Goal: Communication & Community: Answer question/provide support

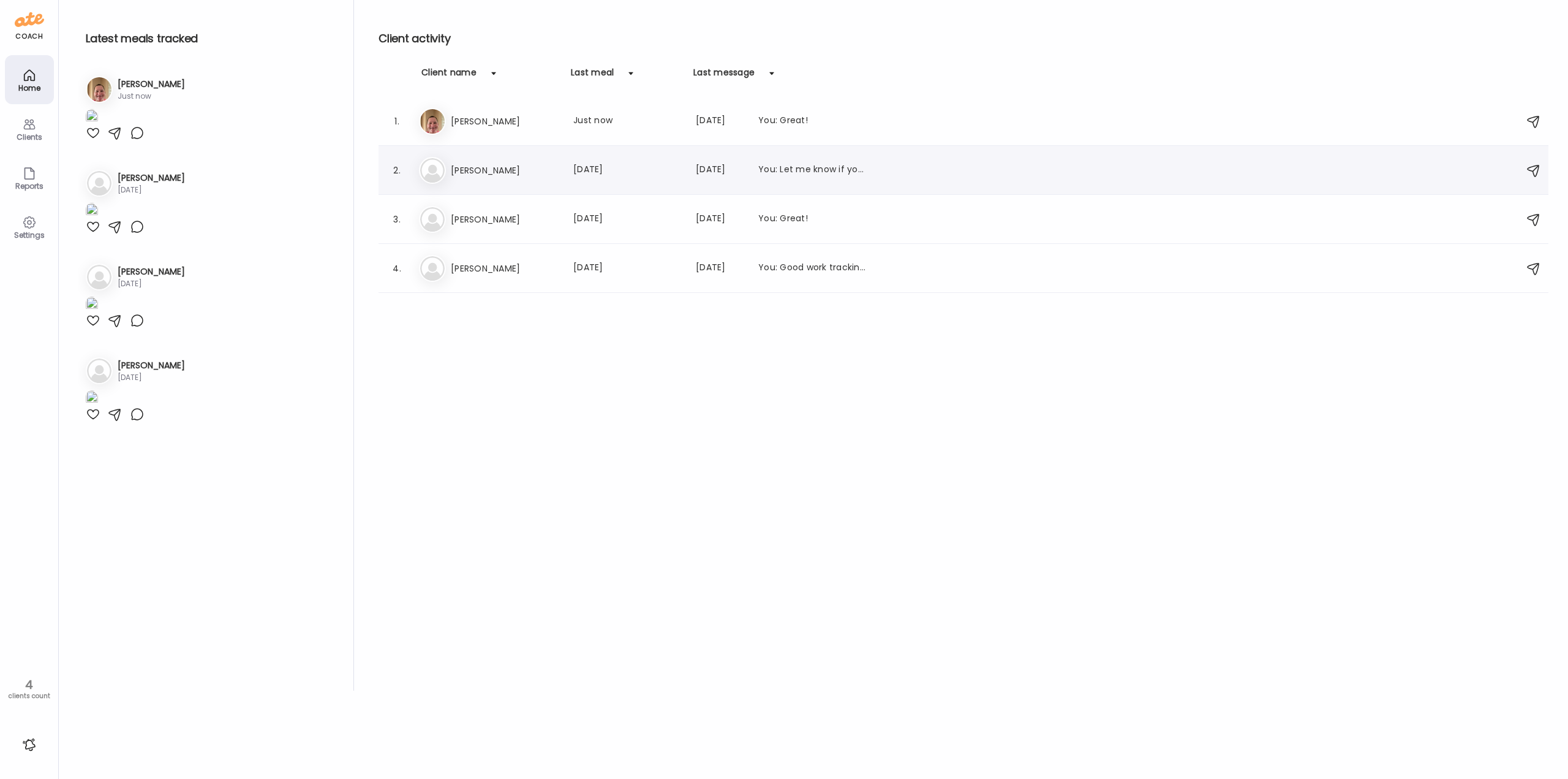
click at [513, 163] on h3 "[PERSON_NAME]" at bounding box center [505, 170] width 108 height 15
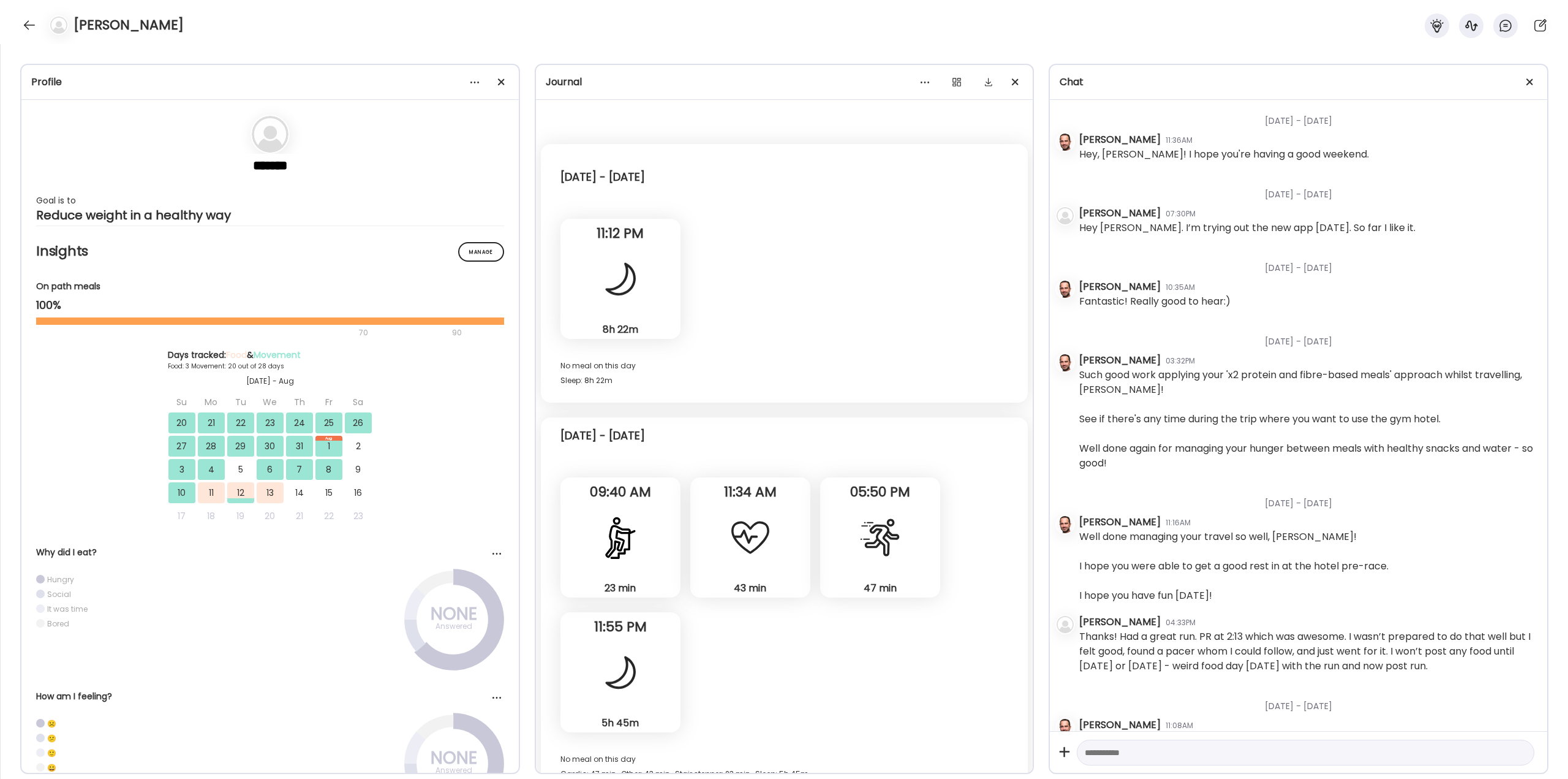
scroll to position [4744, 0]
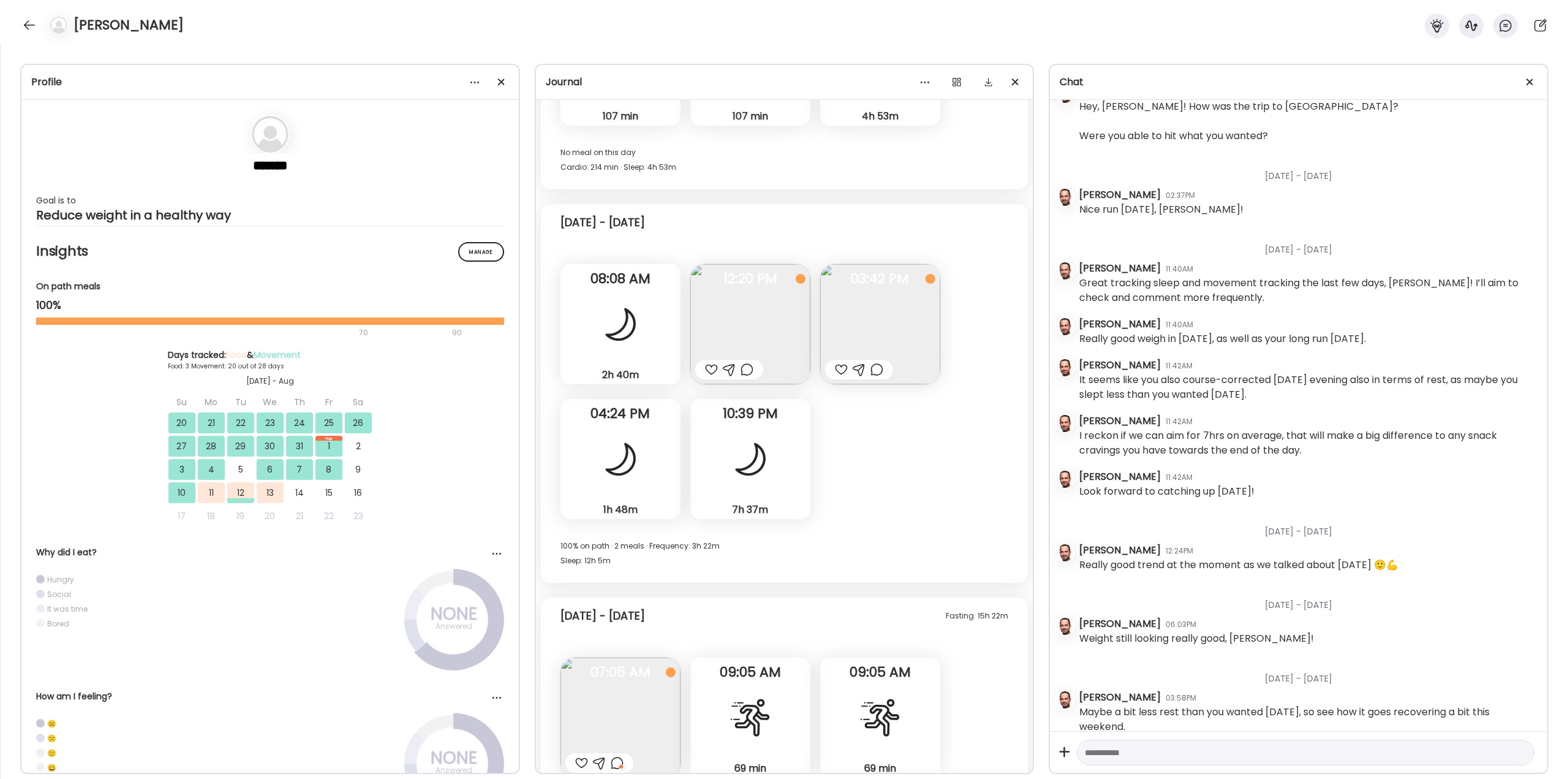
click at [1028, 738] on div "Profile ******* Goal is to Reduce weight in a healthy way Manage Insights On pa…" at bounding box center [784, 411] width 1568 height 735
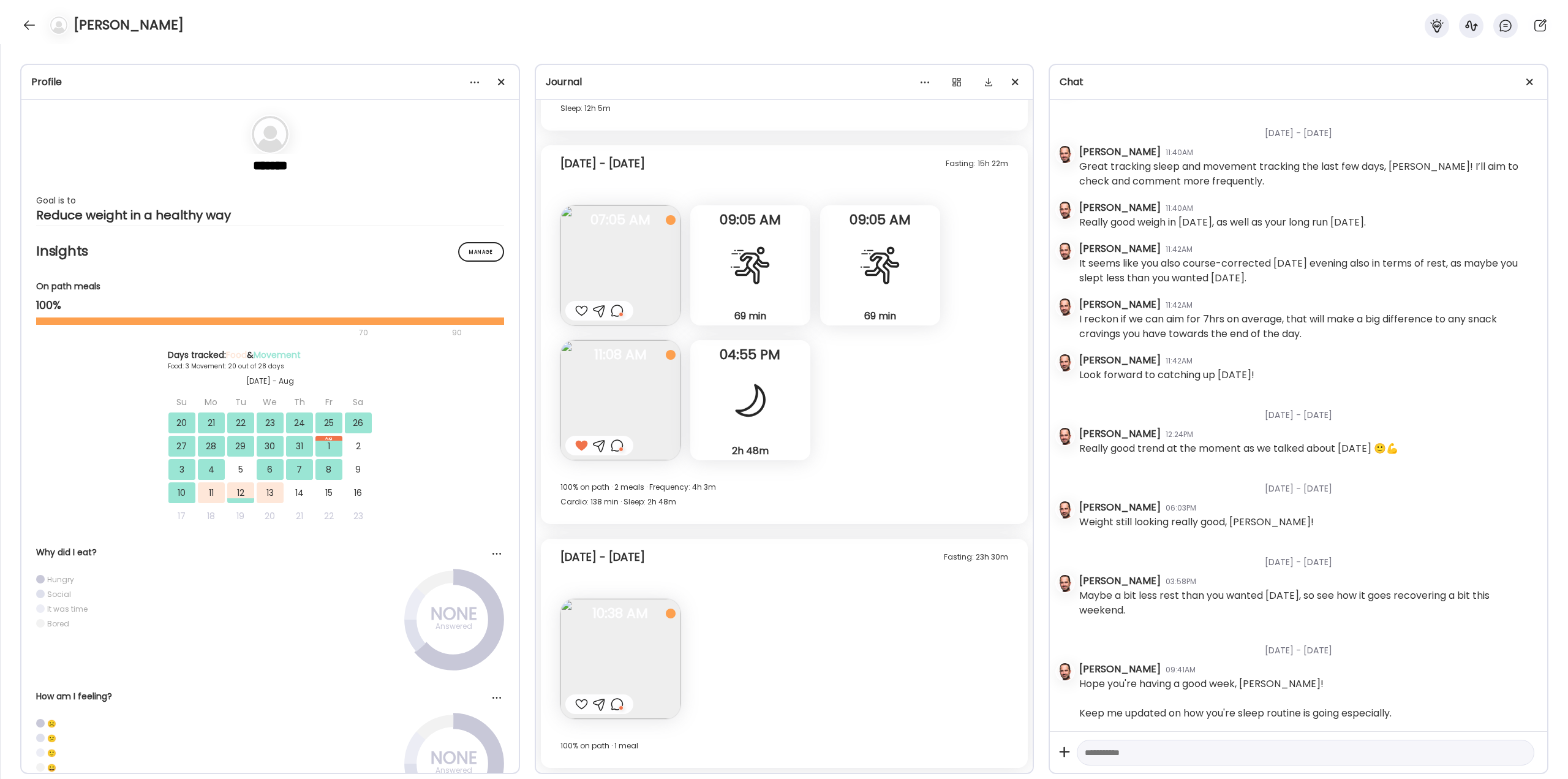
scroll to position [4936, 0]
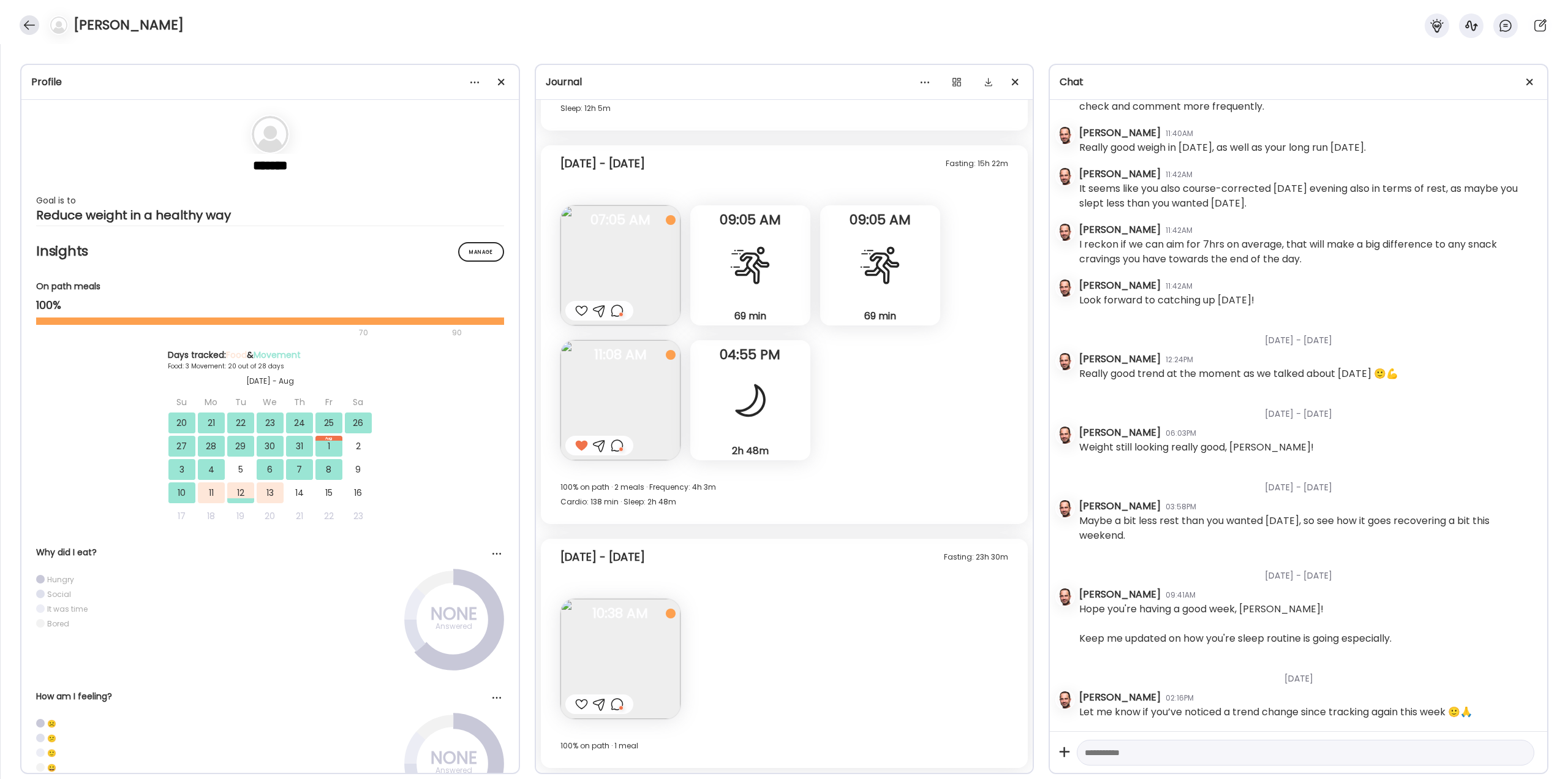
click at [30, 23] on div at bounding box center [29, 25] width 20 height 20
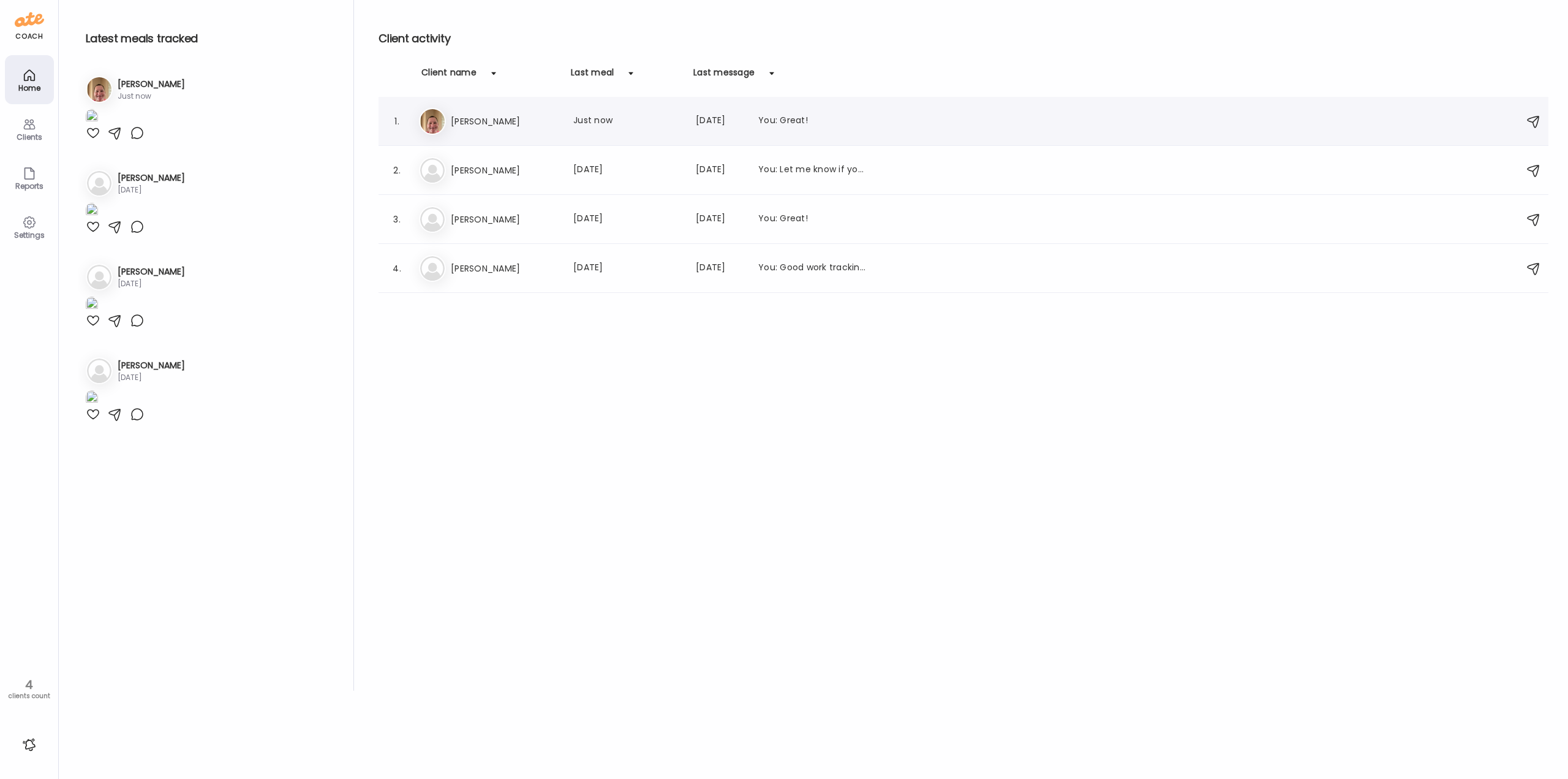
click at [505, 126] on h3 "[PERSON_NAME]" at bounding box center [505, 121] width 108 height 15
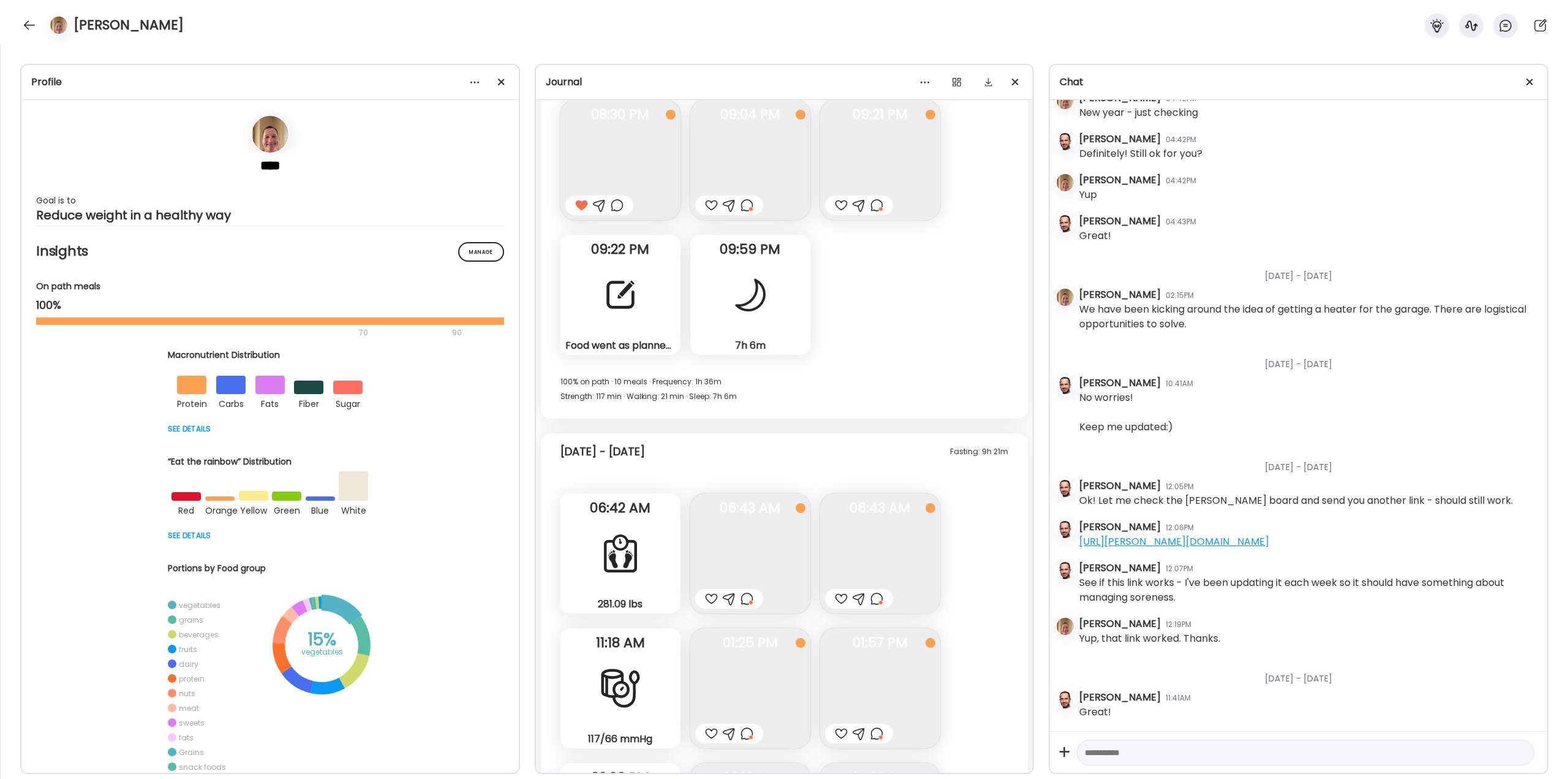
scroll to position [32047, 0]
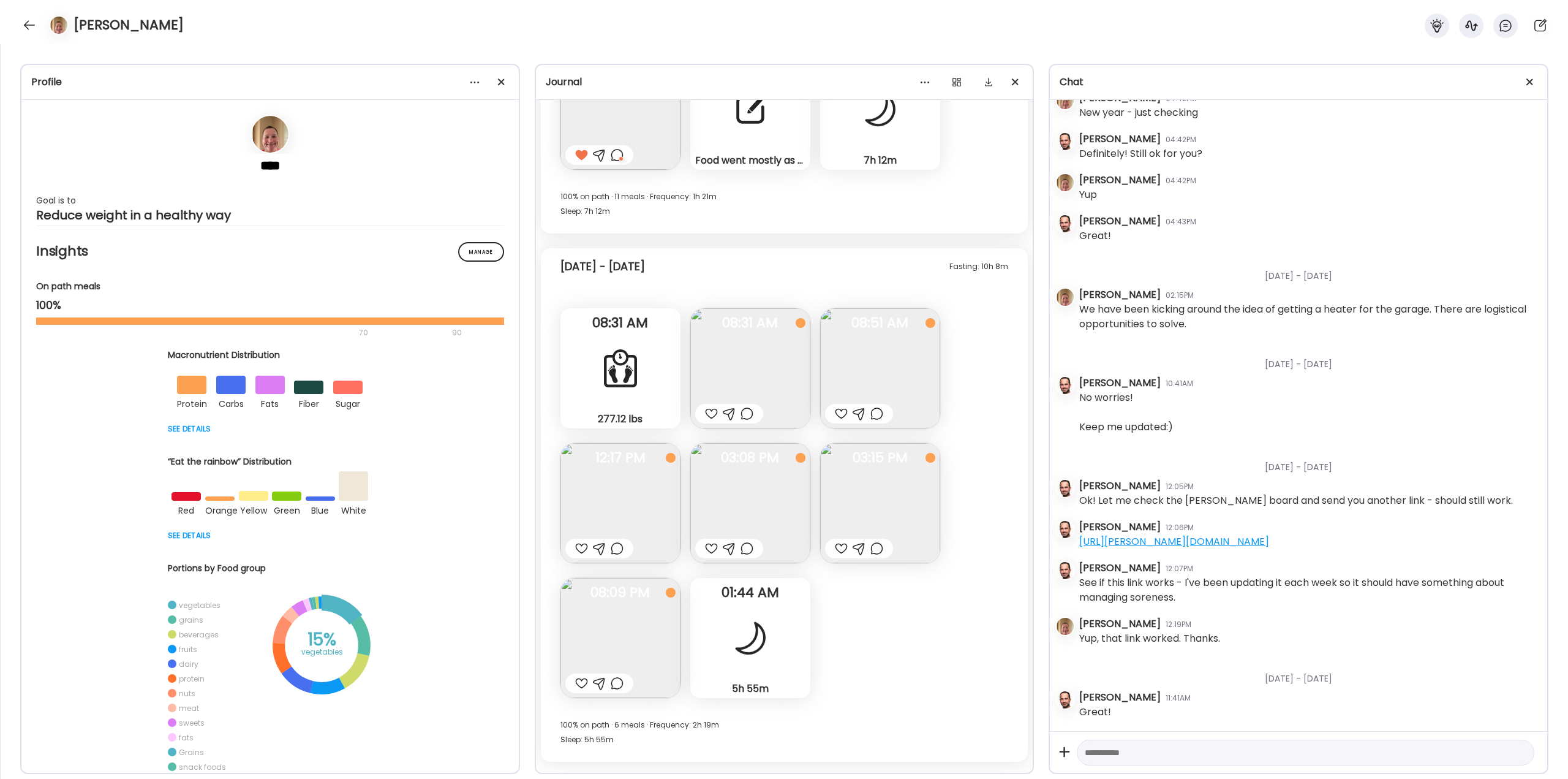
click at [752, 374] on img at bounding box center [750, 368] width 120 height 120
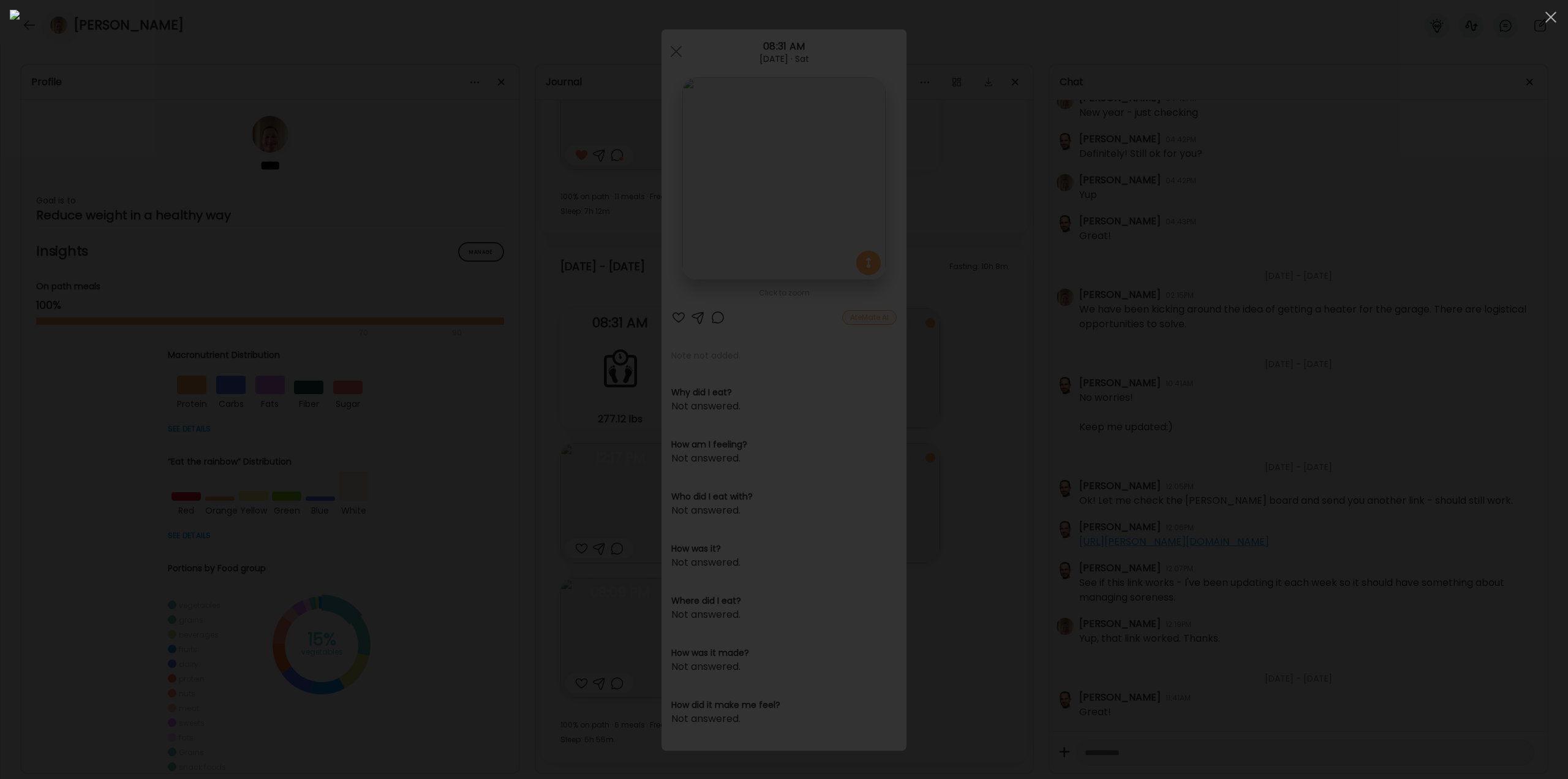
click at [312, 275] on div at bounding box center [784, 389] width 1548 height 759
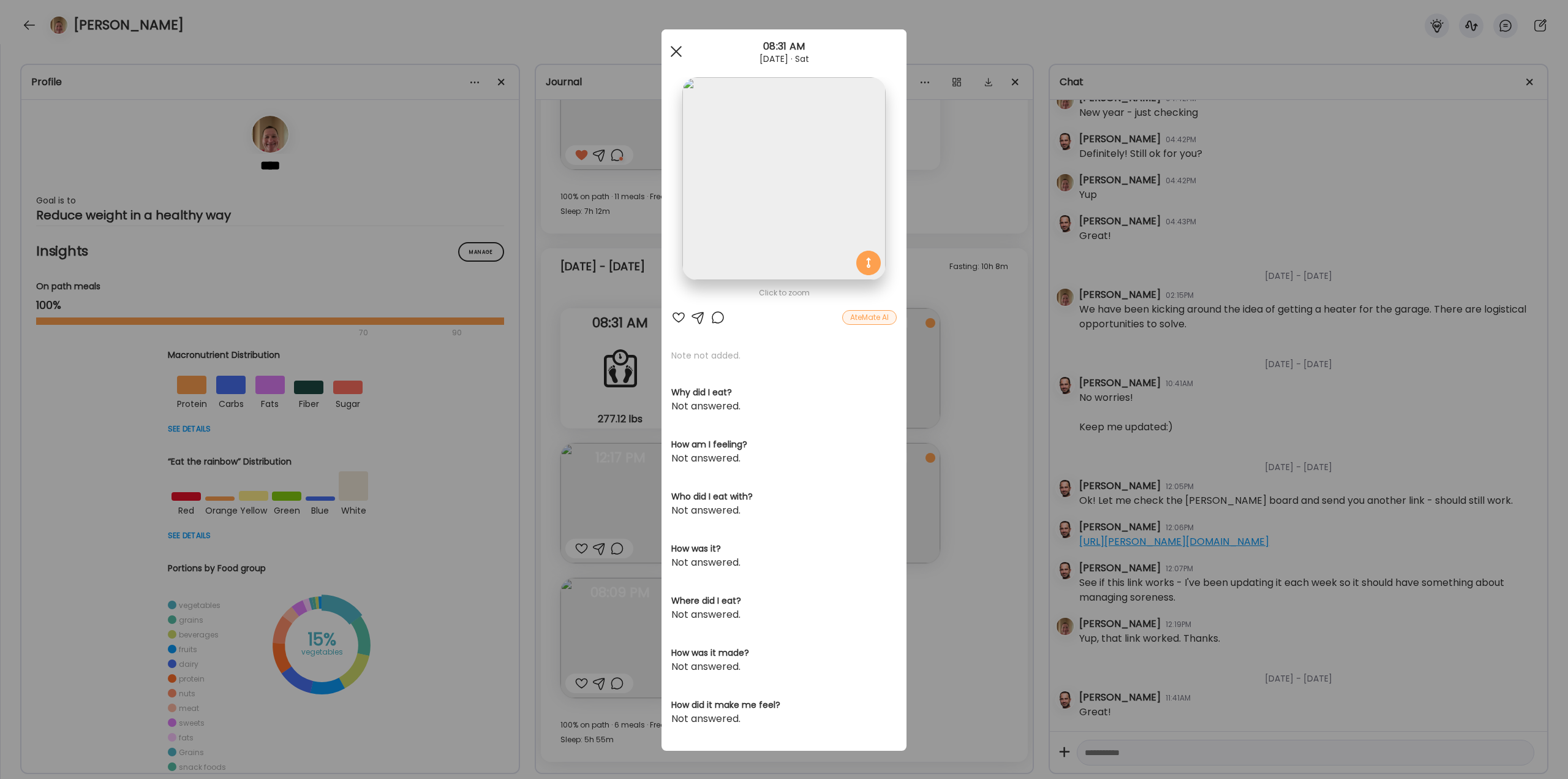
click at [672, 50] on span at bounding box center [676, 51] width 11 height 11
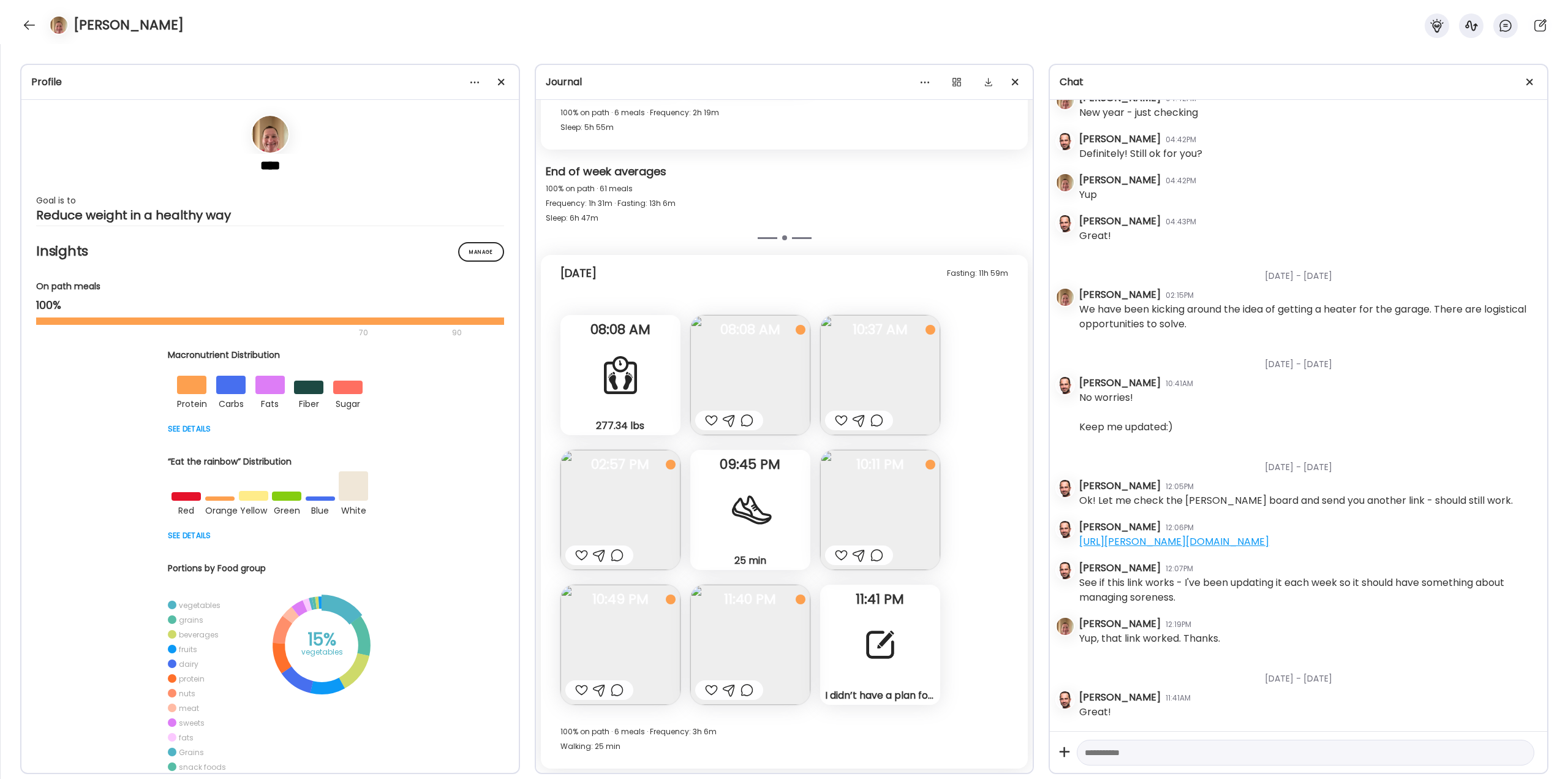
scroll to position [32660, 0]
click at [760, 374] on img at bounding box center [750, 374] width 120 height 120
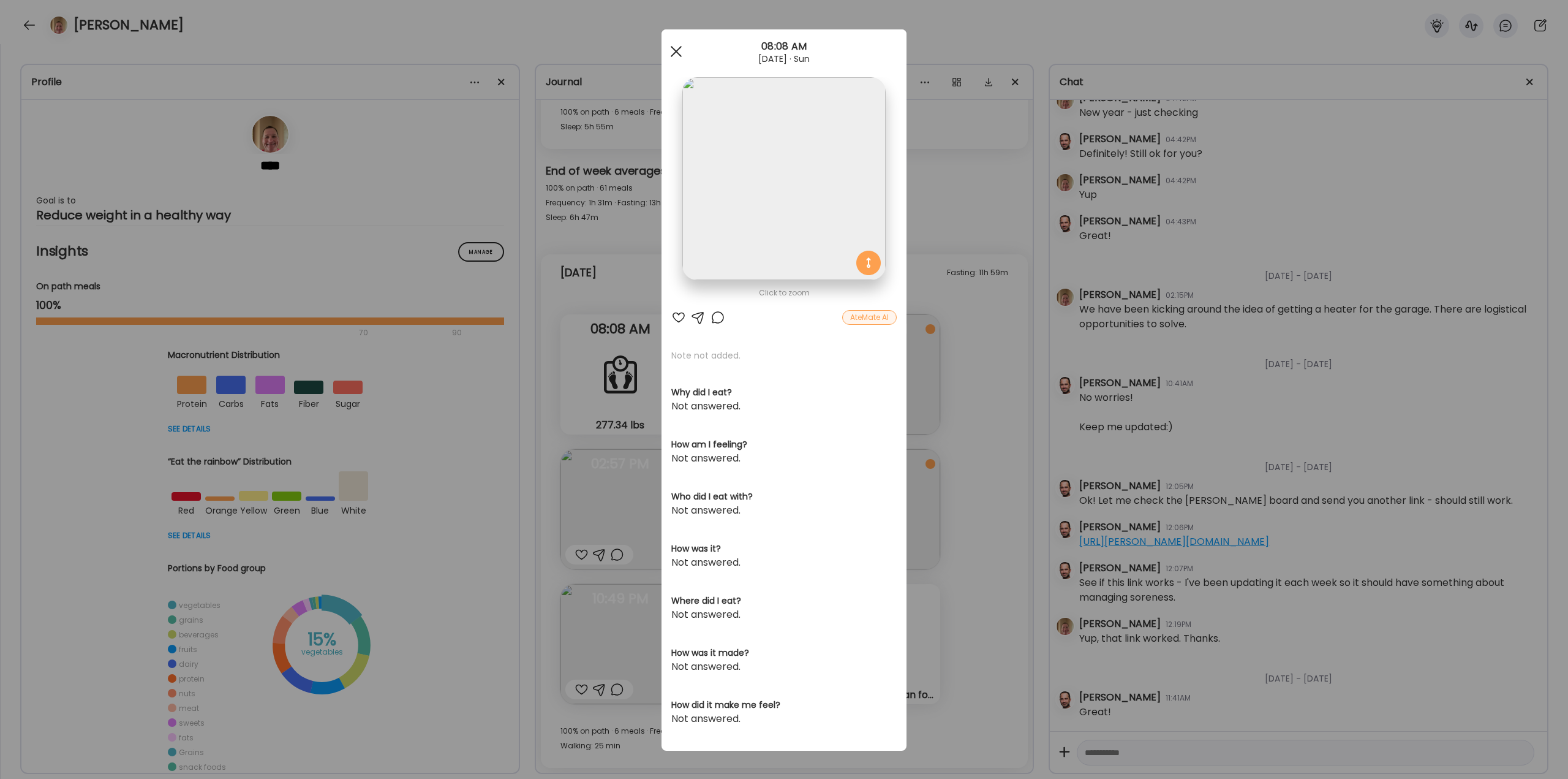
click at [667, 50] on div at bounding box center [677, 51] width 25 height 25
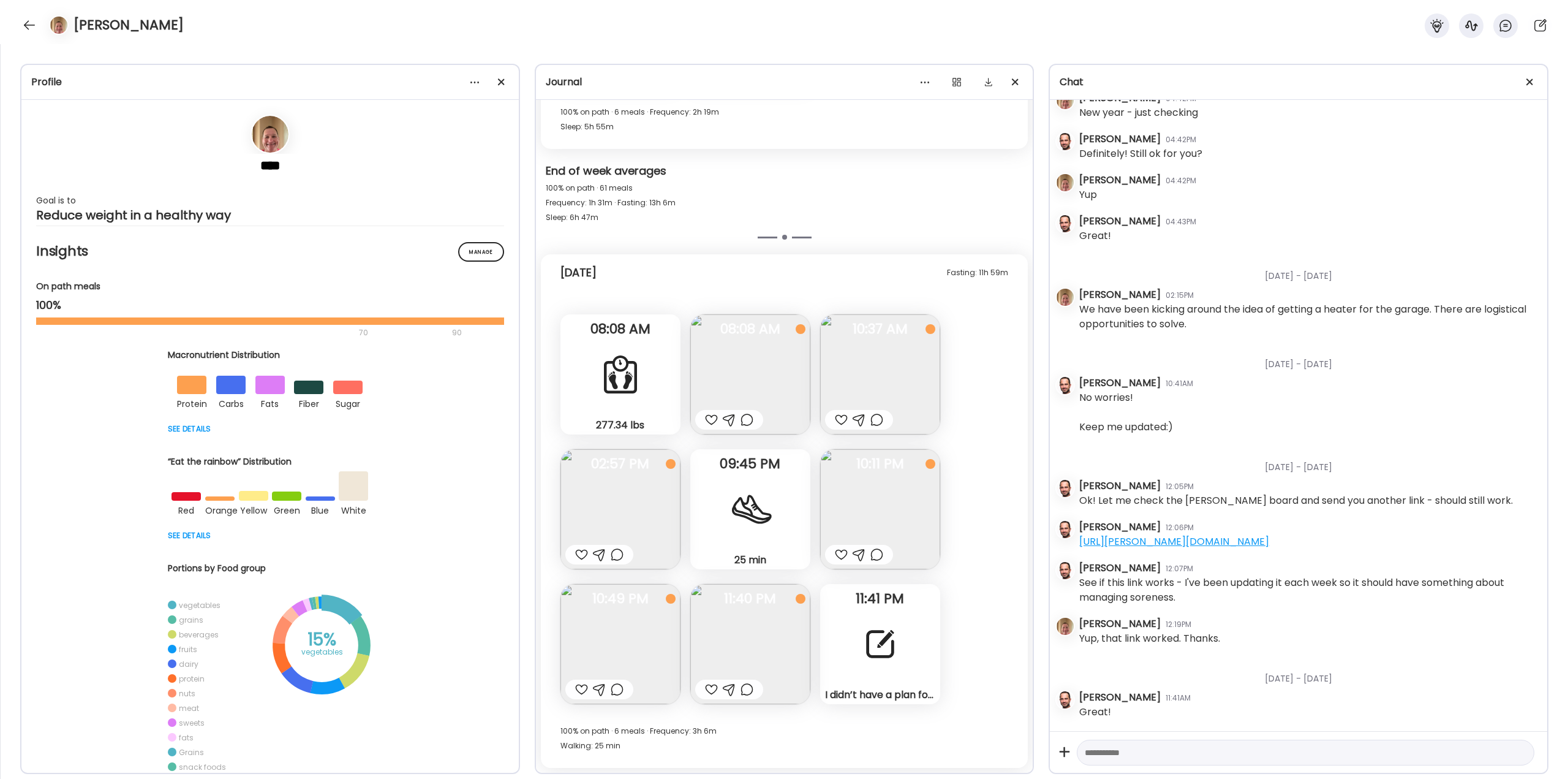
click at [891, 637] on div at bounding box center [880, 644] width 44 height 44
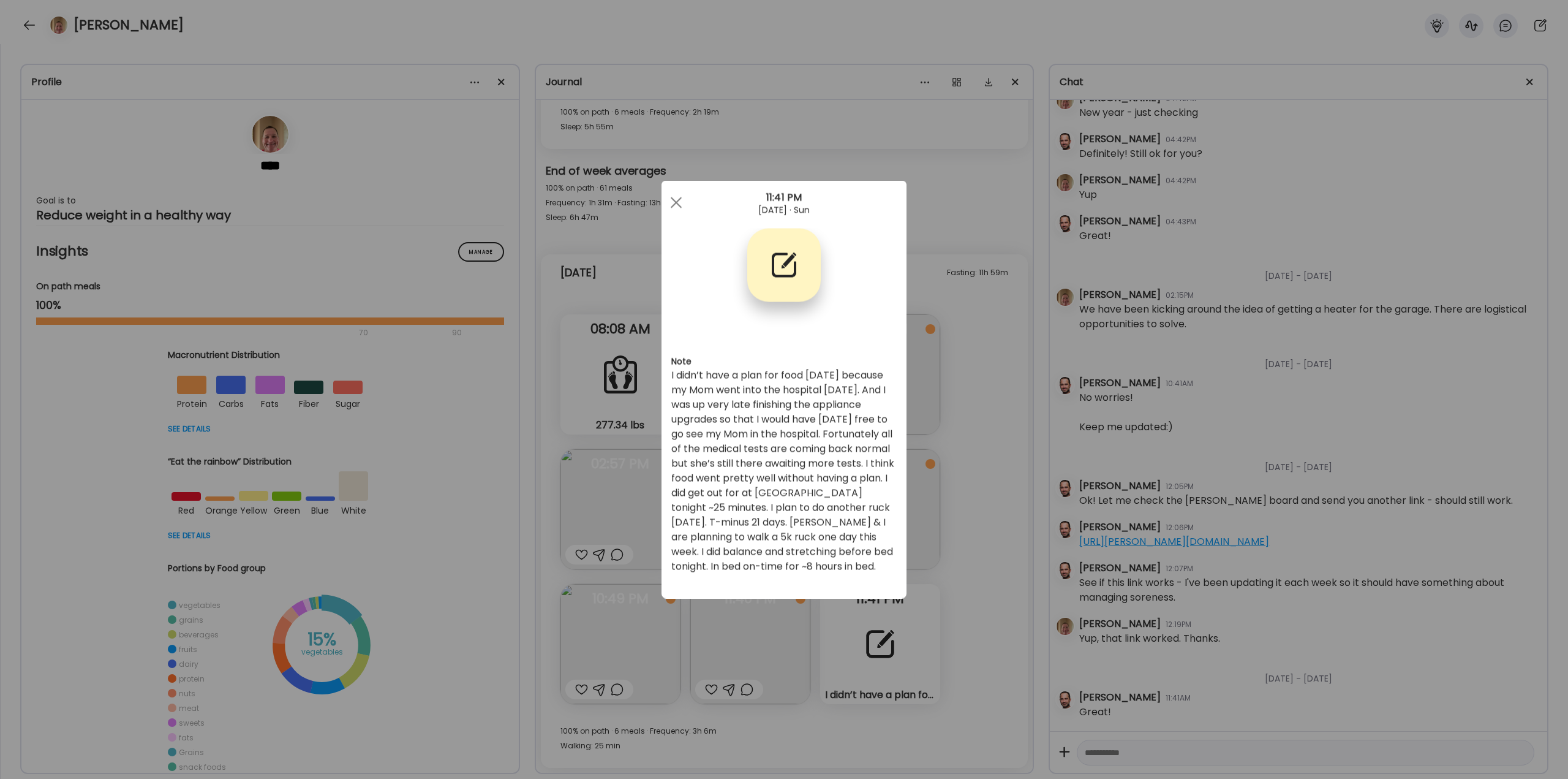
click at [968, 565] on div "Ate Coach Dashboard Wahoo! It’s official Take a moment to set up your Coach Pro…" at bounding box center [784, 389] width 1568 height 779
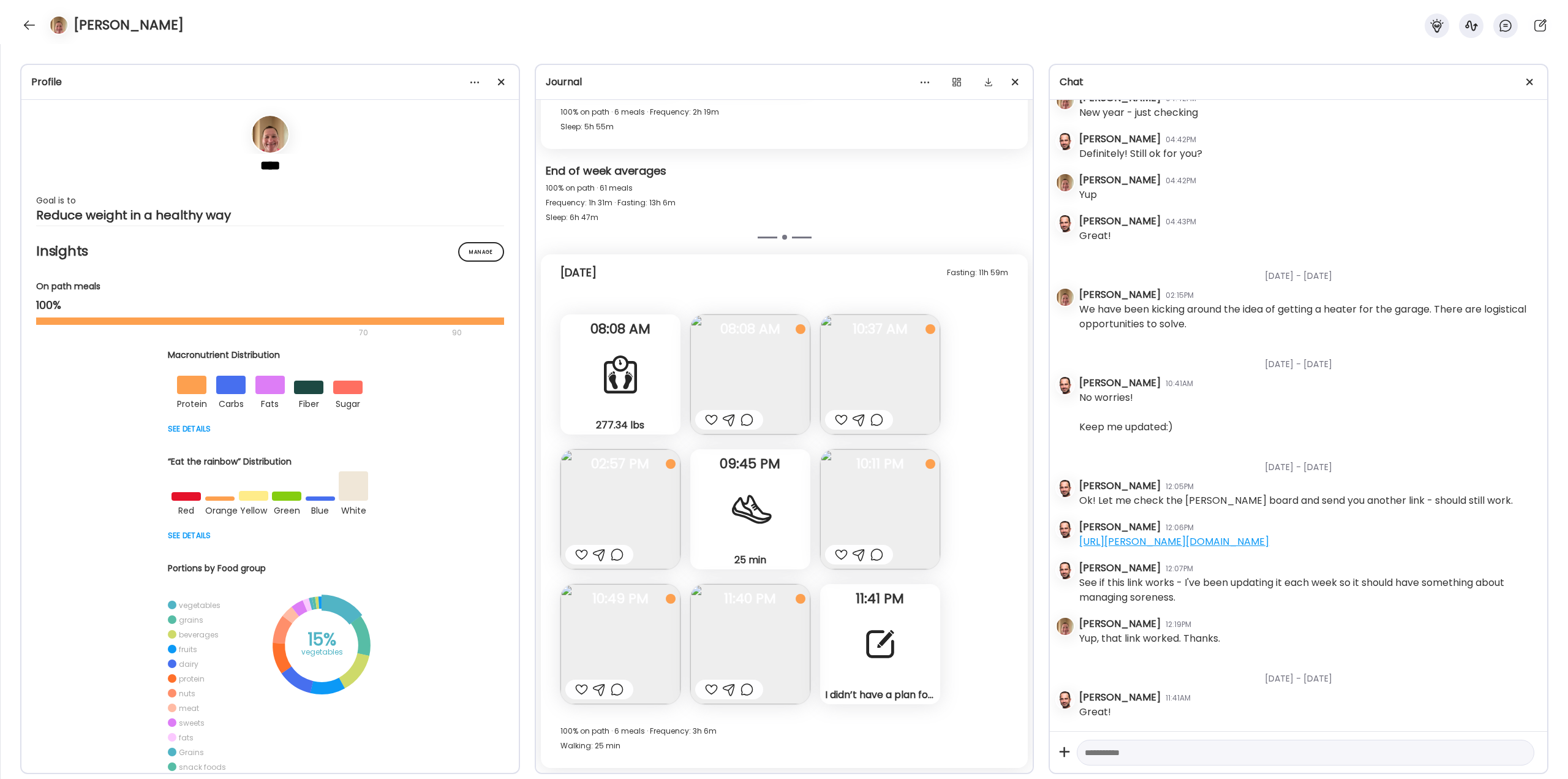
click at [887, 635] on div at bounding box center [880, 644] width 44 height 44
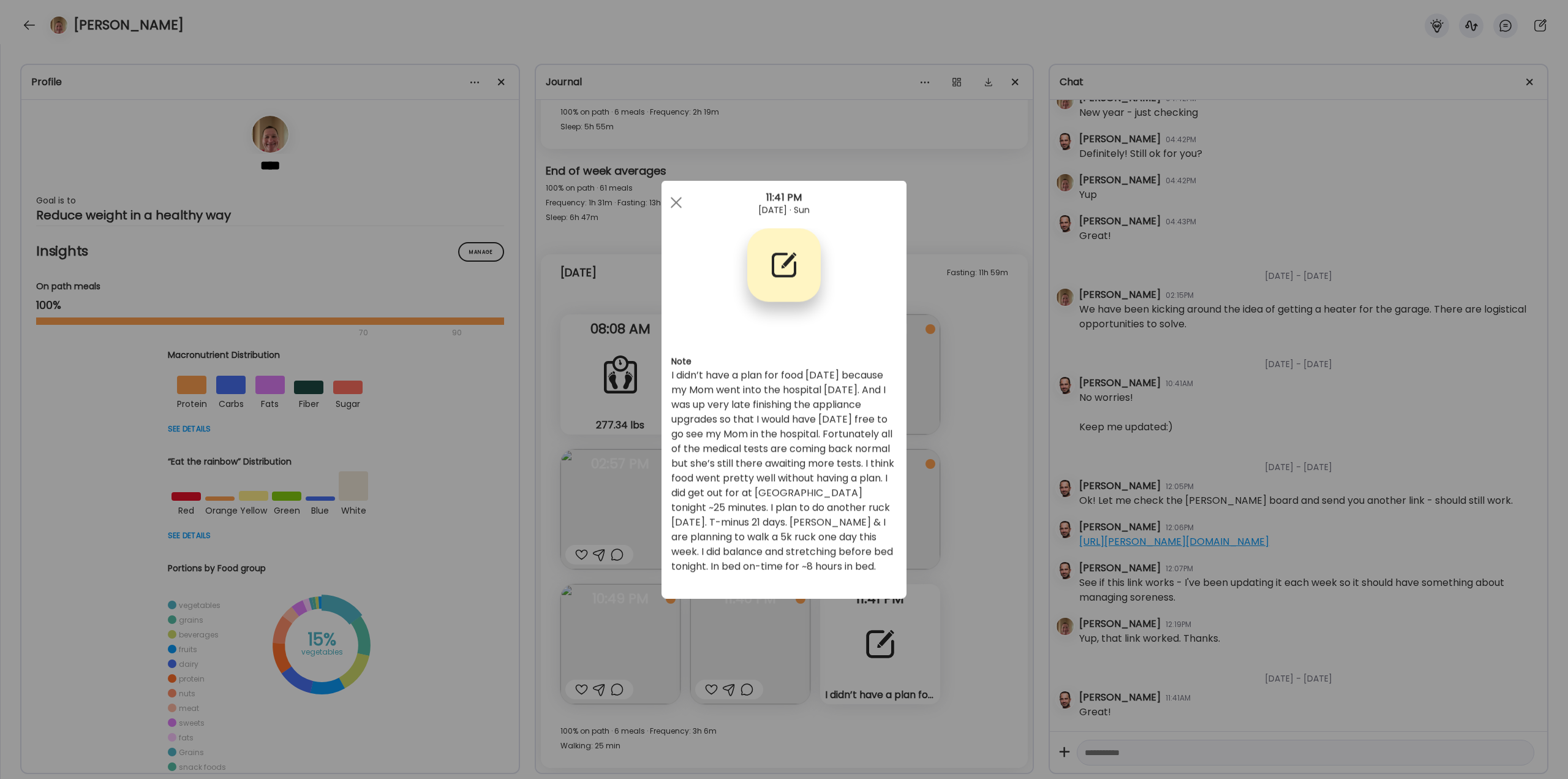
click at [963, 554] on div "Ate Coach Dashboard Wahoo! It’s official Take a moment to set up your Coach Pro…" at bounding box center [784, 389] width 1568 height 779
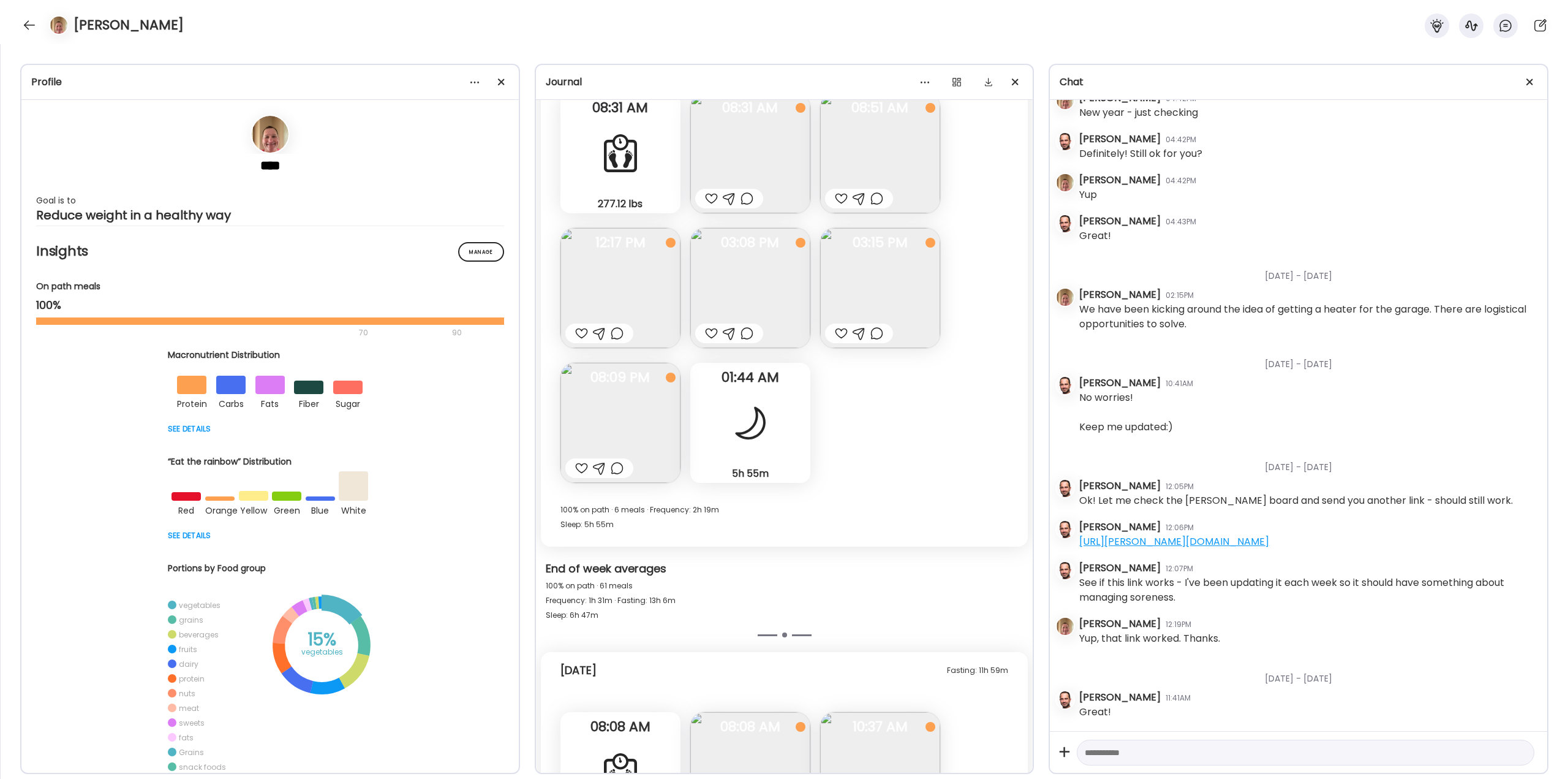
scroll to position [32108, 0]
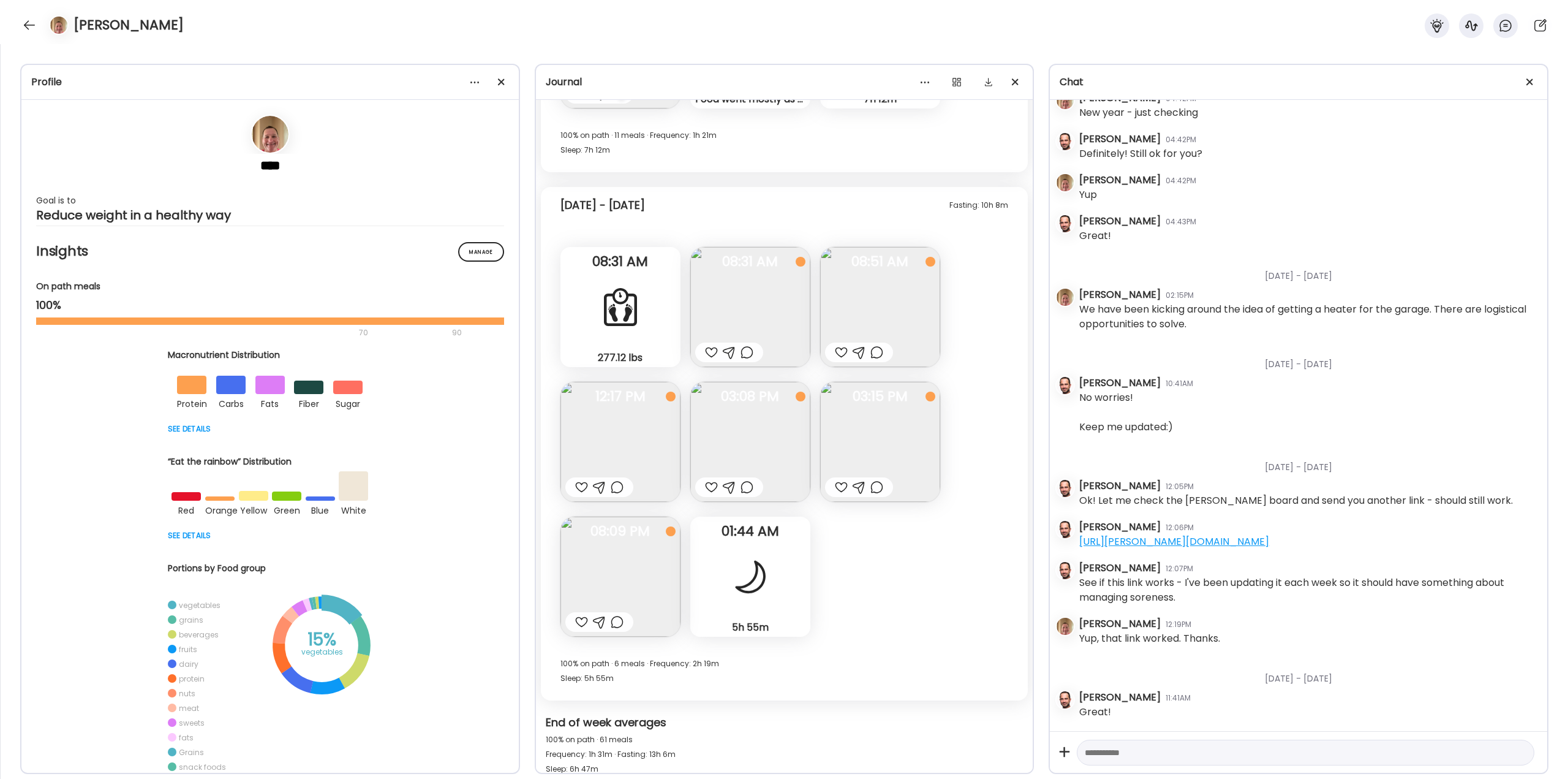
click at [747, 353] on div at bounding box center [747, 352] width 13 height 15
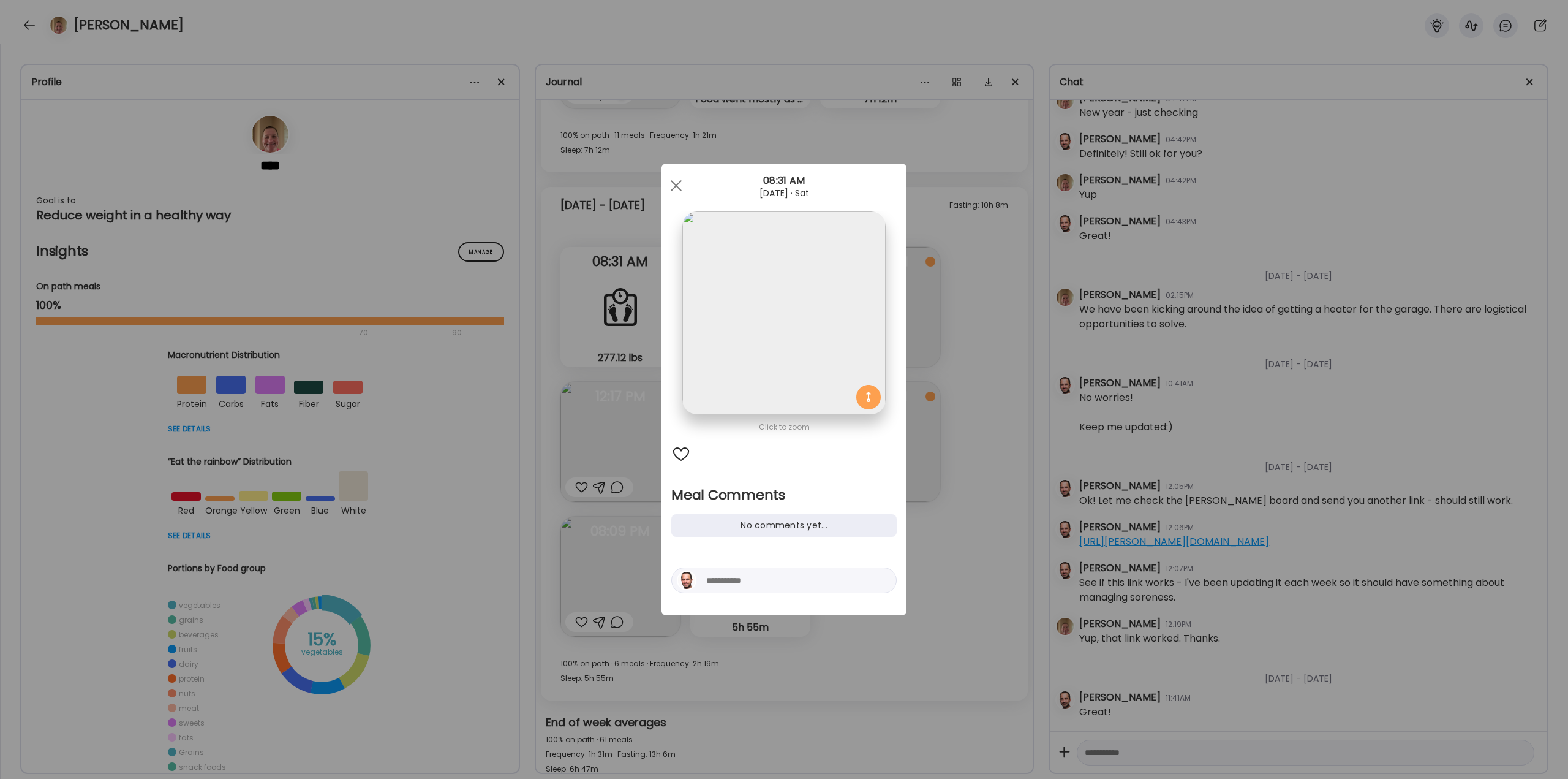
click at [730, 582] on textarea at bounding box center [788, 580] width 165 height 15
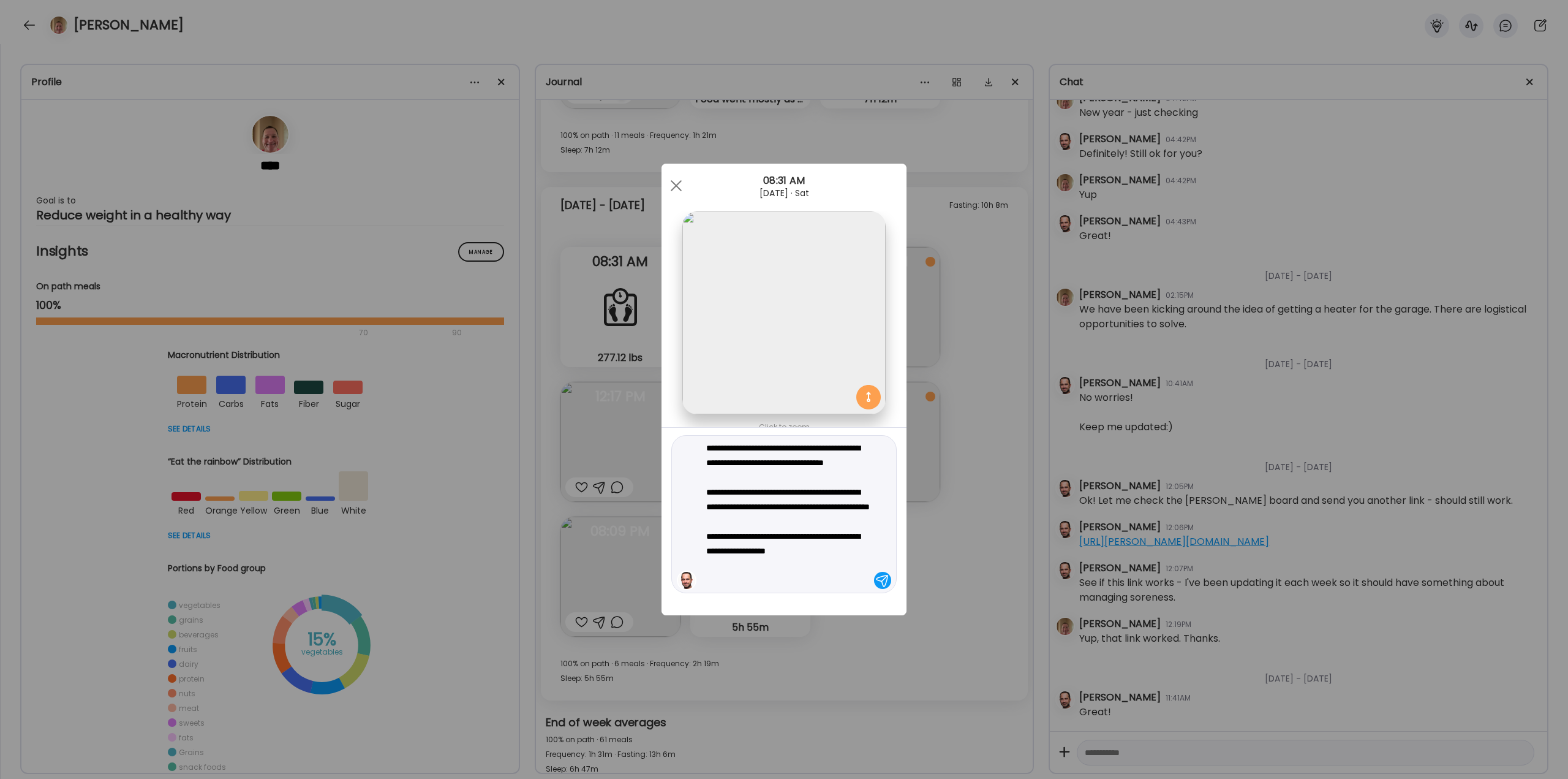
type textarea "**********"
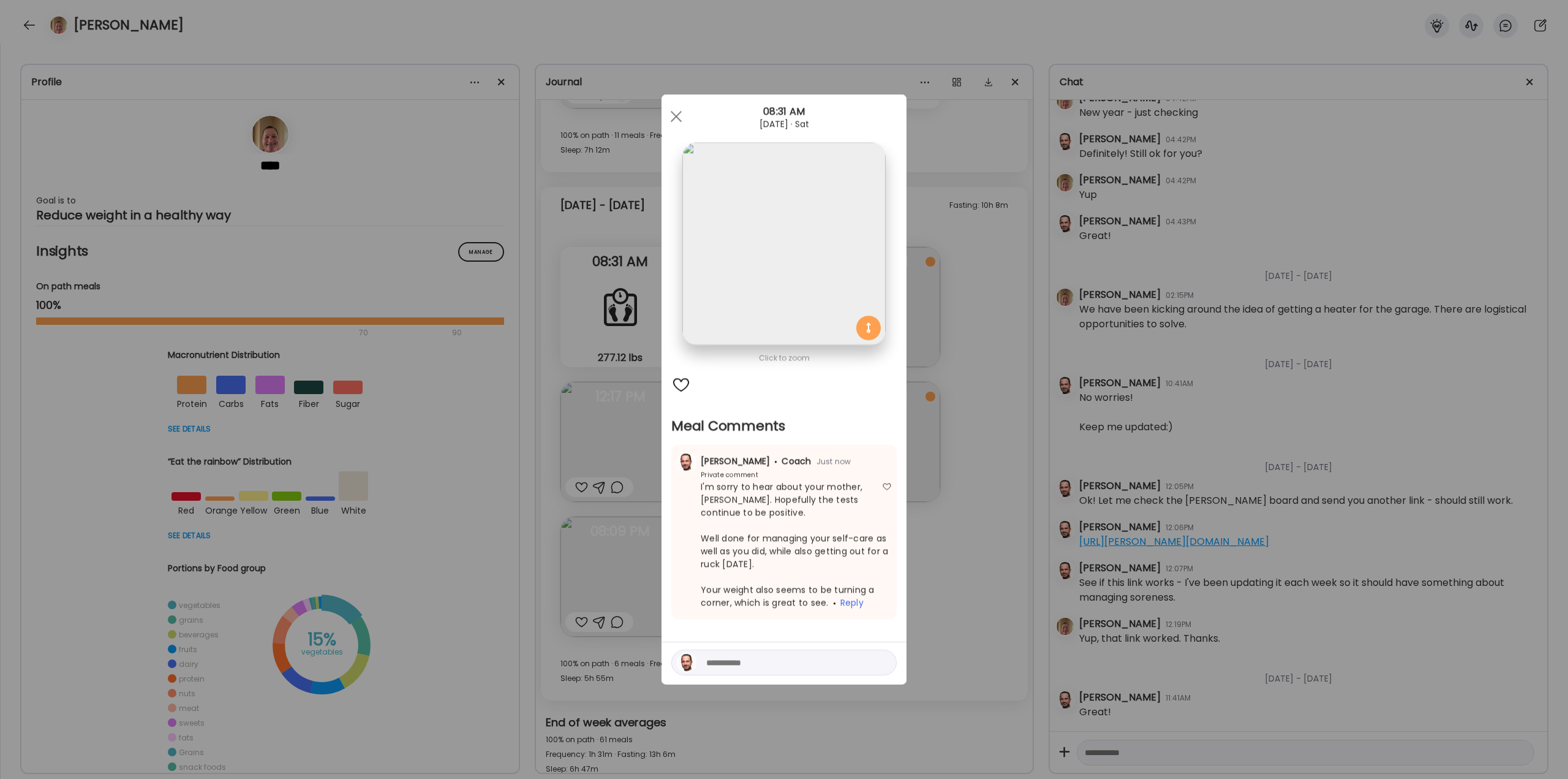
click at [994, 479] on div "Ate Coach Dashboard Wahoo! It’s official Take a moment to set up your Coach Pro…" at bounding box center [784, 389] width 1568 height 779
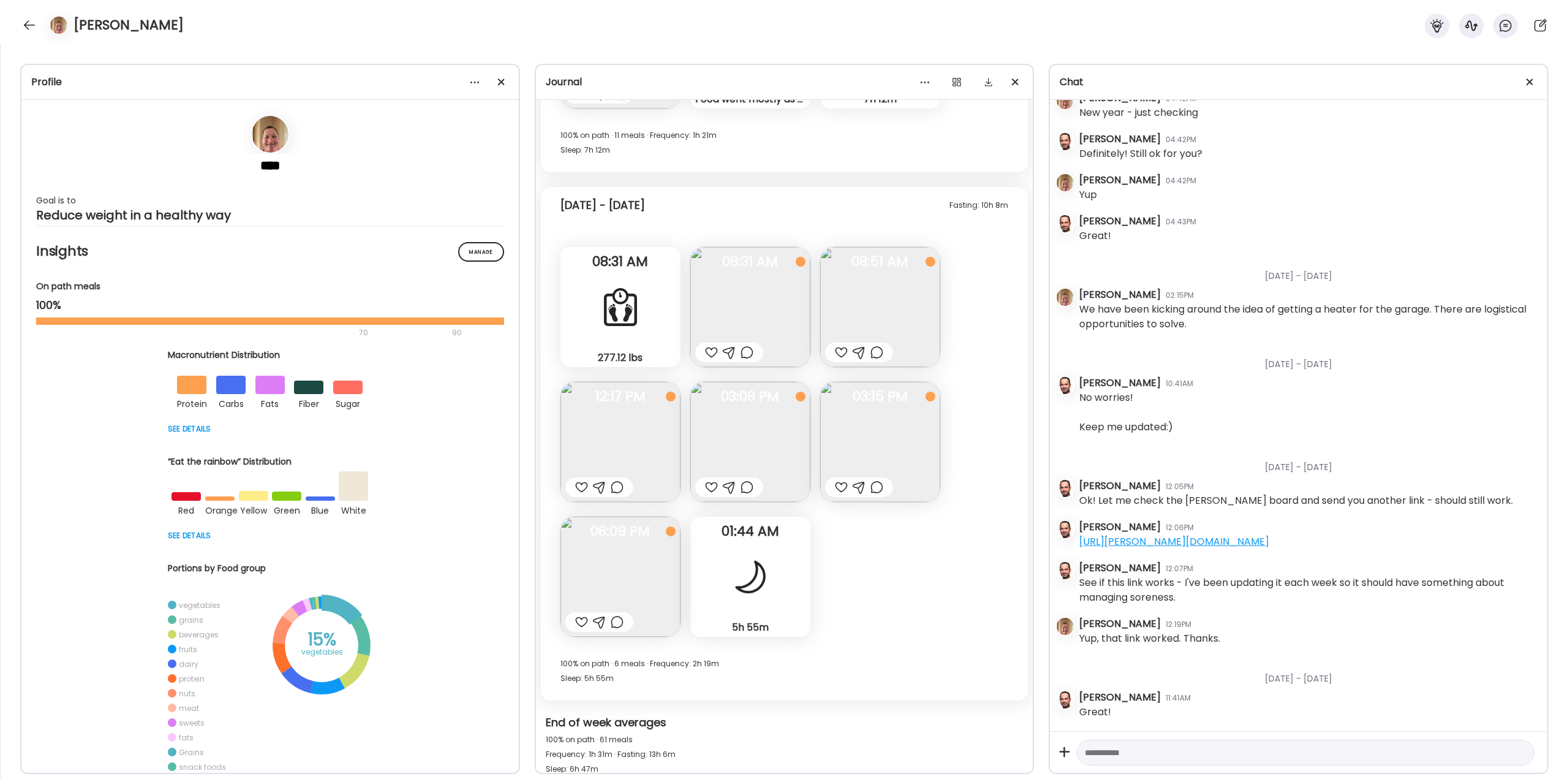
click at [841, 354] on div at bounding box center [842, 352] width 13 height 15
click at [713, 351] on div at bounding box center [712, 352] width 13 height 15
click at [628, 447] on img at bounding box center [620, 441] width 120 height 120
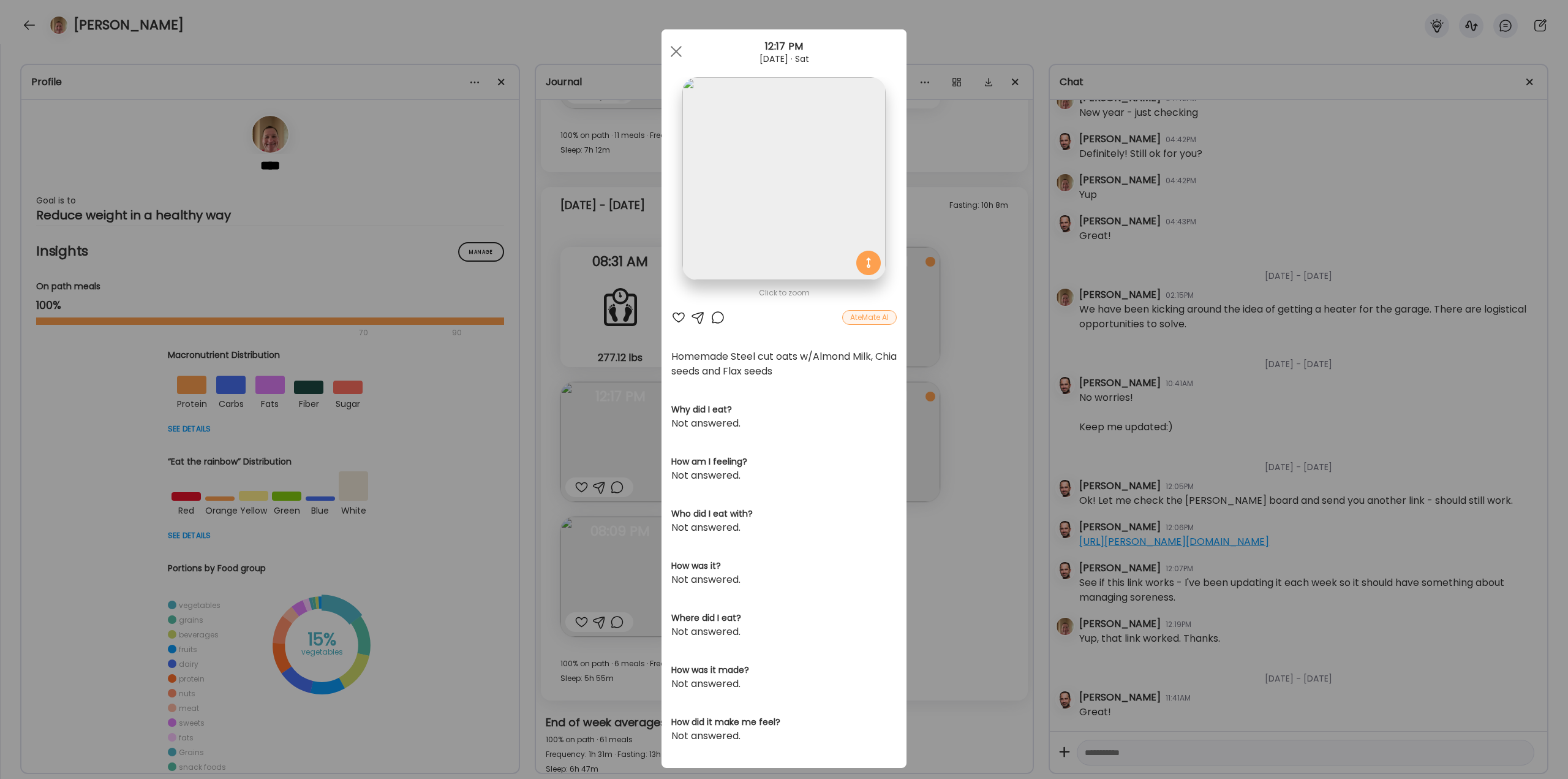
click at [711, 317] on div at bounding box center [718, 317] width 15 height 15
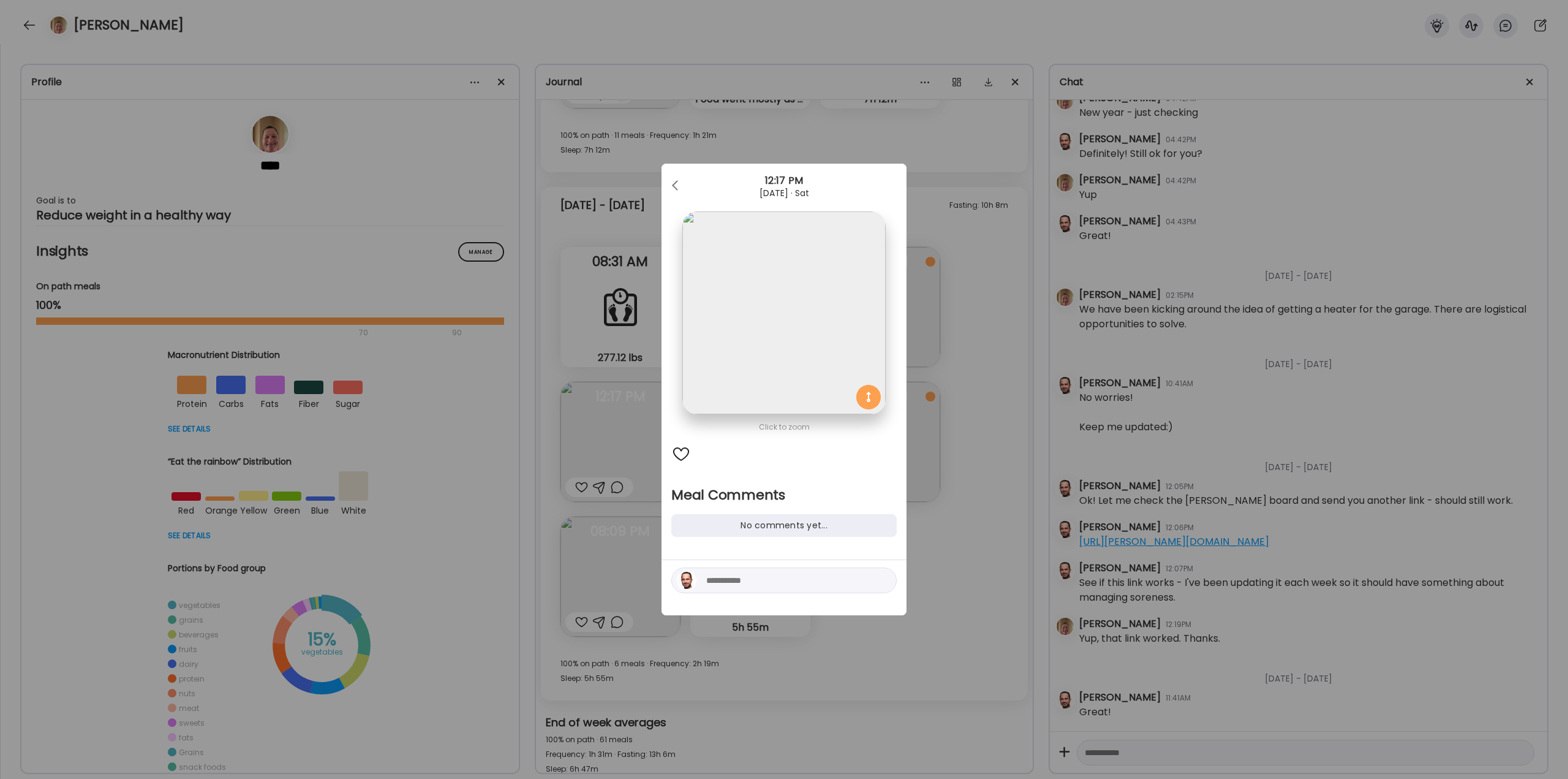
click at [755, 576] on textarea at bounding box center [788, 580] width 165 height 15
type textarea "**********"
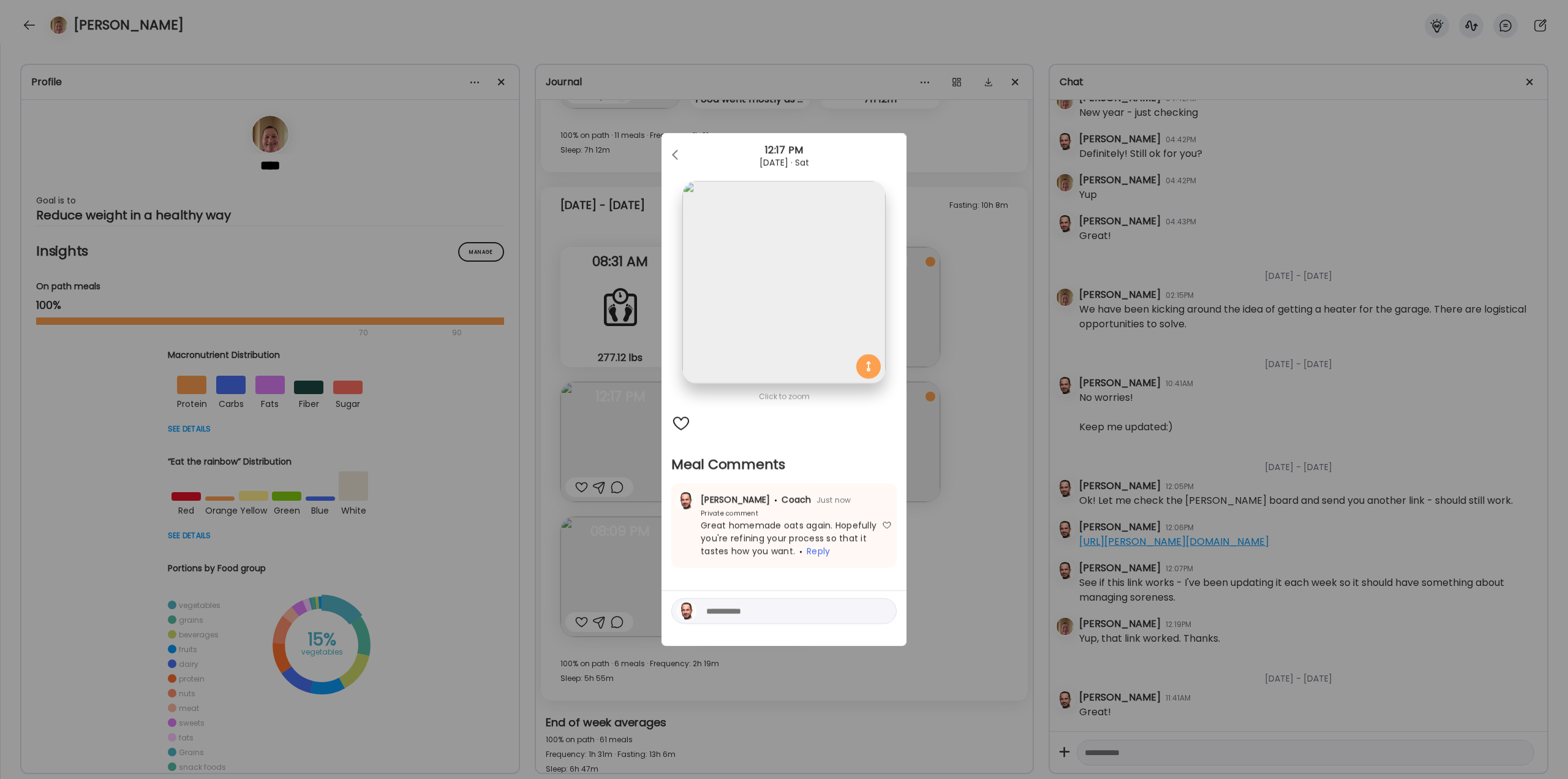
click at [991, 540] on div "Ate Coach Dashboard Wahoo! It’s official Take a moment to set up your Coach Pro…" at bounding box center [784, 389] width 1568 height 779
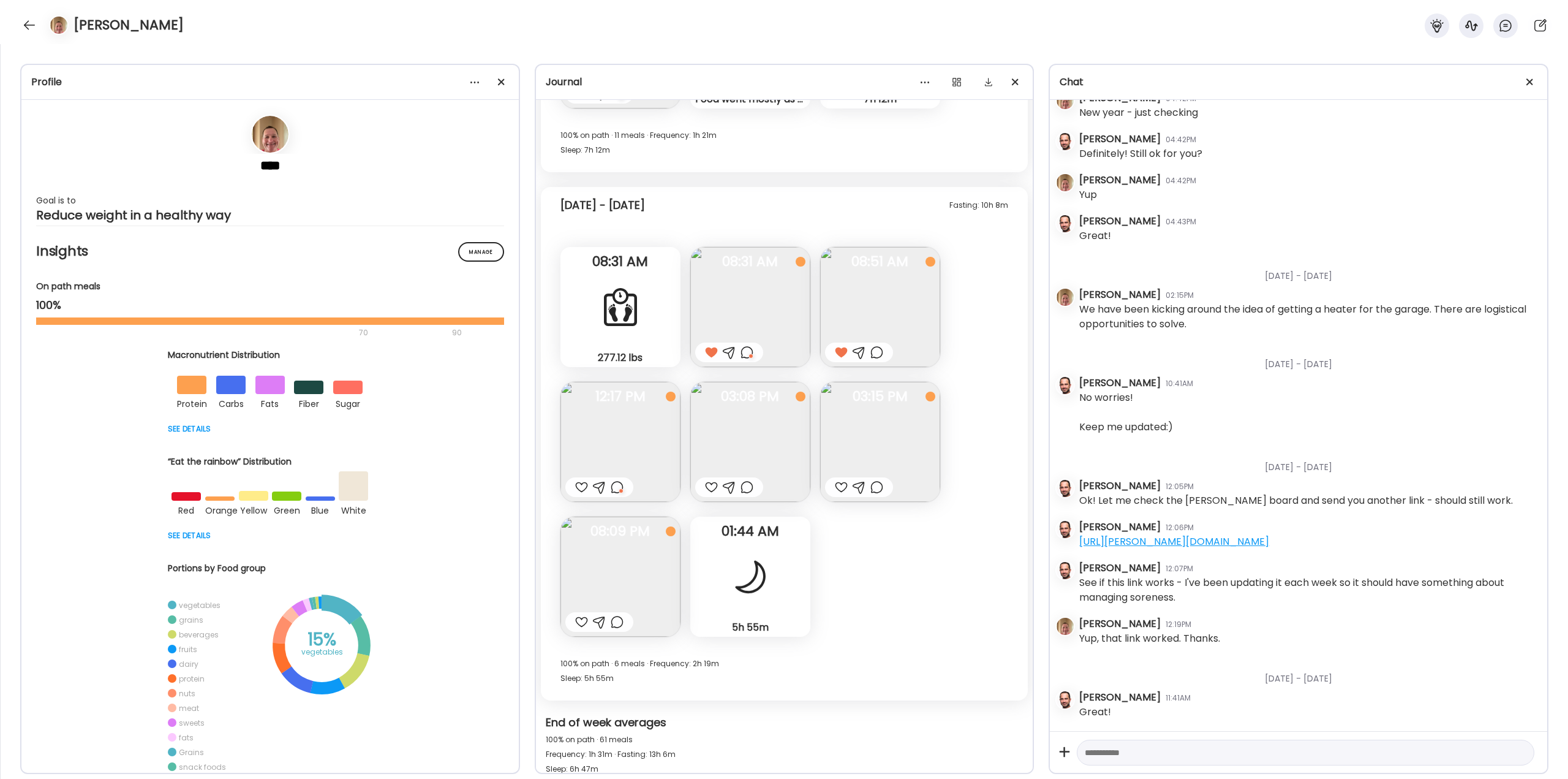
click at [709, 484] on div at bounding box center [712, 487] width 13 height 15
click at [723, 574] on div "5h 55m Sleep" at bounding box center [750, 576] width 120 height 120
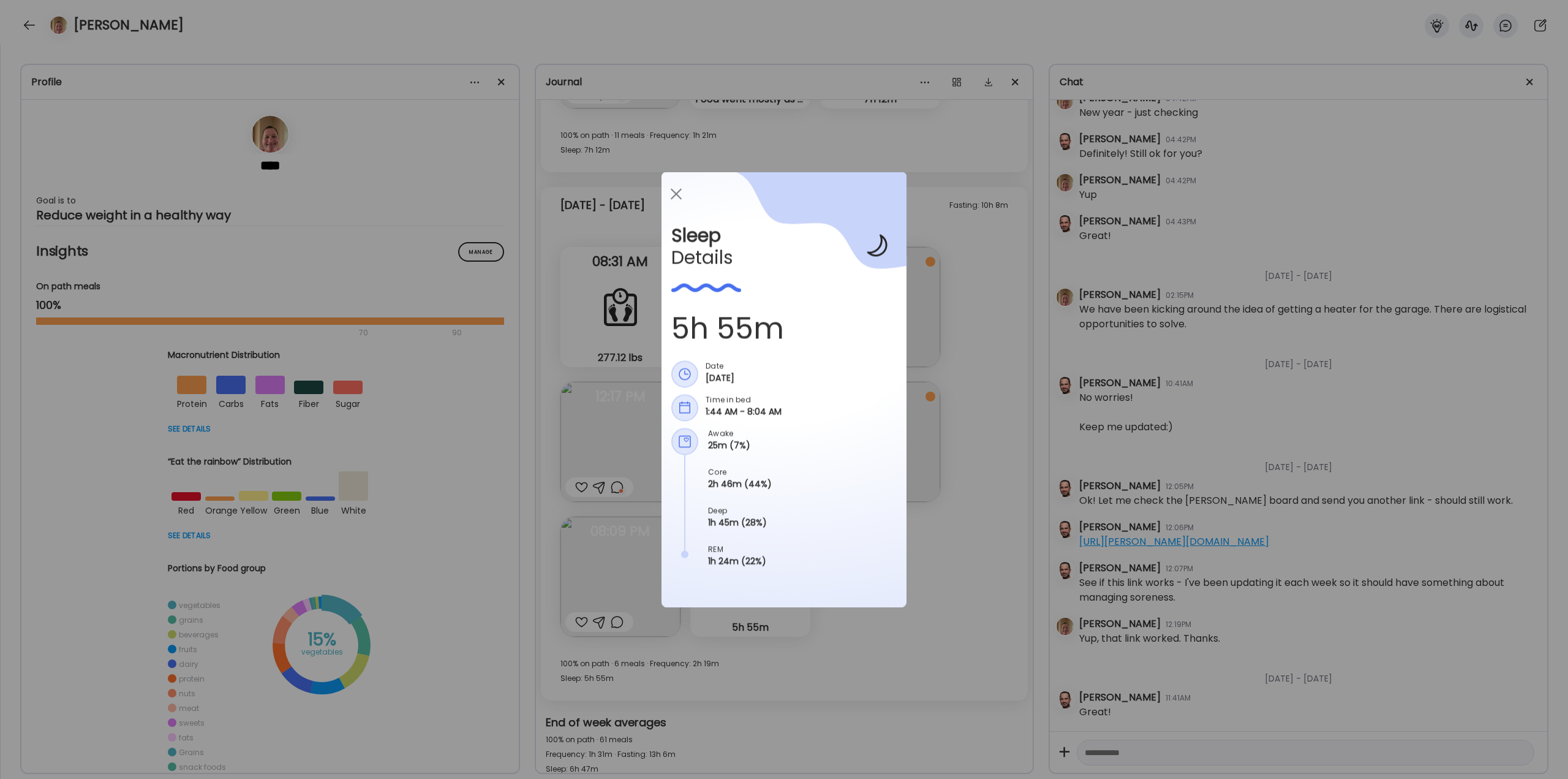
click at [945, 535] on div "Ate Coach Dashboard Wahoo! It’s official Take a moment to set up your Coach Pro…" at bounding box center [784, 389] width 1568 height 779
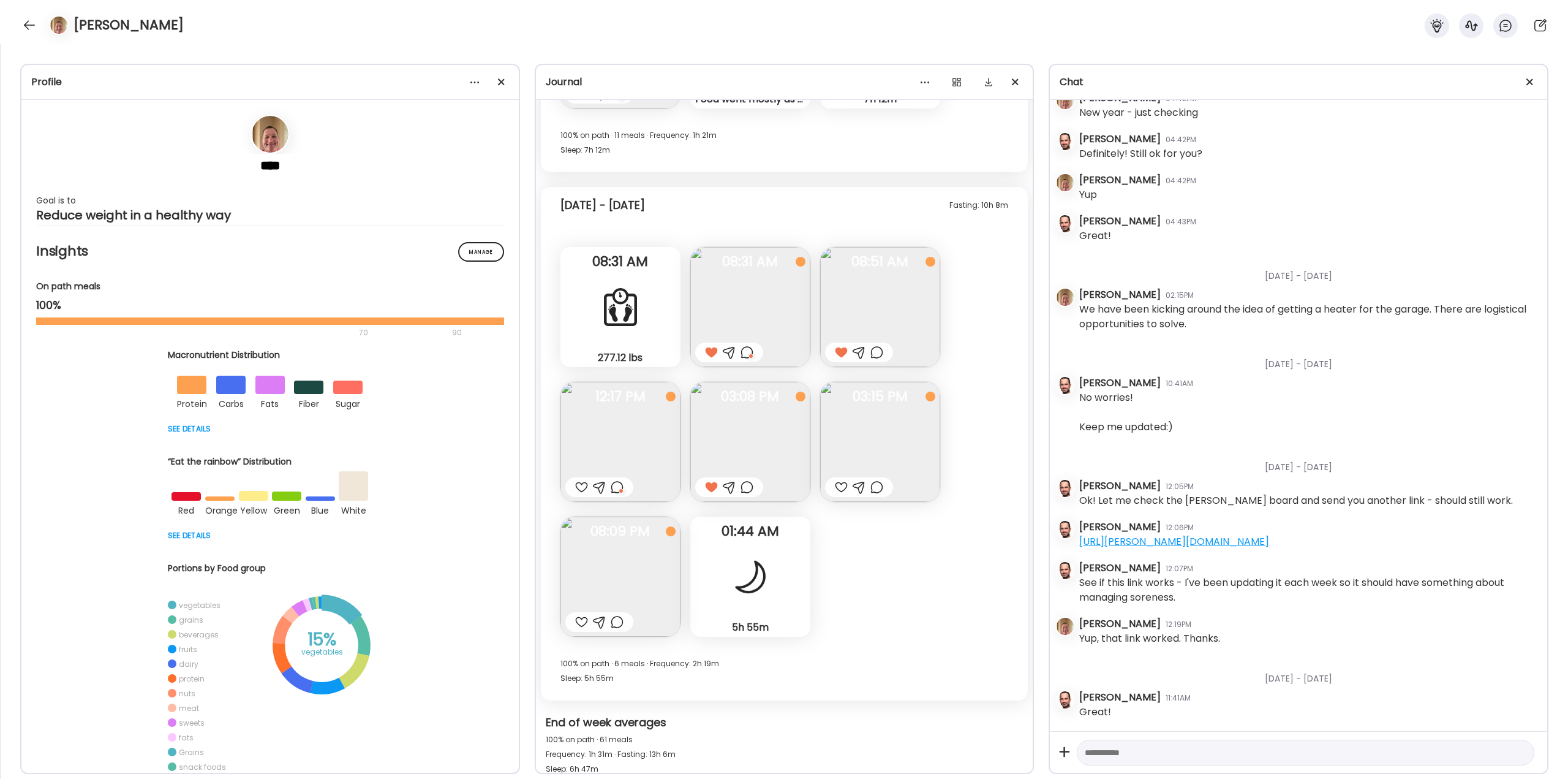
click at [858, 445] on img at bounding box center [880, 441] width 120 height 120
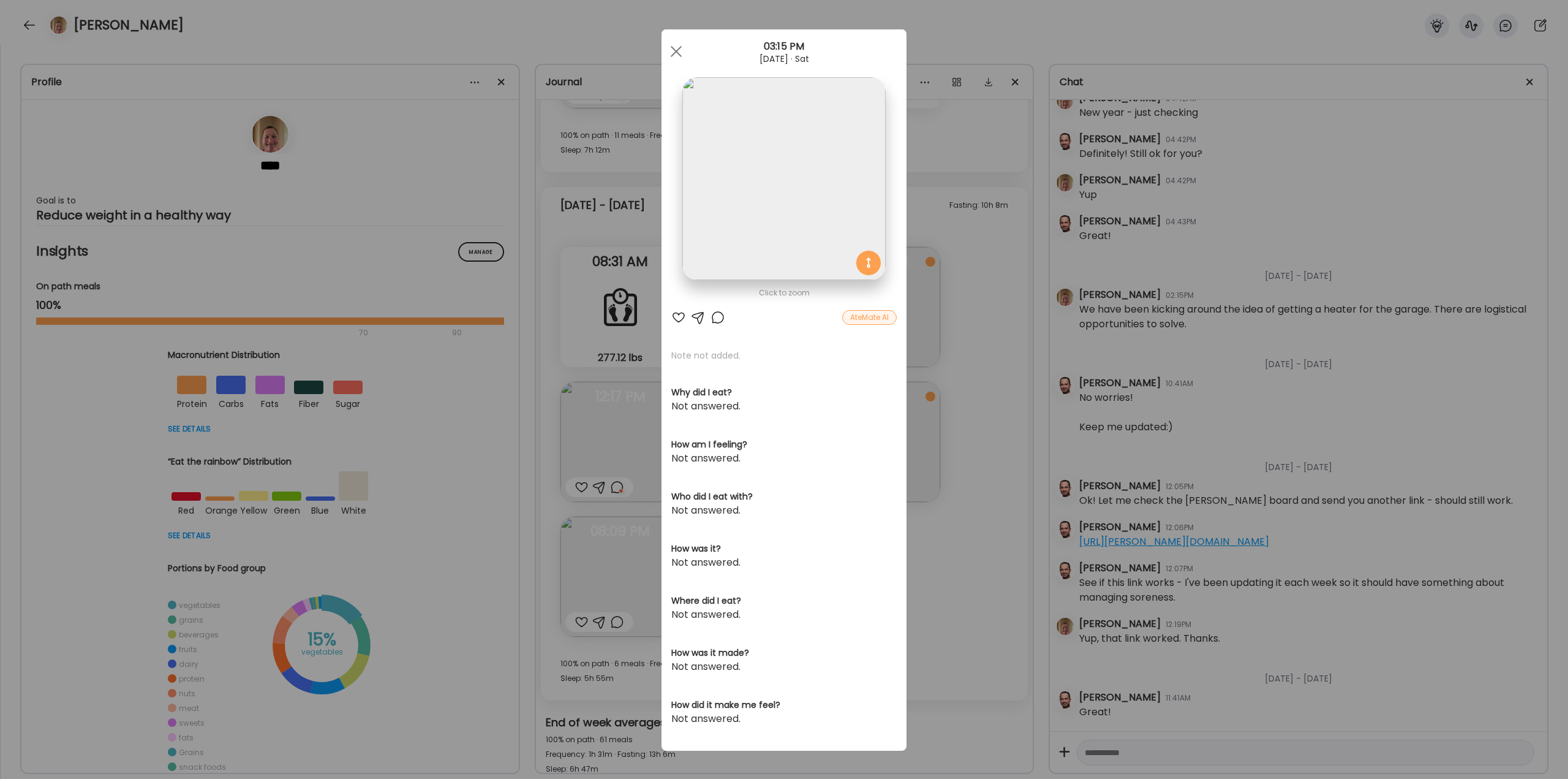
click at [936, 553] on div "Ate Coach Dashboard Wahoo! It’s official Take a moment to set up your Coach Pro…" at bounding box center [784, 389] width 1568 height 779
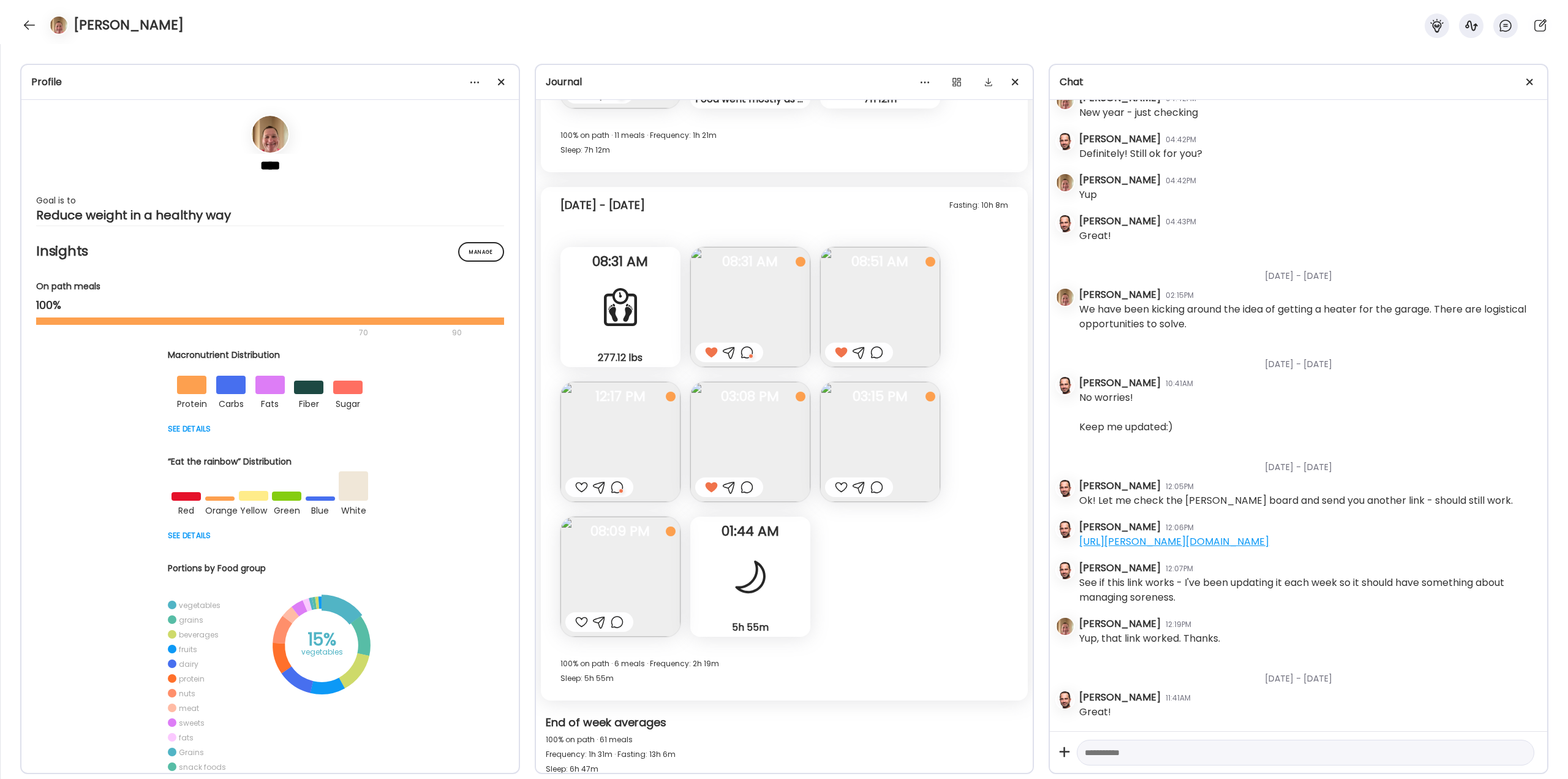
click at [879, 486] on div at bounding box center [877, 487] width 13 height 15
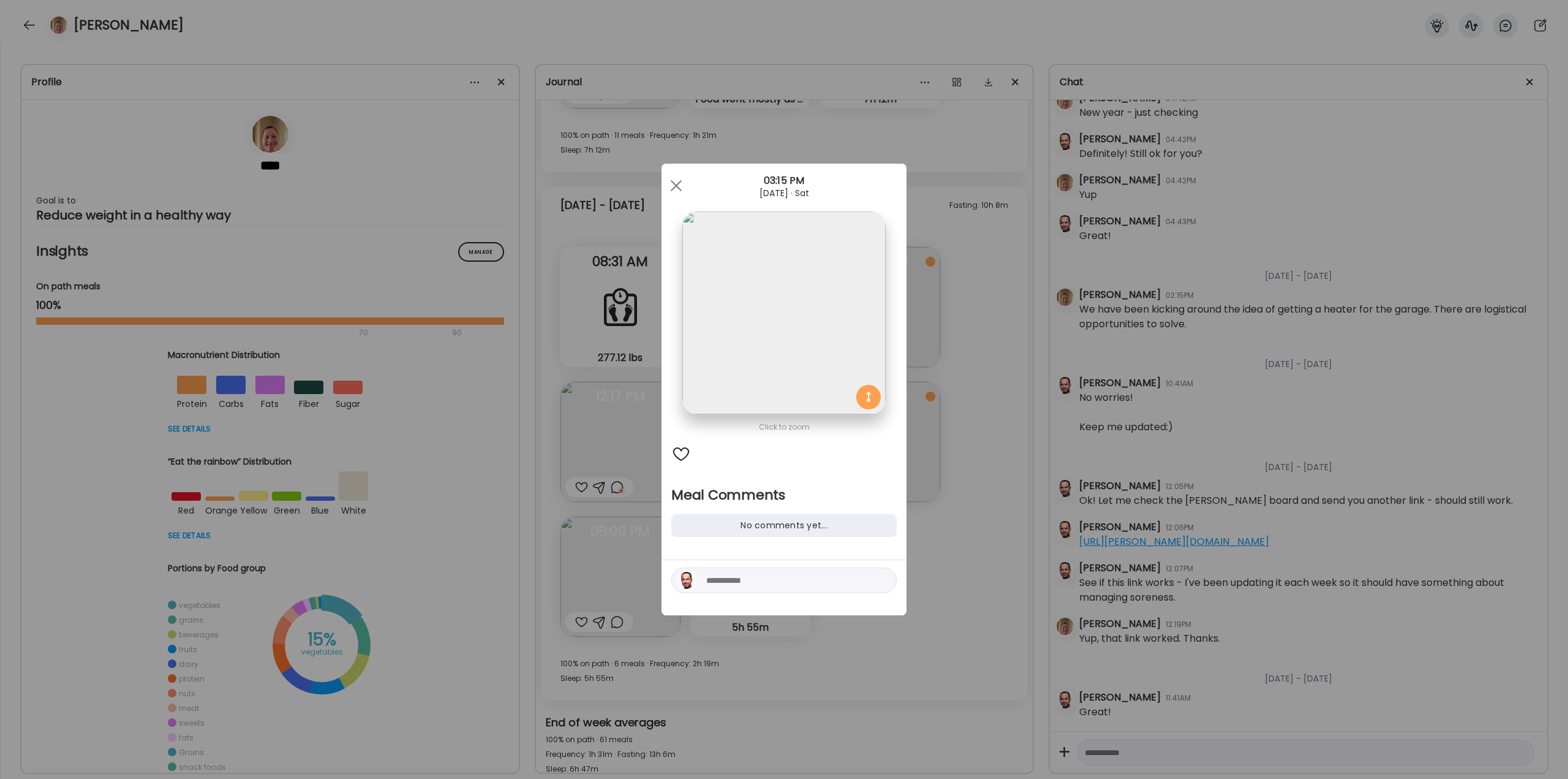
click at [771, 587] on textarea at bounding box center [788, 580] width 165 height 15
type textarea "**********"
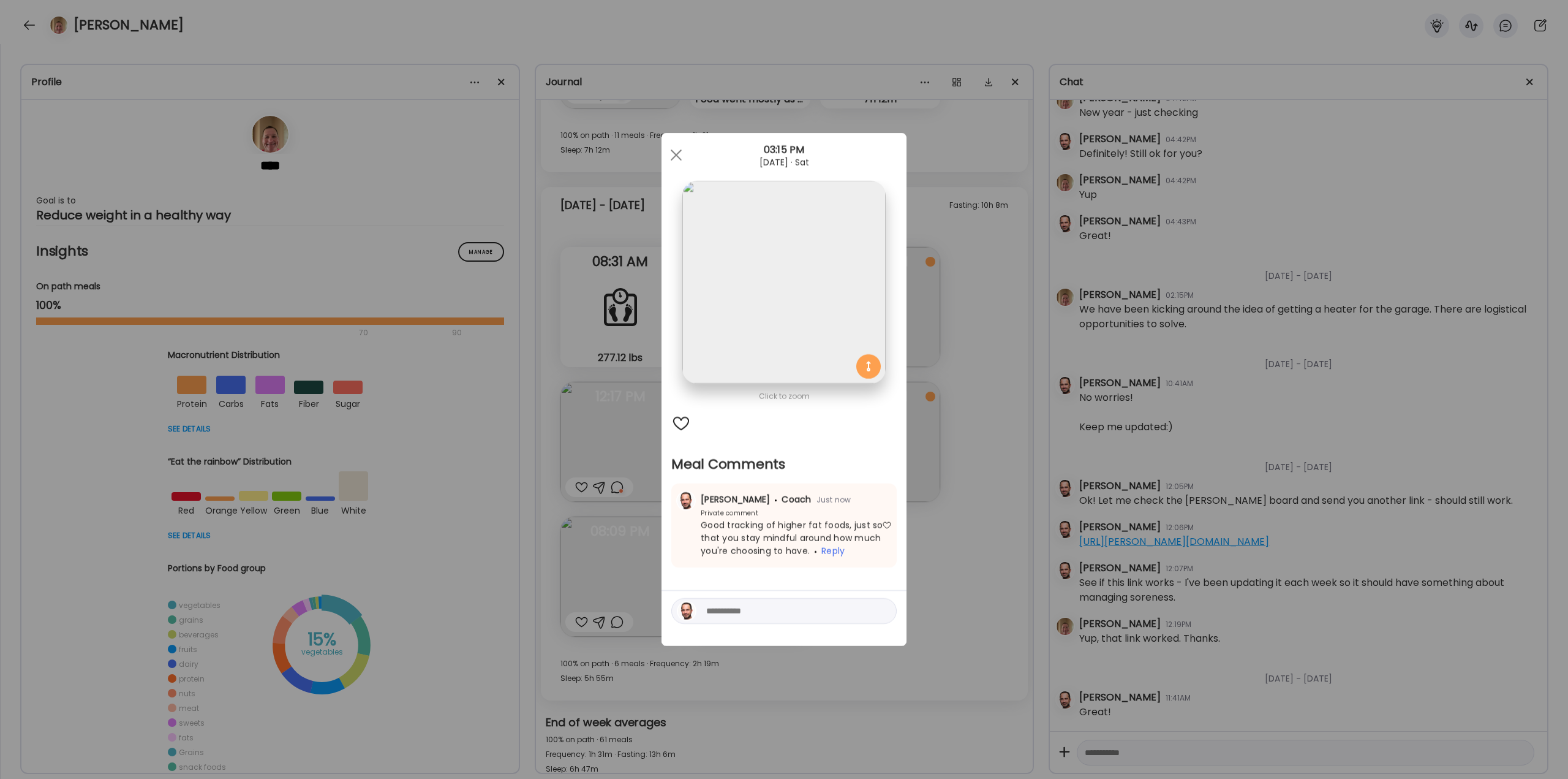
click at [979, 559] on div "Ate Coach Dashboard Wahoo! It’s official Take a moment to set up your Coach Pro…" at bounding box center [784, 389] width 1568 height 779
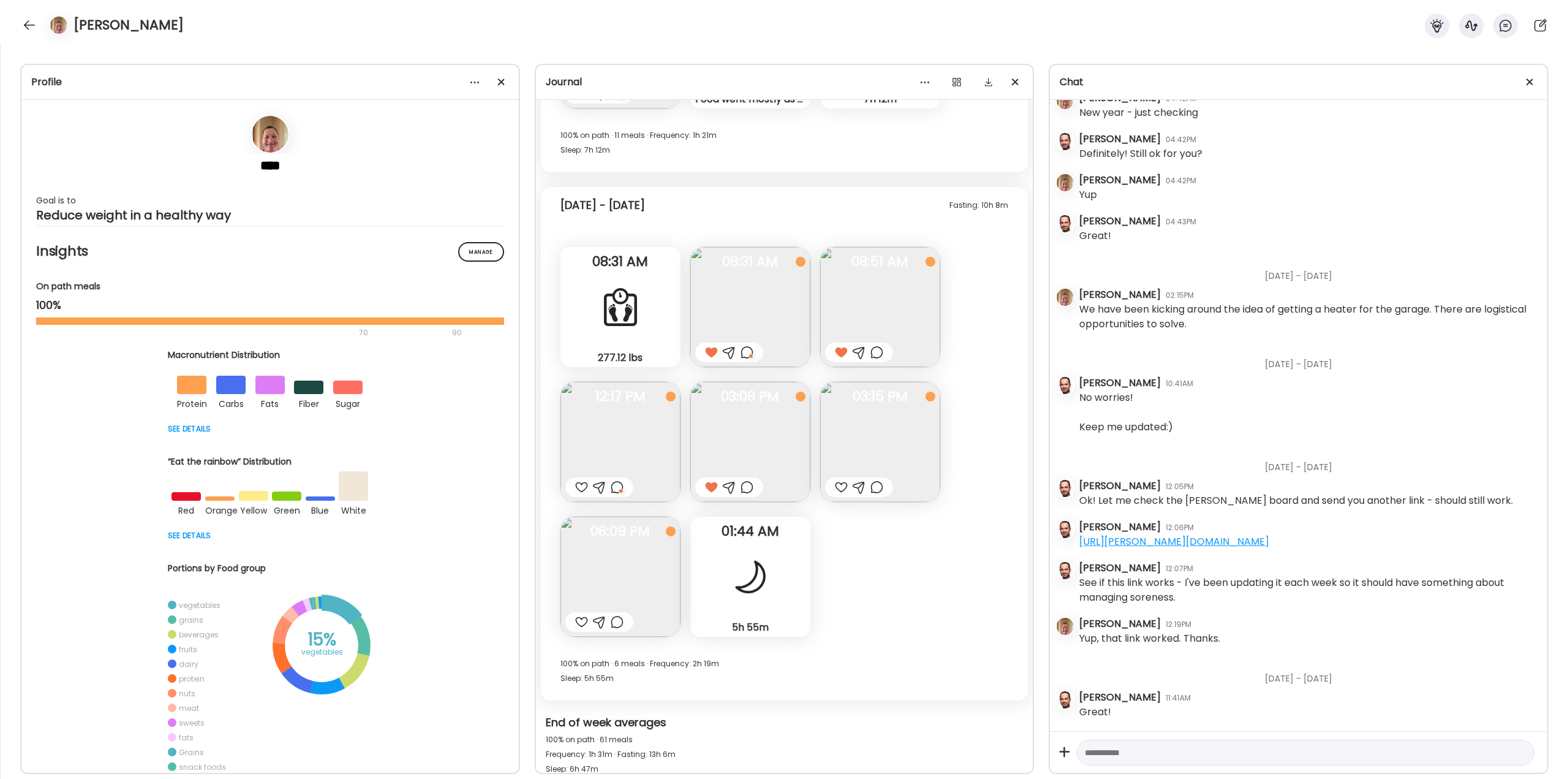
click at [604, 542] on img at bounding box center [620, 576] width 120 height 120
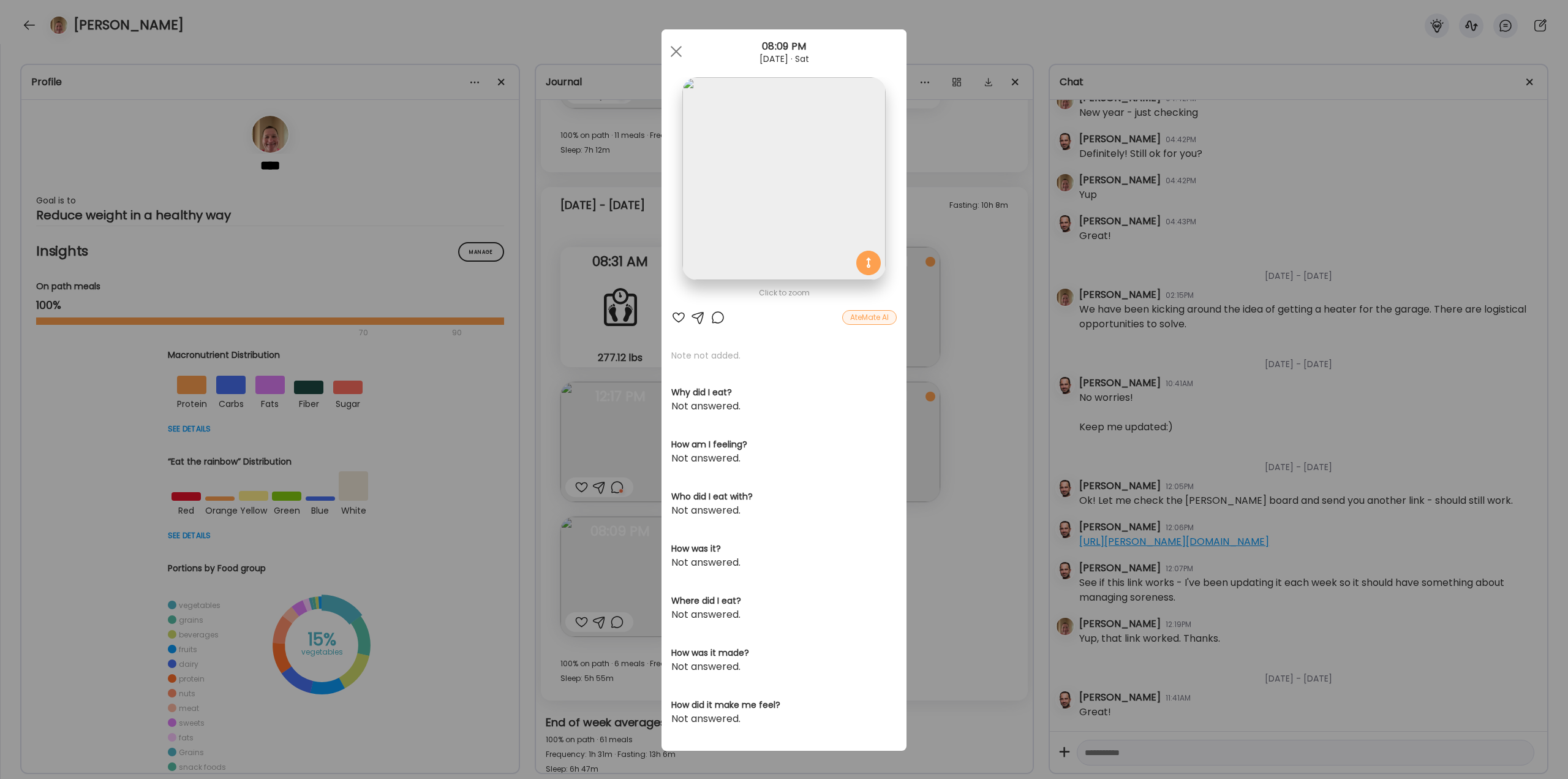
click at [713, 317] on div at bounding box center [718, 317] width 15 height 15
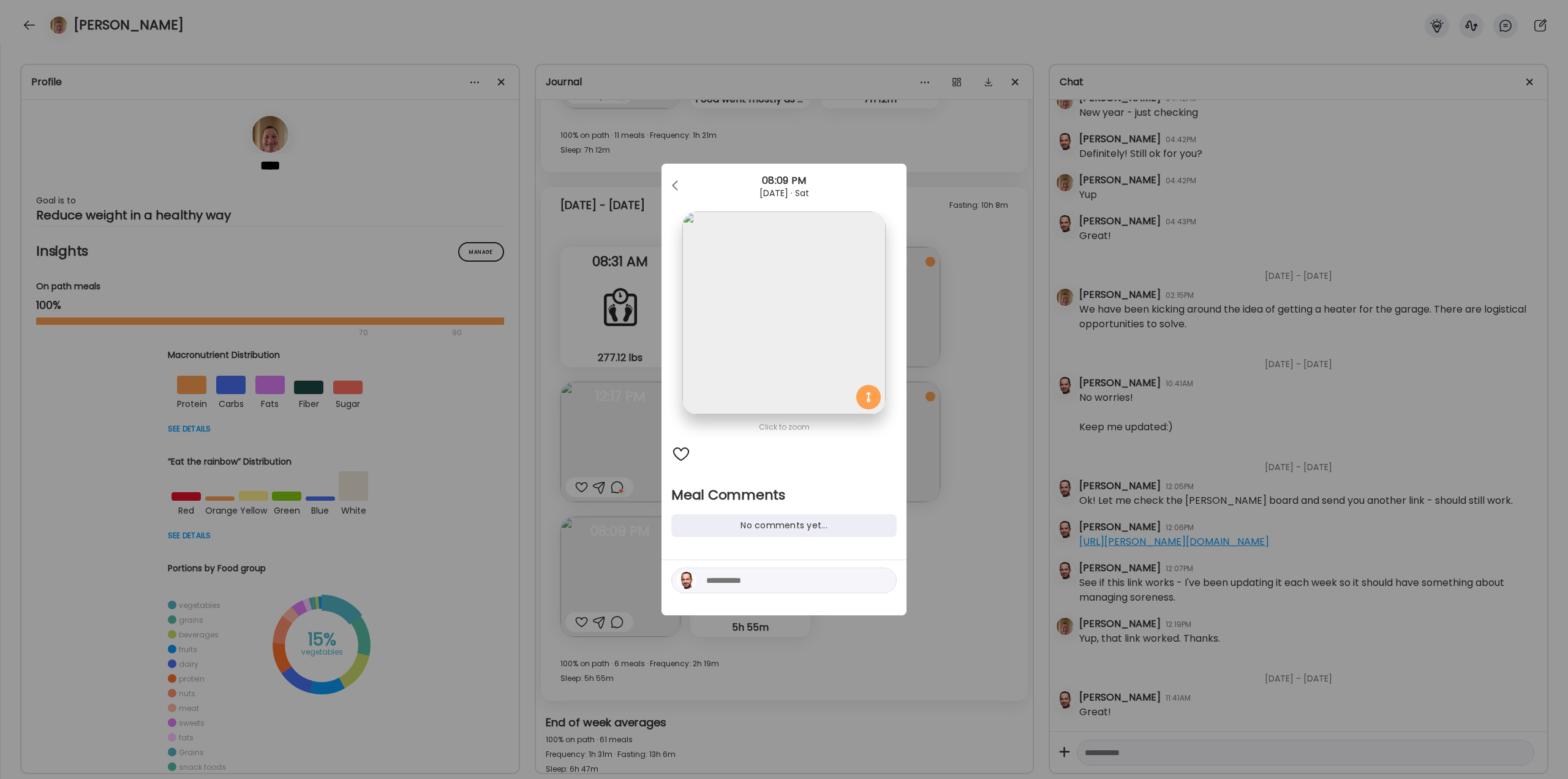
click at [713, 580] on textarea at bounding box center [788, 580] width 165 height 15
type textarea "**********"
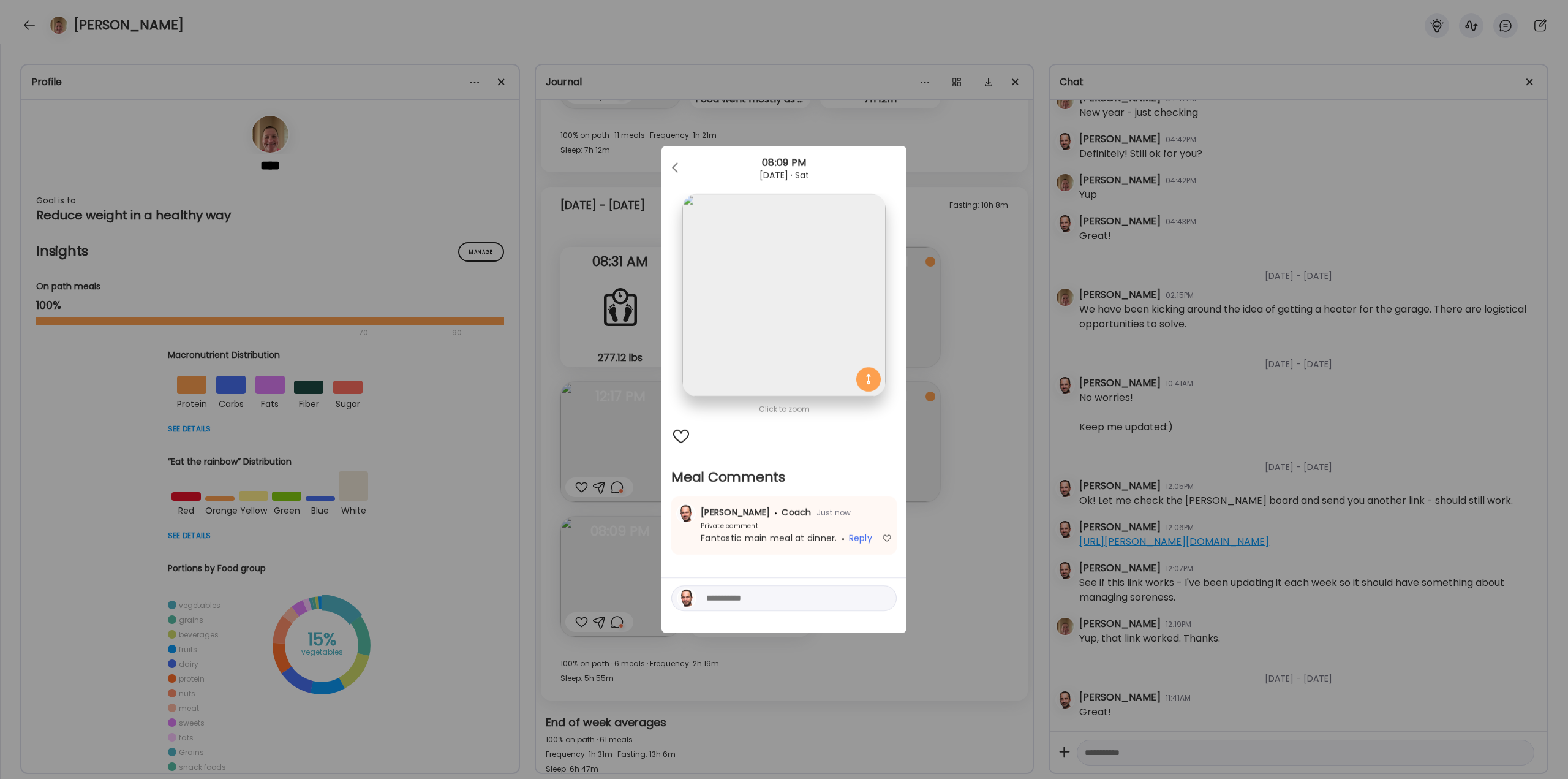
click at [981, 570] on div "Ate Coach Dashboard Wahoo! It’s official Take a moment to set up your Coach Pro…" at bounding box center [784, 389] width 1568 height 779
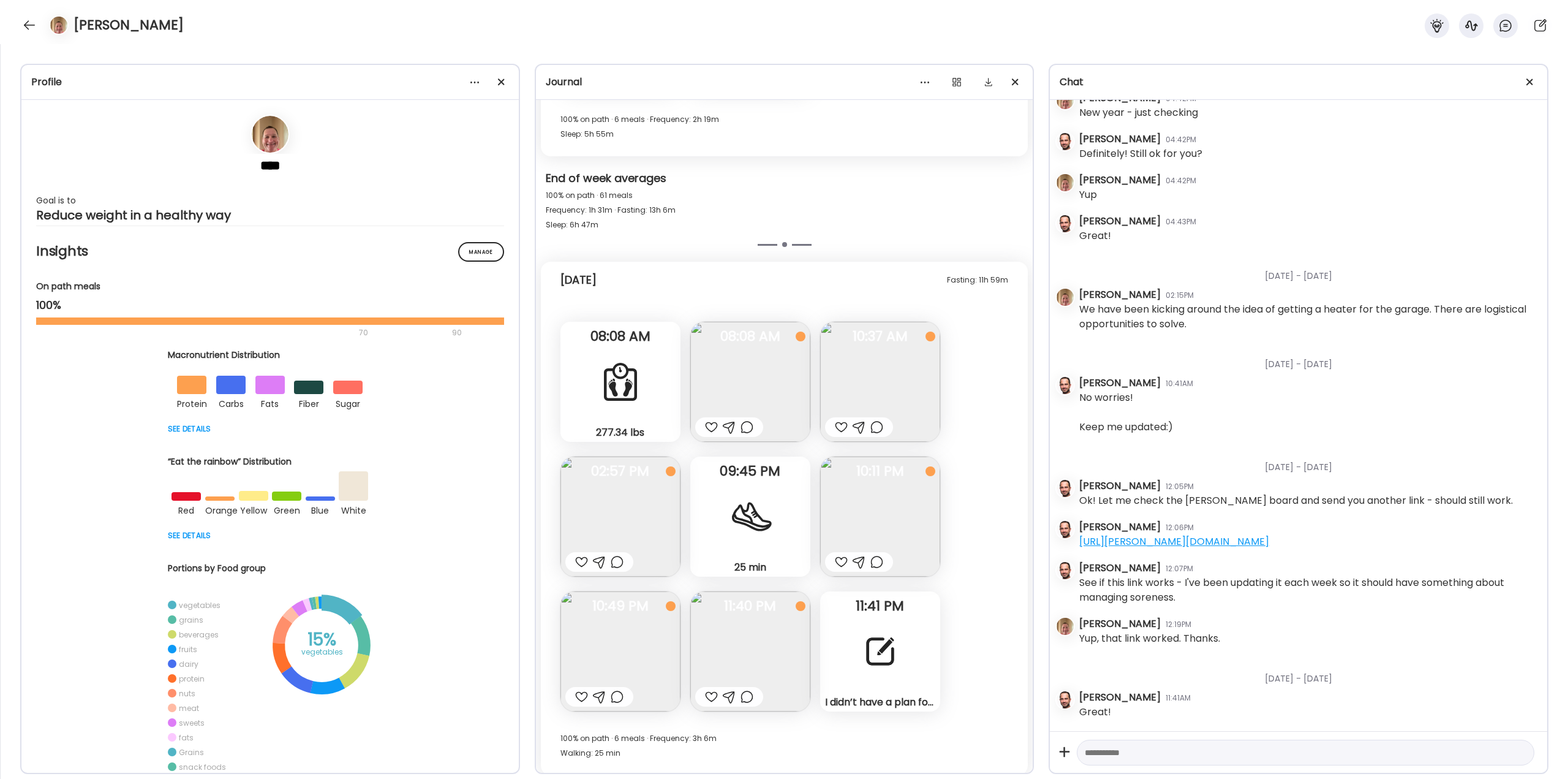
scroll to position [32660, 0]
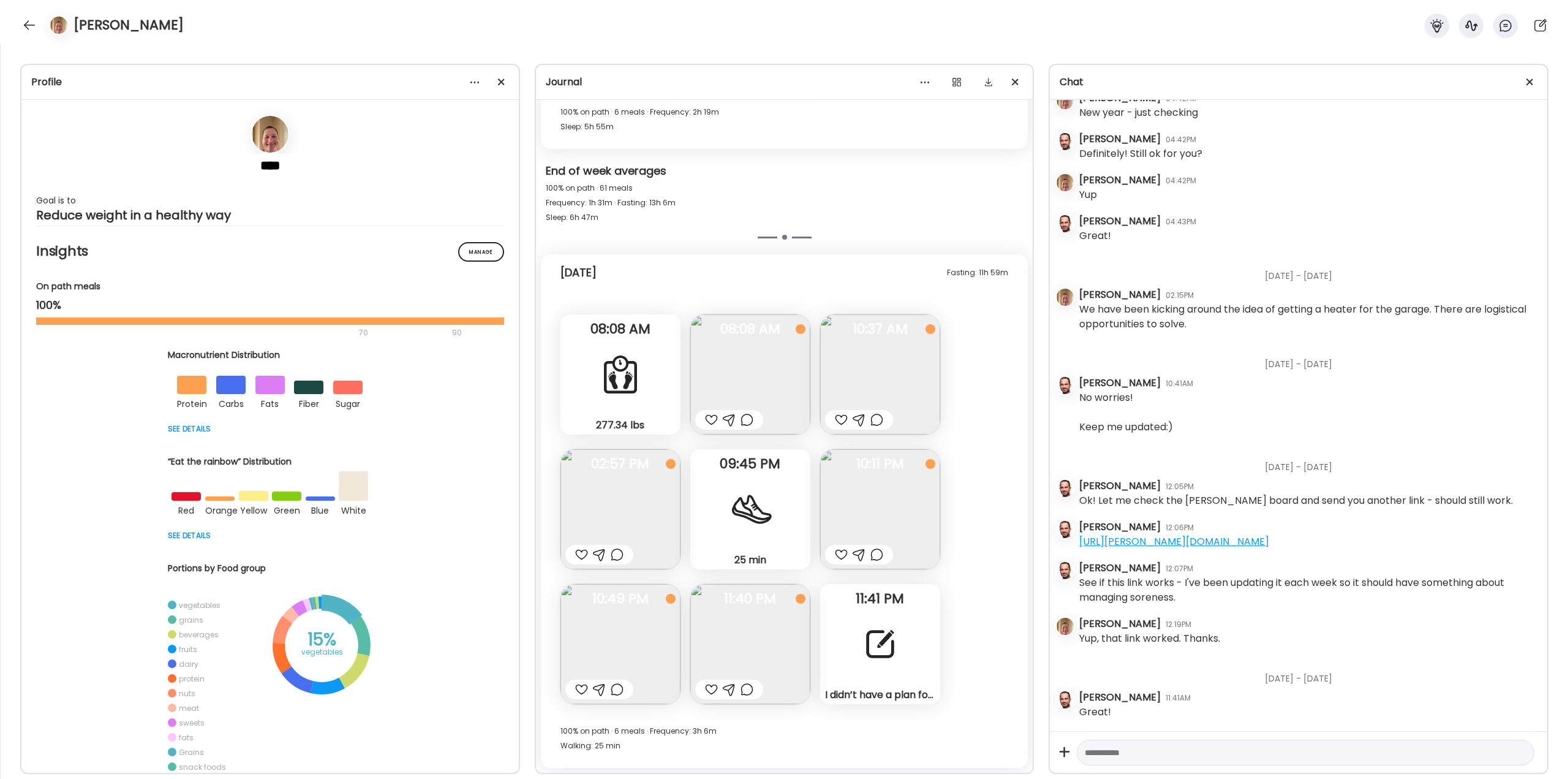
click at [769, 374] on img at bounding box center [750, 374] width 120 height 120
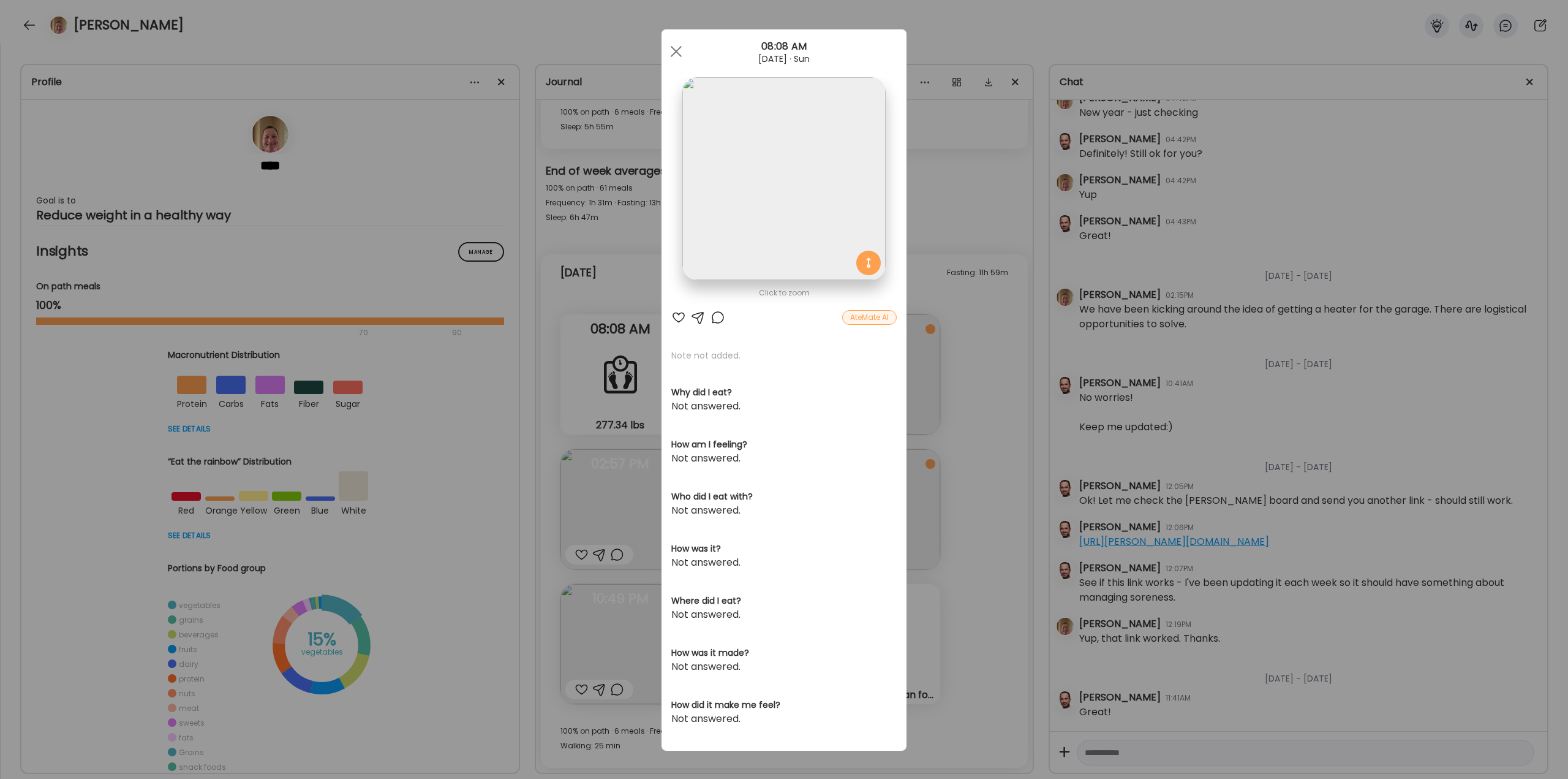
click at [973, 360] on div "Ate Coach Dashboard Wahoo! It’s official Take a moment to set up your Coach Pro…" at bounding box center [784, 389] width 1568 height 779
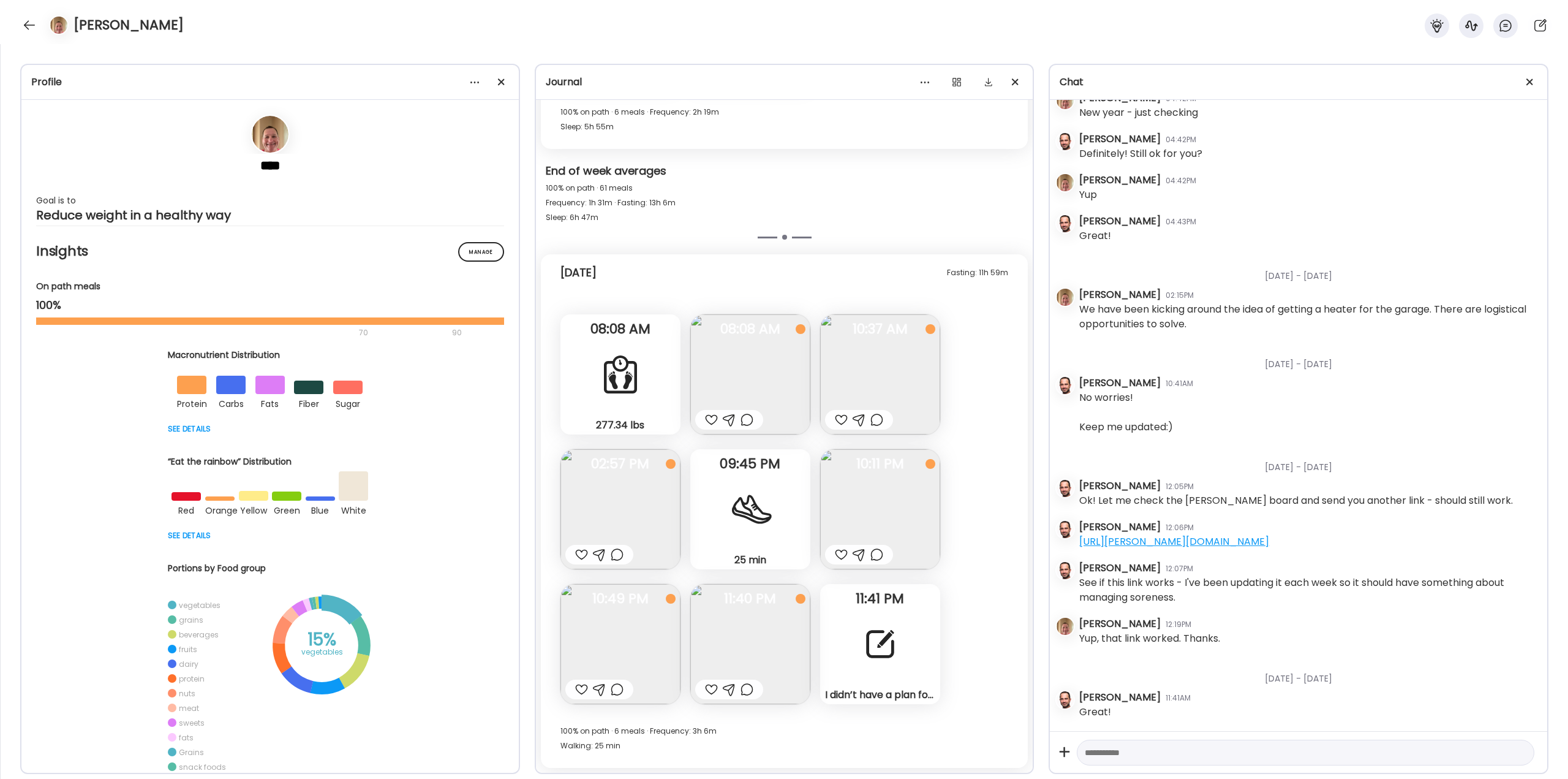
click at [777, 372] on img at bounding box center [750, 374] width 120 height 120
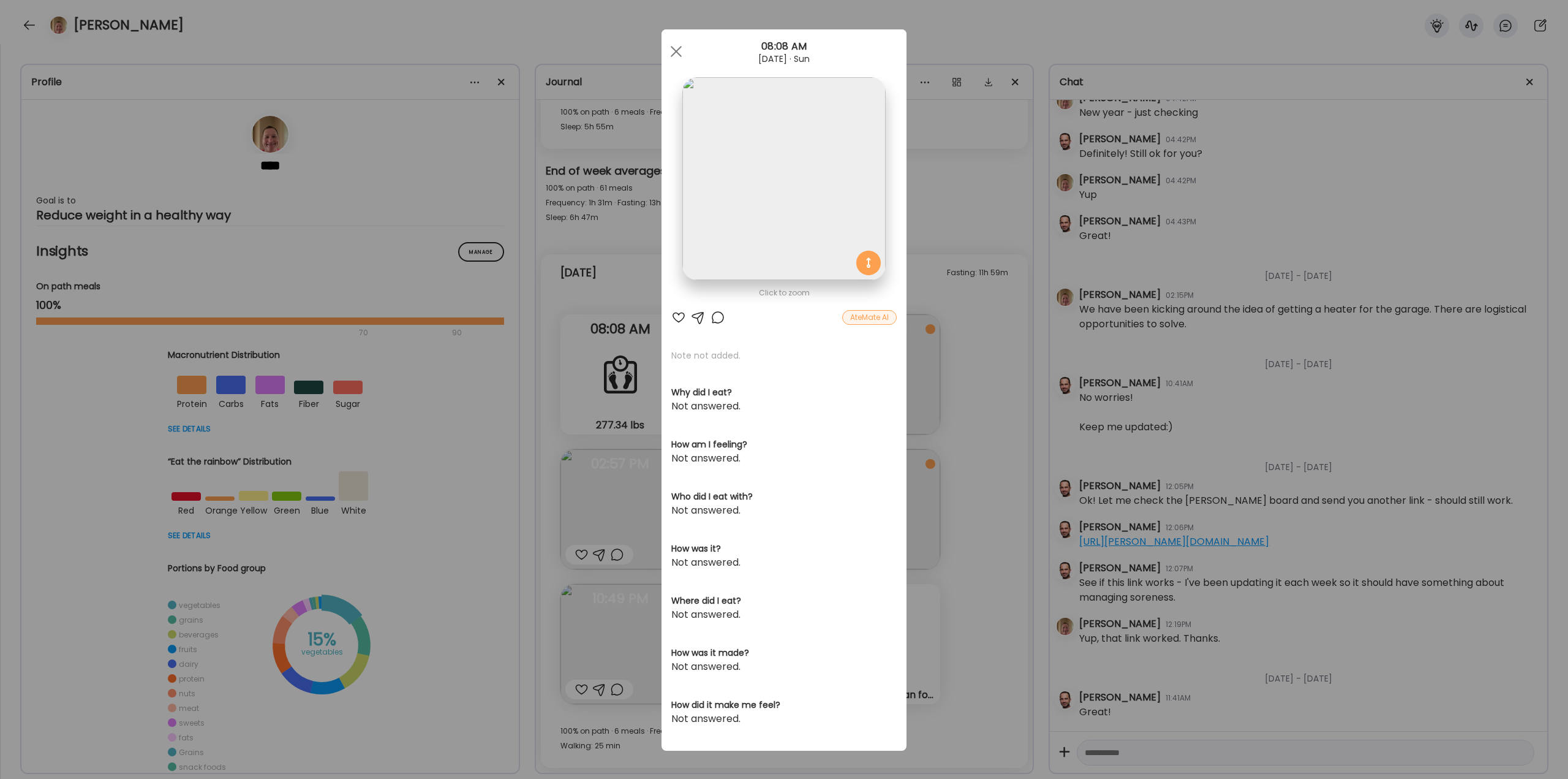
click at [951, 398] on div "Ate Coach Dashboard Wahoo! It’s official Take a moment to set up your Coach Pro…" at bounding box center [784, 389] width 1568 height 779
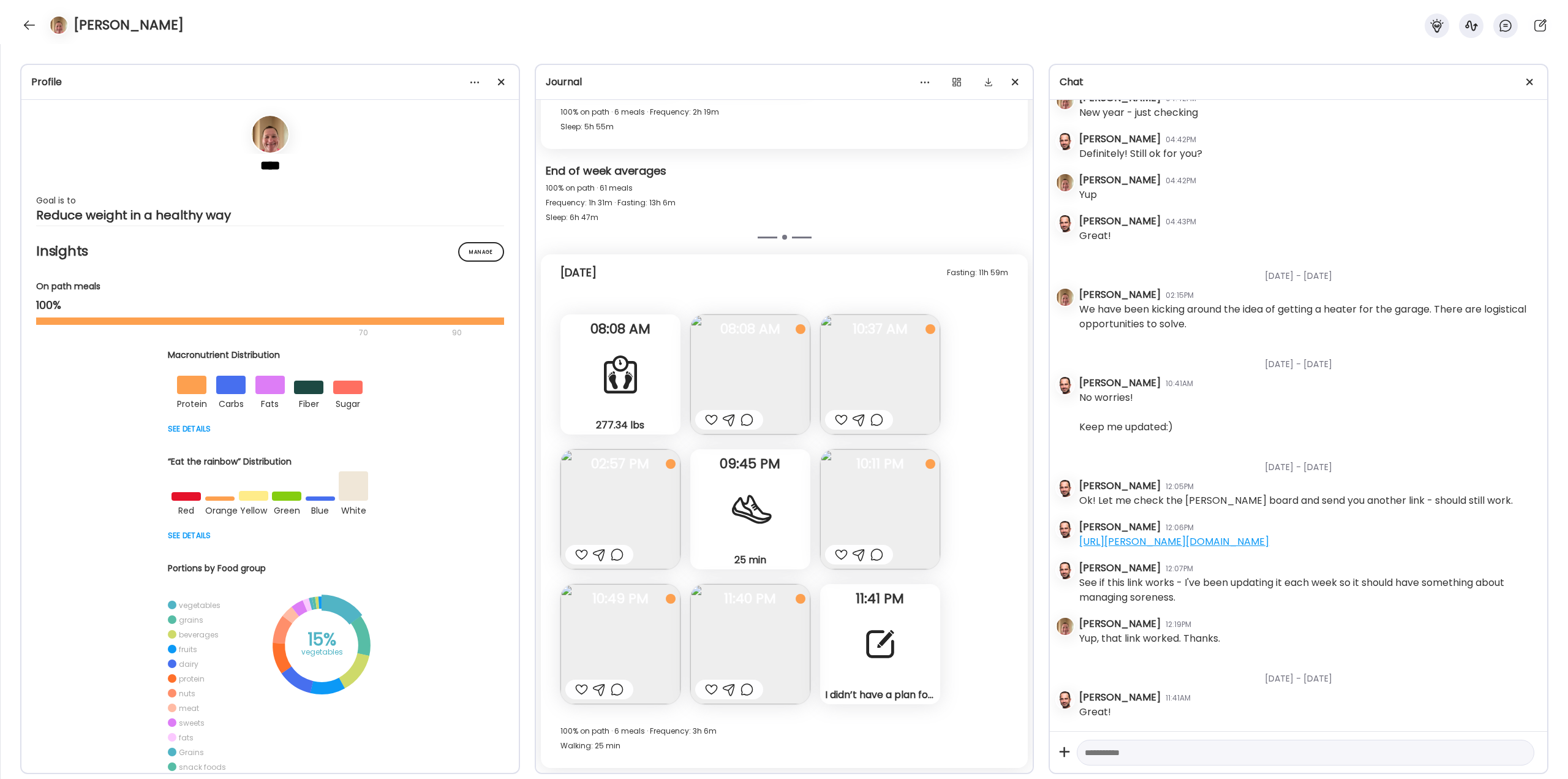
click at [709, 417] on div at bounding box center [712, 420] width 13 height 15
click at [882, 379] on img at bounding box center [880, 374] width 120 height 120
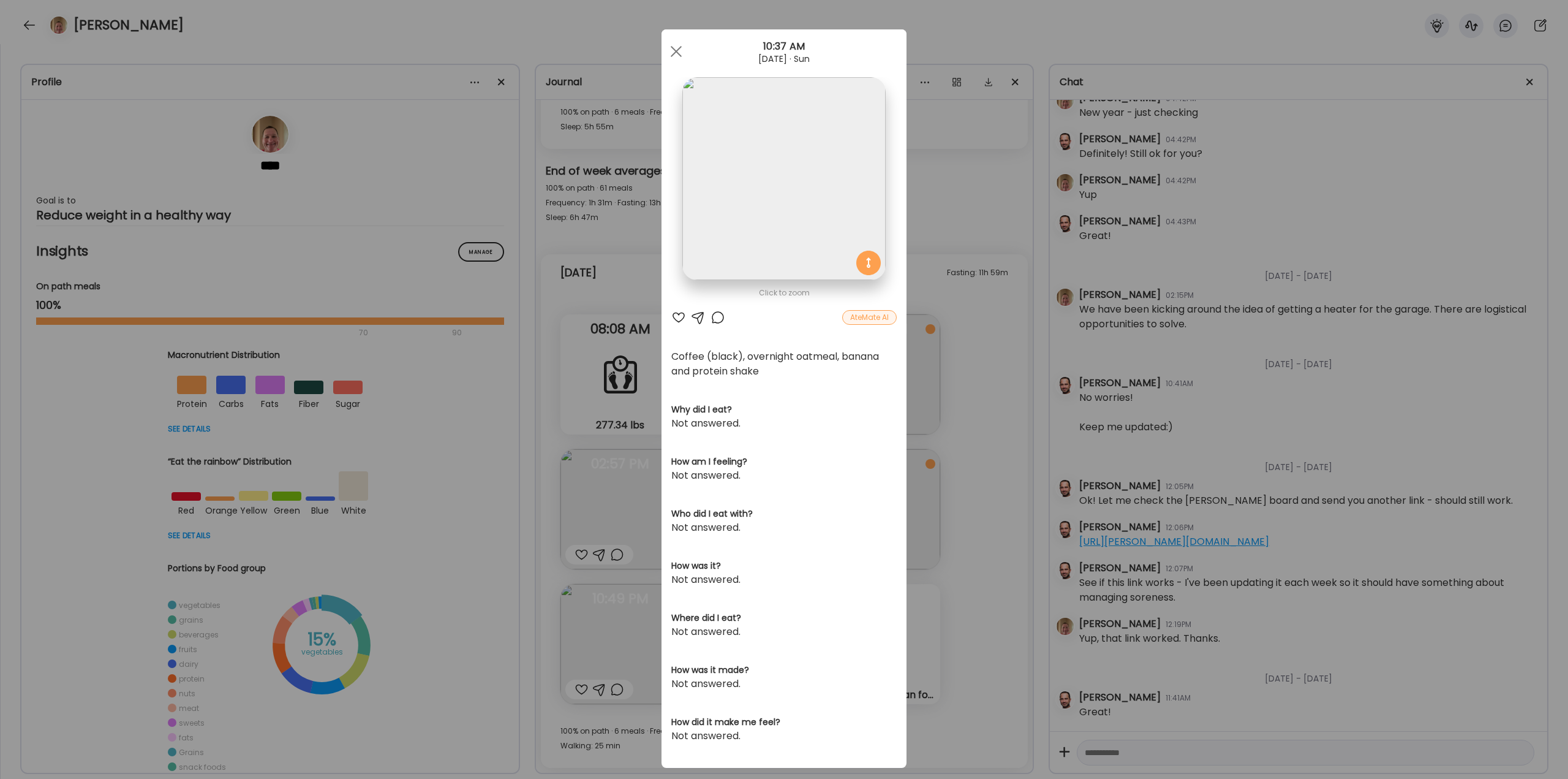
click at [956, 432] on div "Ate Coach Dashboard Wahoo! It’s official Take a moment to set up your Coach Pro…" at bounding box center [784, 389] width 1568 height 779
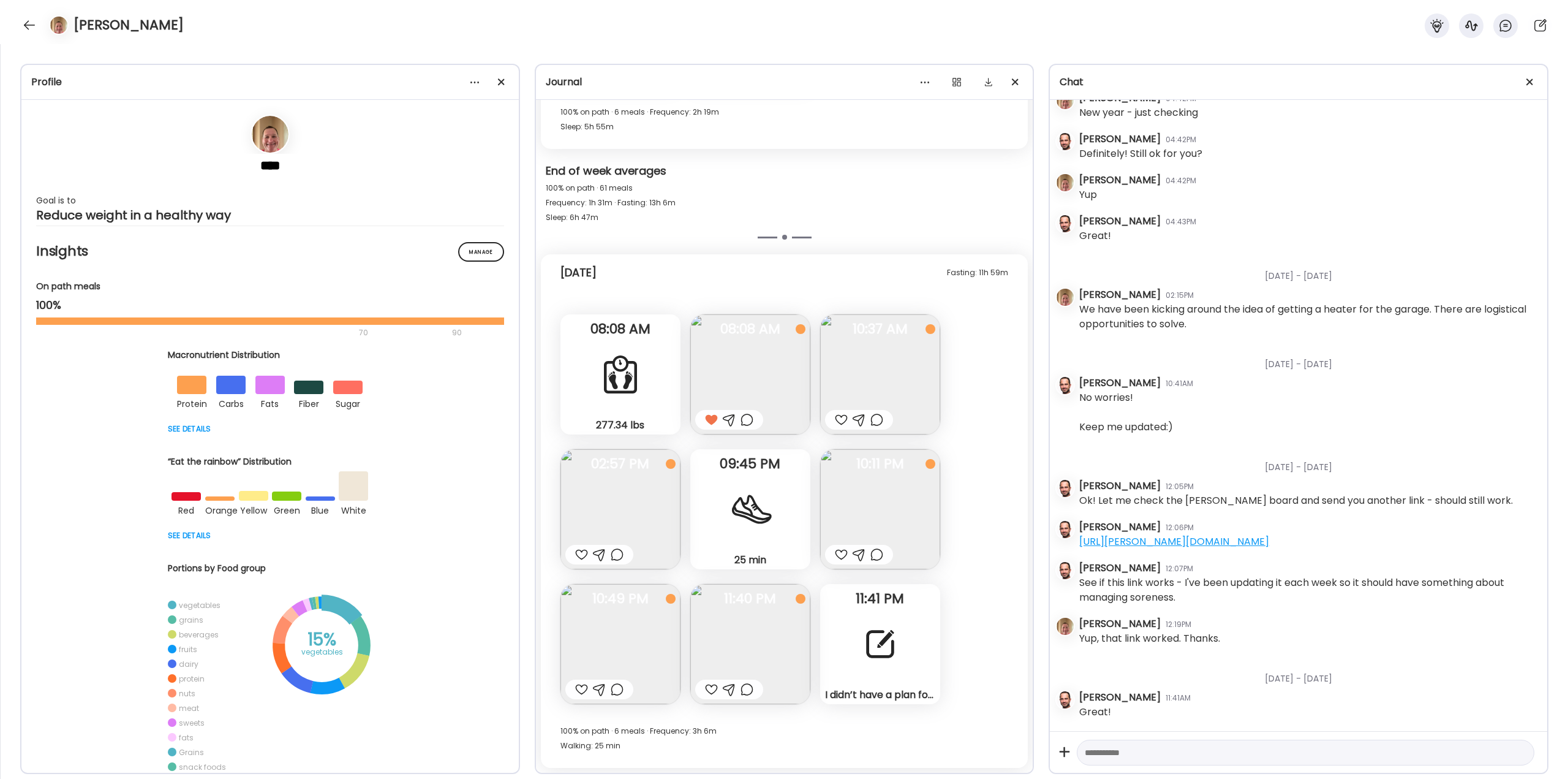
click at [878, 670] on div "I didn’t have a plan for food [DATE] because my Mom went into the hospital [DAT…" at bounding box center [880, 644] width 120 height 120
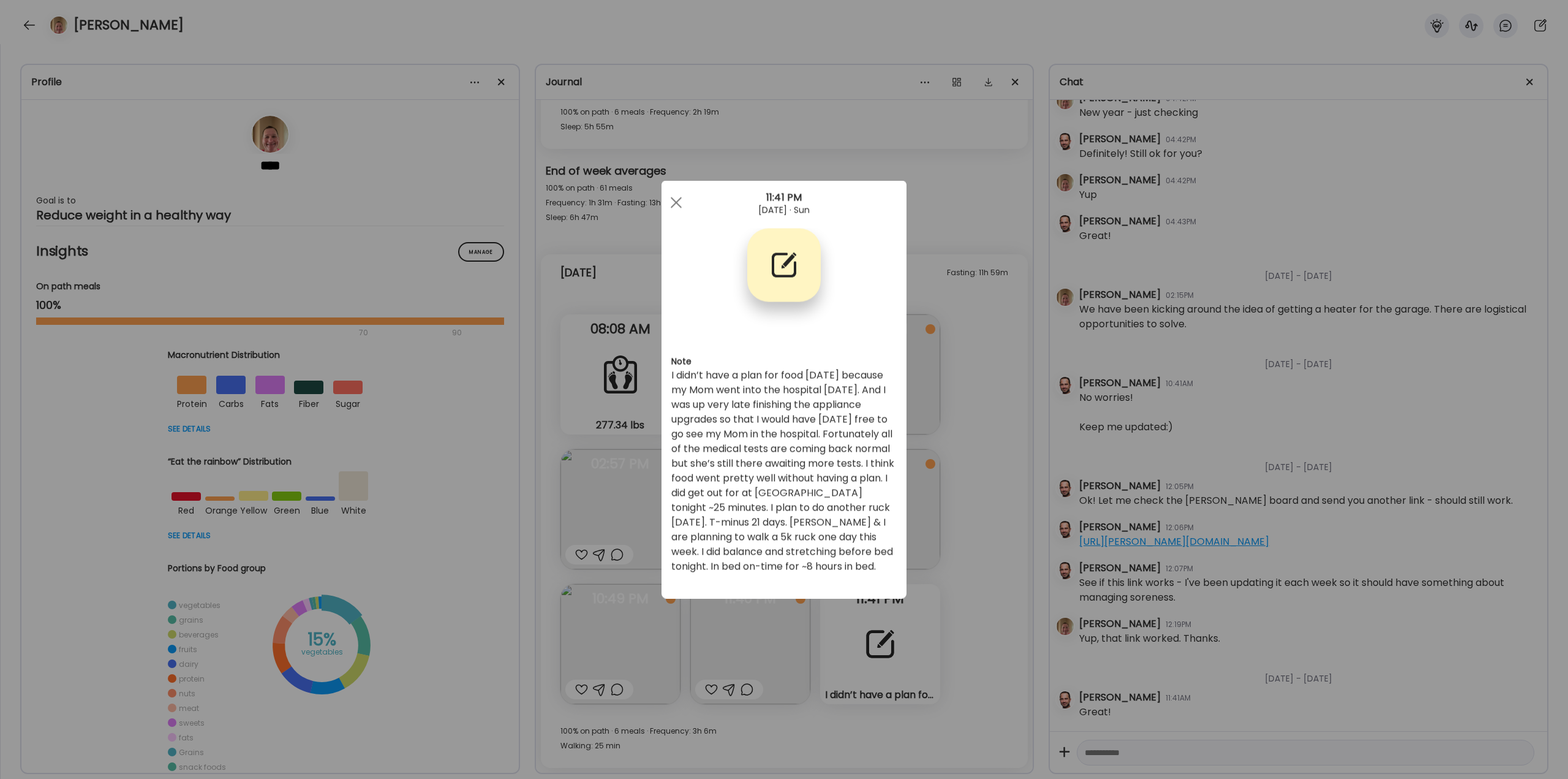
click at [962, 607] on div "Ate Coach Dashboard Wahoo! It’s official Take a moment to set up your Coach Pro…" at bounding box center [784, 389] width 1568 height 779
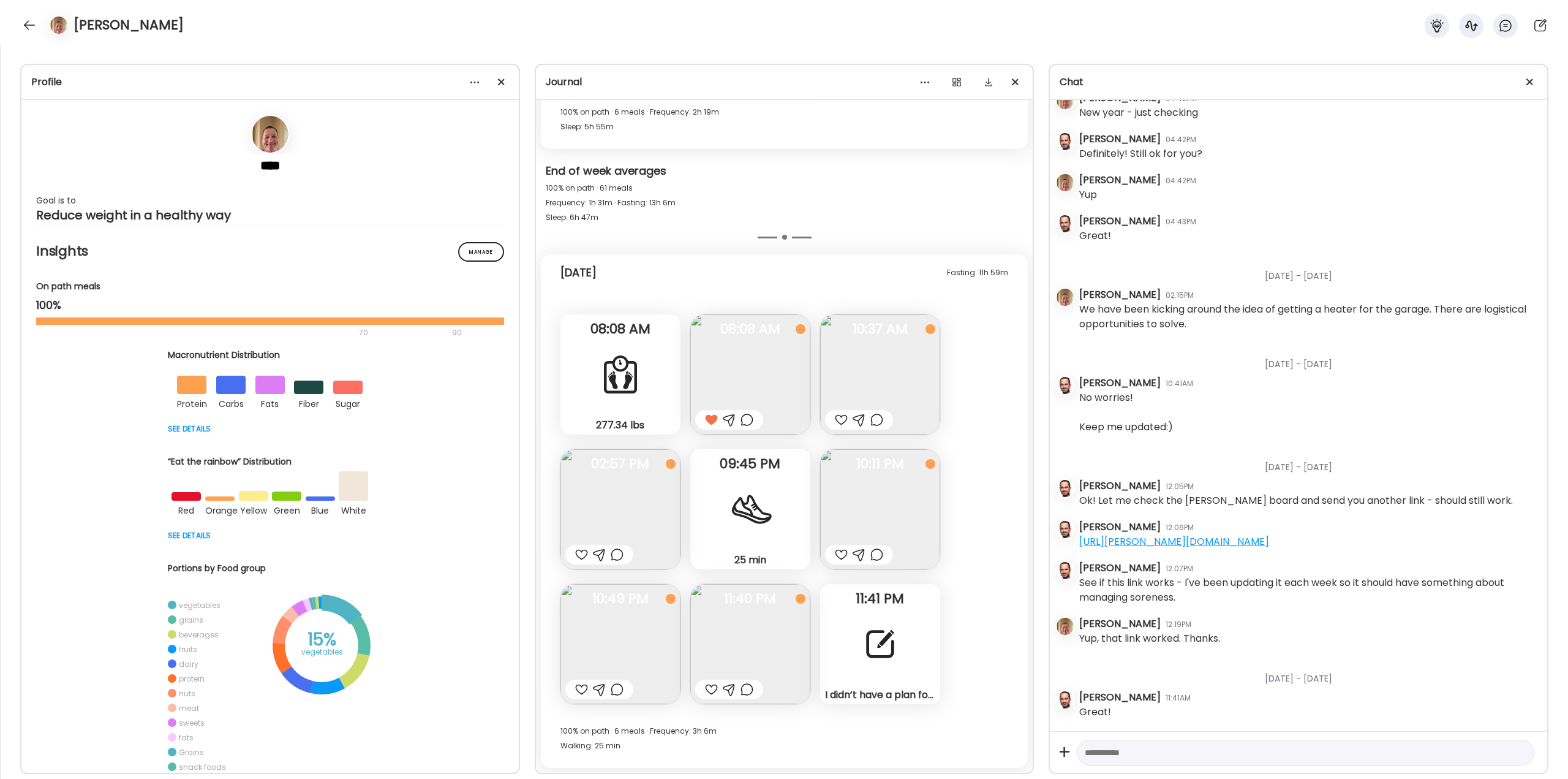
click at [619, 515] on img at bounding box center [620, 509] width 120 height 120
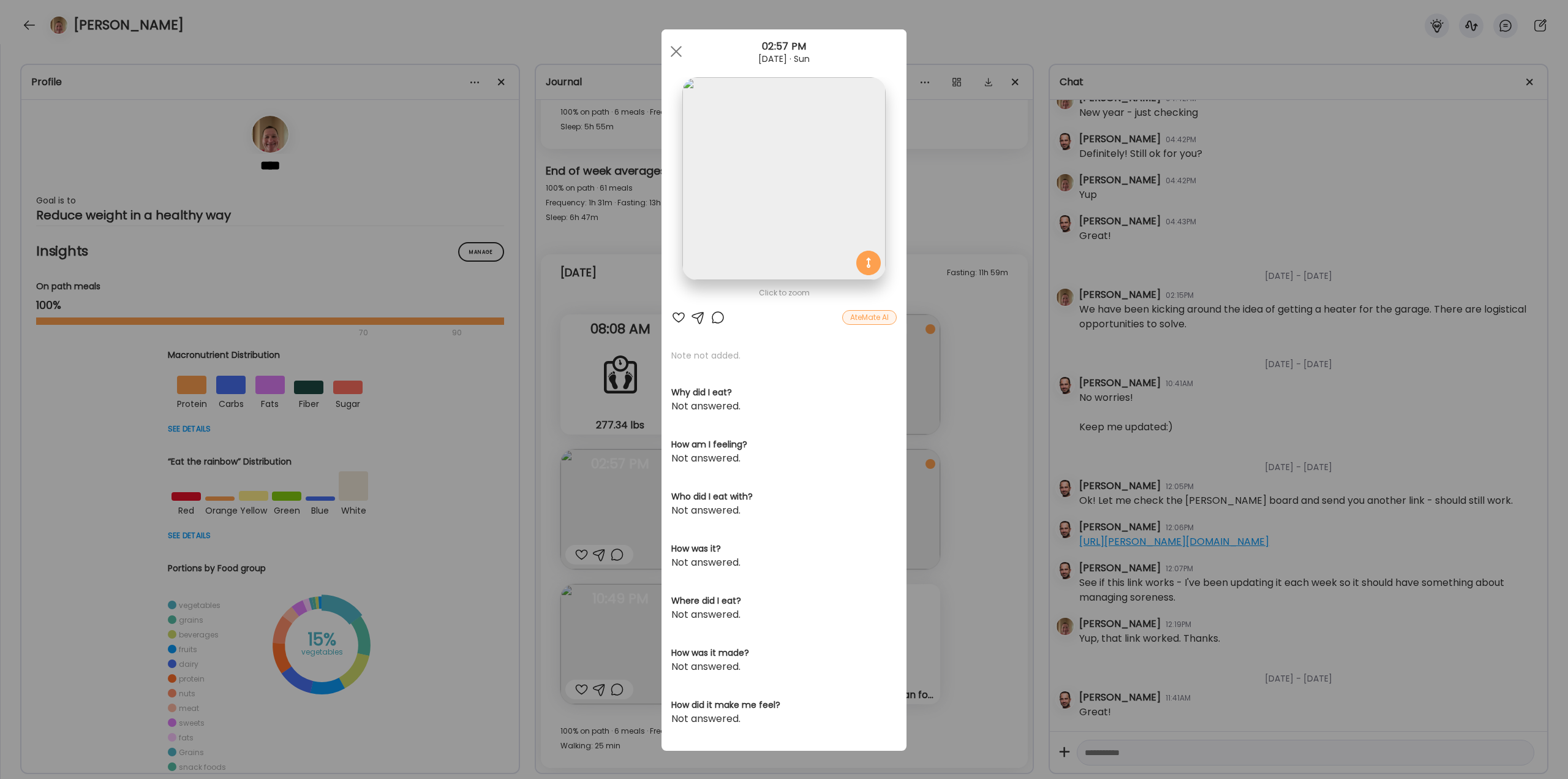
click at [966, 450] on div "Ate Coach Dashboard Wahoo! It’s official Take a moment to set up your Coach Pro…" at bounding box center [784, 389] width 1568 height 779
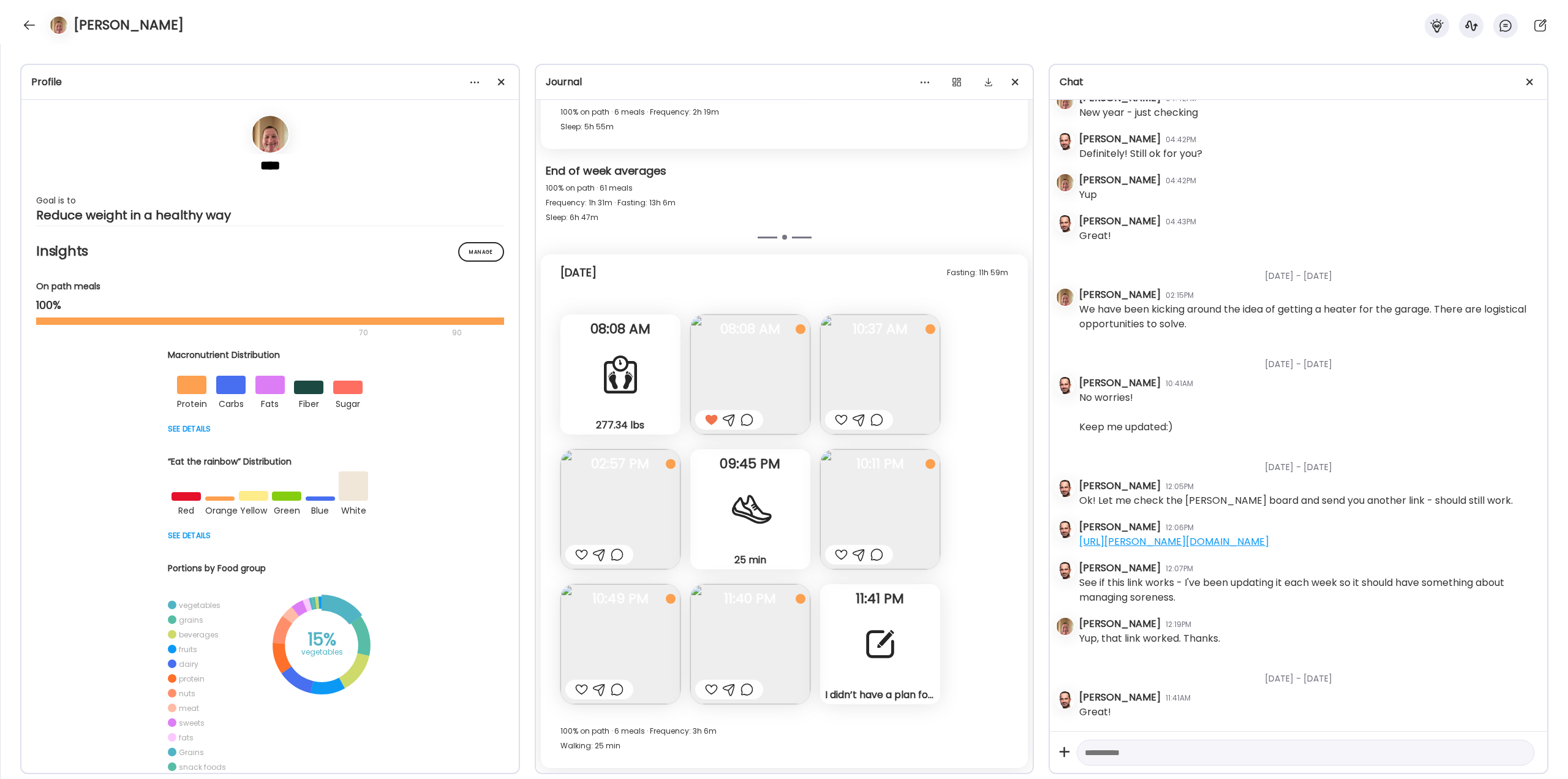
click at [875, 415] on div at bounding box center [877, 420] width 13 height 15
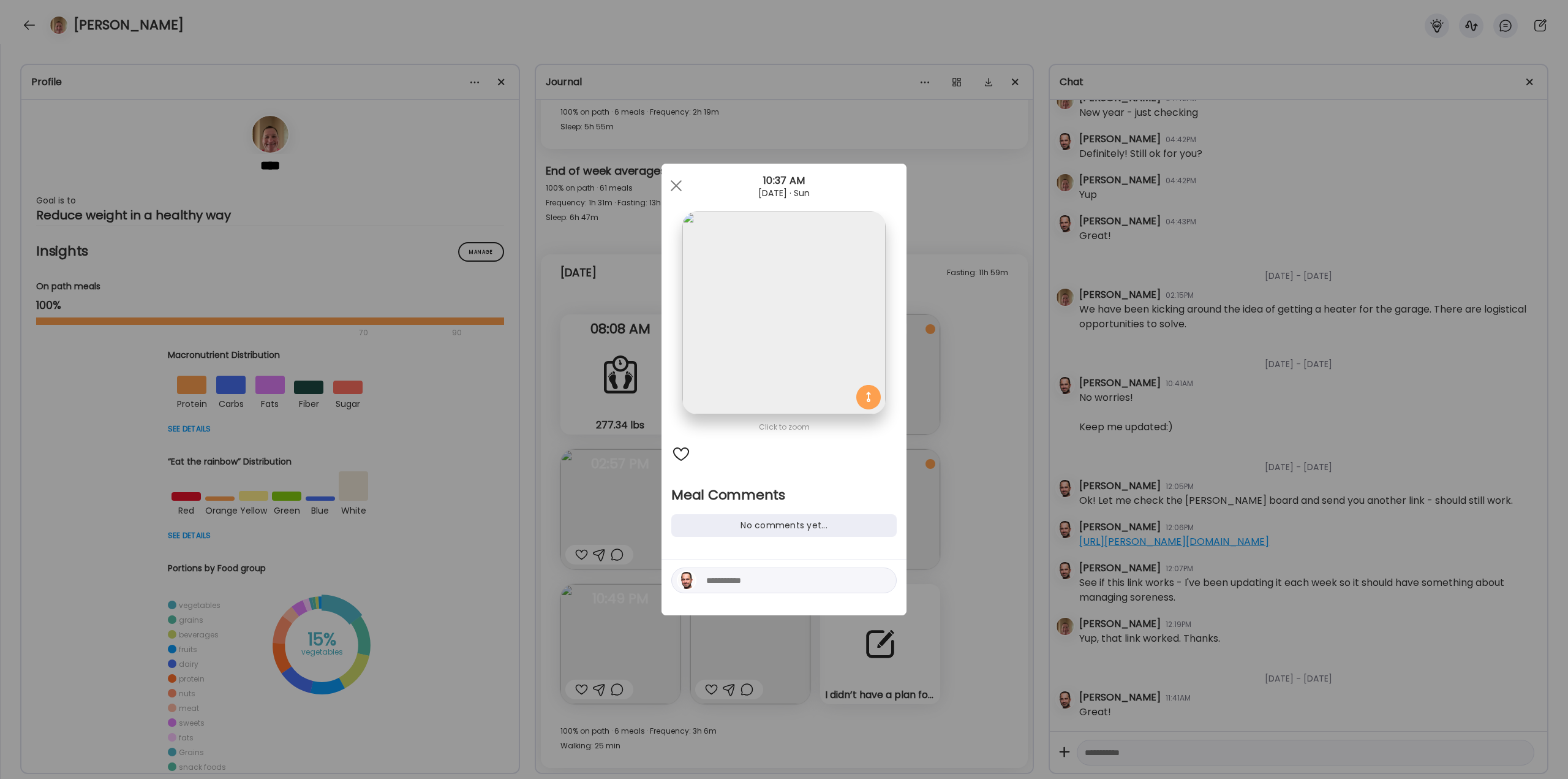
click at [723, 588] on div at bounding box center [784, 580] width 226 height 25
click at [721, 587] on textarea at bounding box center [788, 580] width 165 height 15
click at [769, 580] on textarea "**********" at bounding box center [788, 551] width 165 height 74
type textarea "**********"
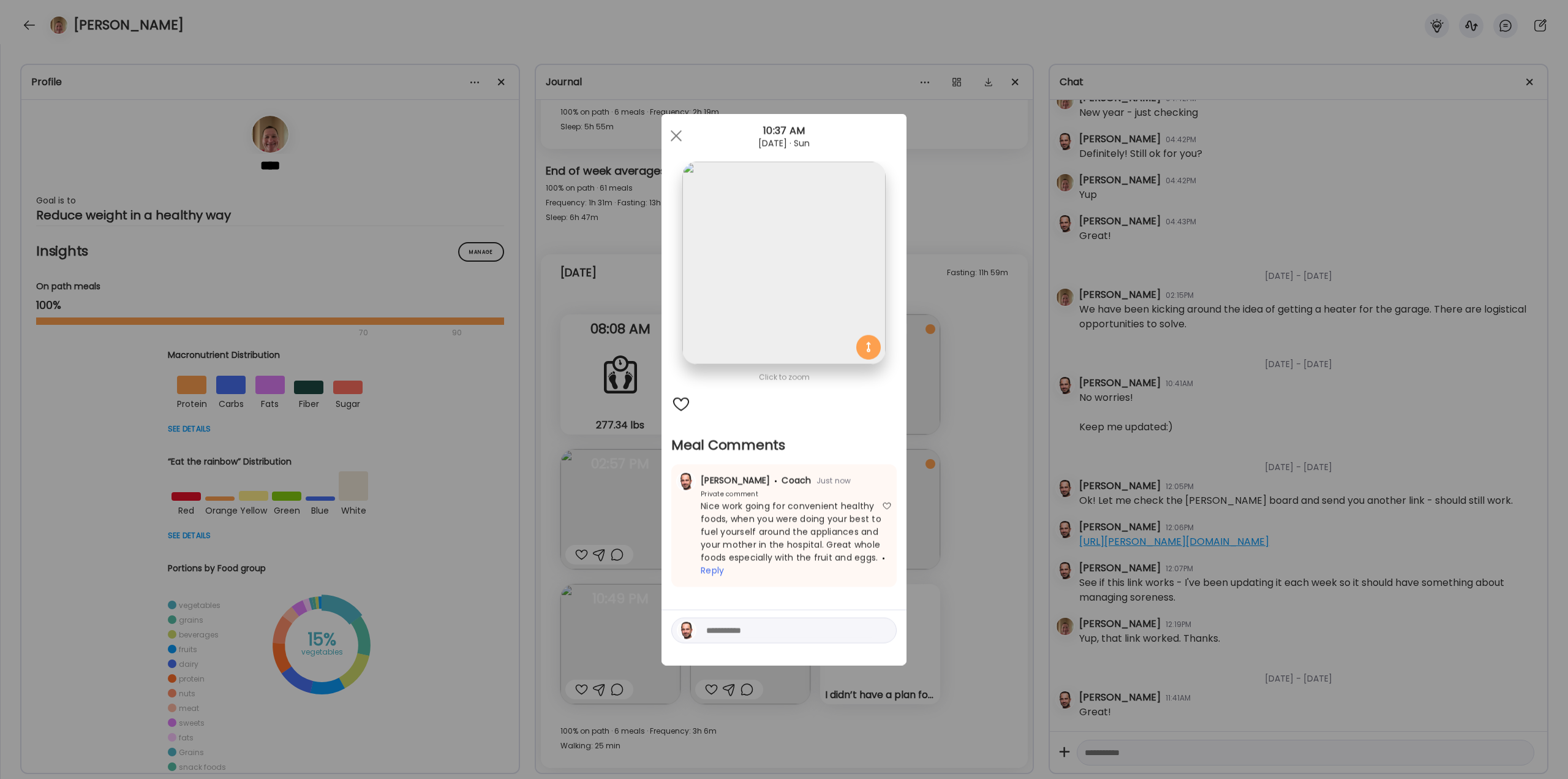
click at [1005, 403] on div "Ate Coach Dashboard Wahoo! It’s official Take a moment to set up your Coach Pro…" at bounding box center [784, 389] width 1568 height 779
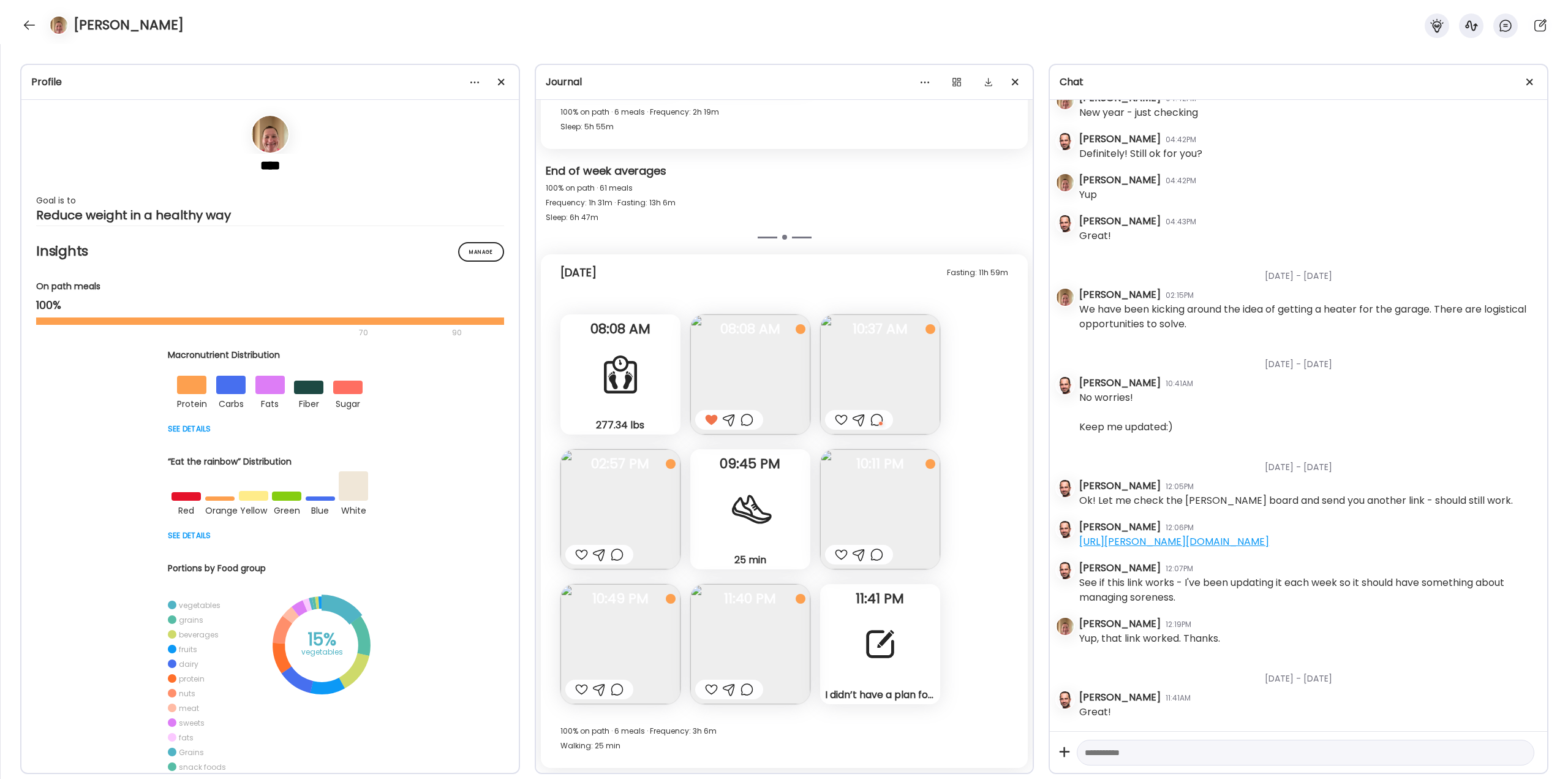
click at [907, 501] on img at bounding box center [880, 509] width 120 height 120
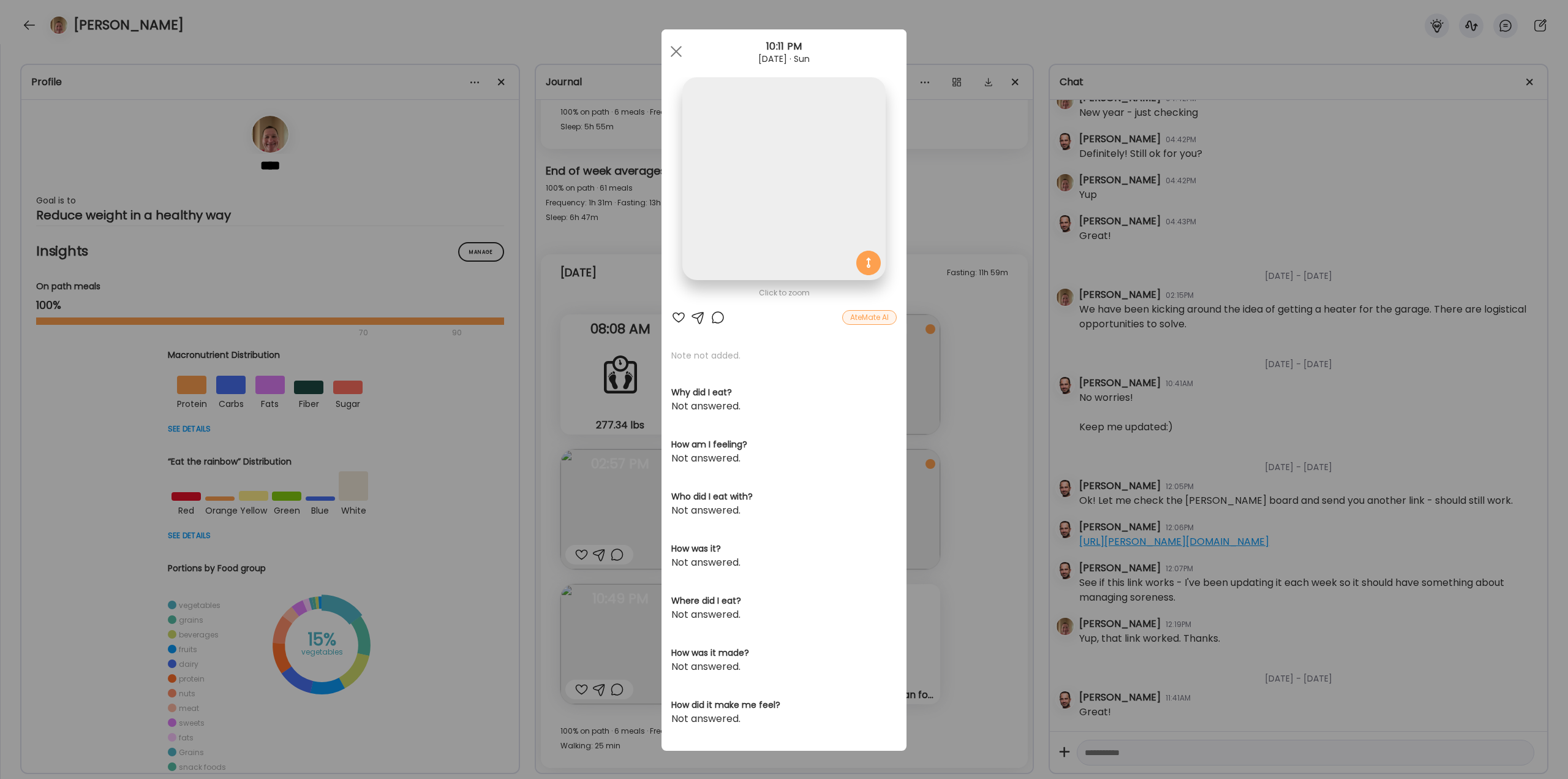
click at [954, 539] on div "Ate Coach Dashboard Wahoo! It’s official Take a moment to set up your Coach Pro…" at bounding box center [784, 389] width 1568 height 779
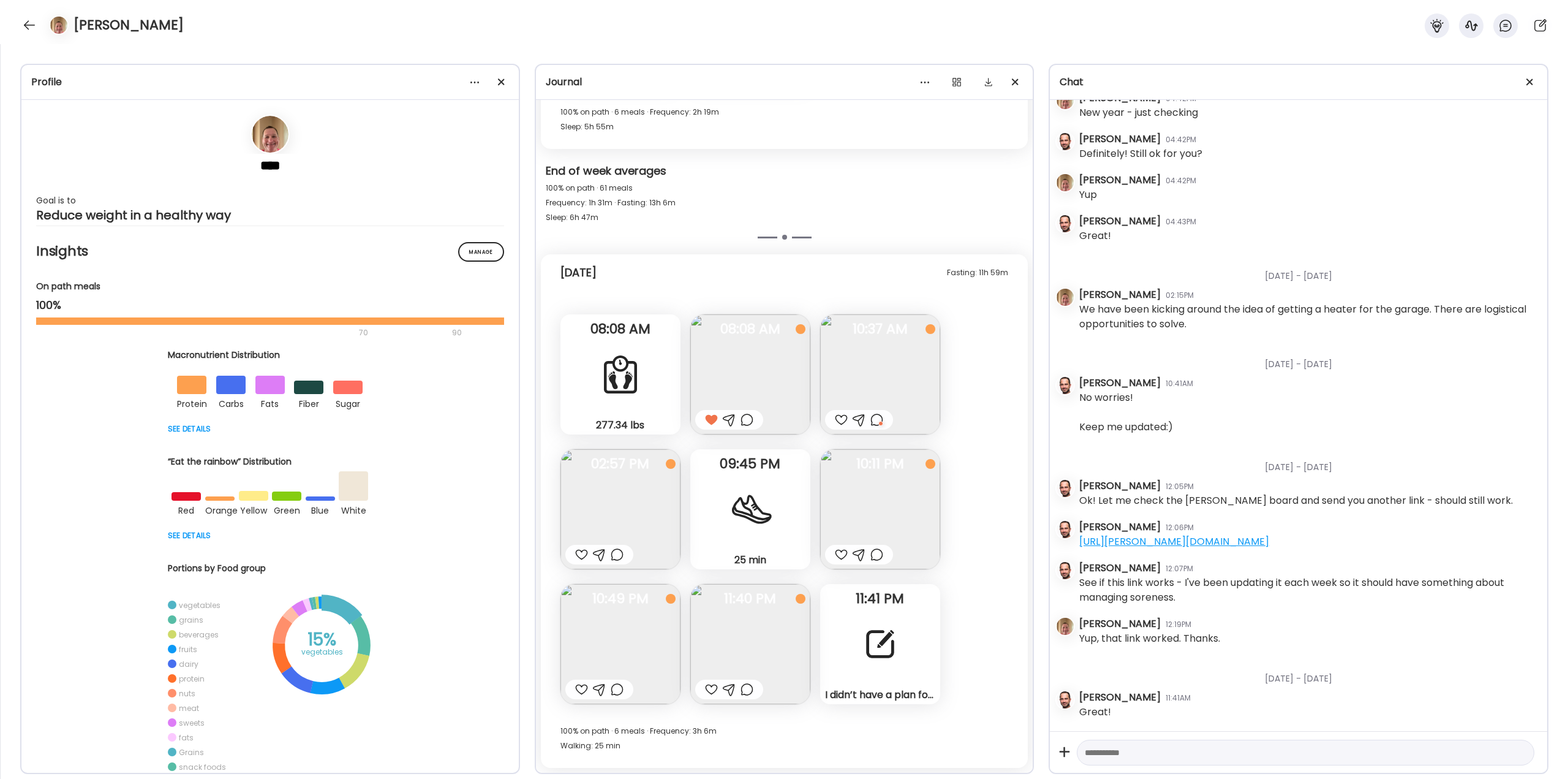
drag, startPoint x: 851, startPoint y: 656, endPoint x: 858, endPoint y: 651, distance: 8.6
click at [856, 652] on div "I didn’t have a plan for food [DATE] because my Mom went into the hospital [DAT…" at bounding box center [880, 644] width 120 height 120
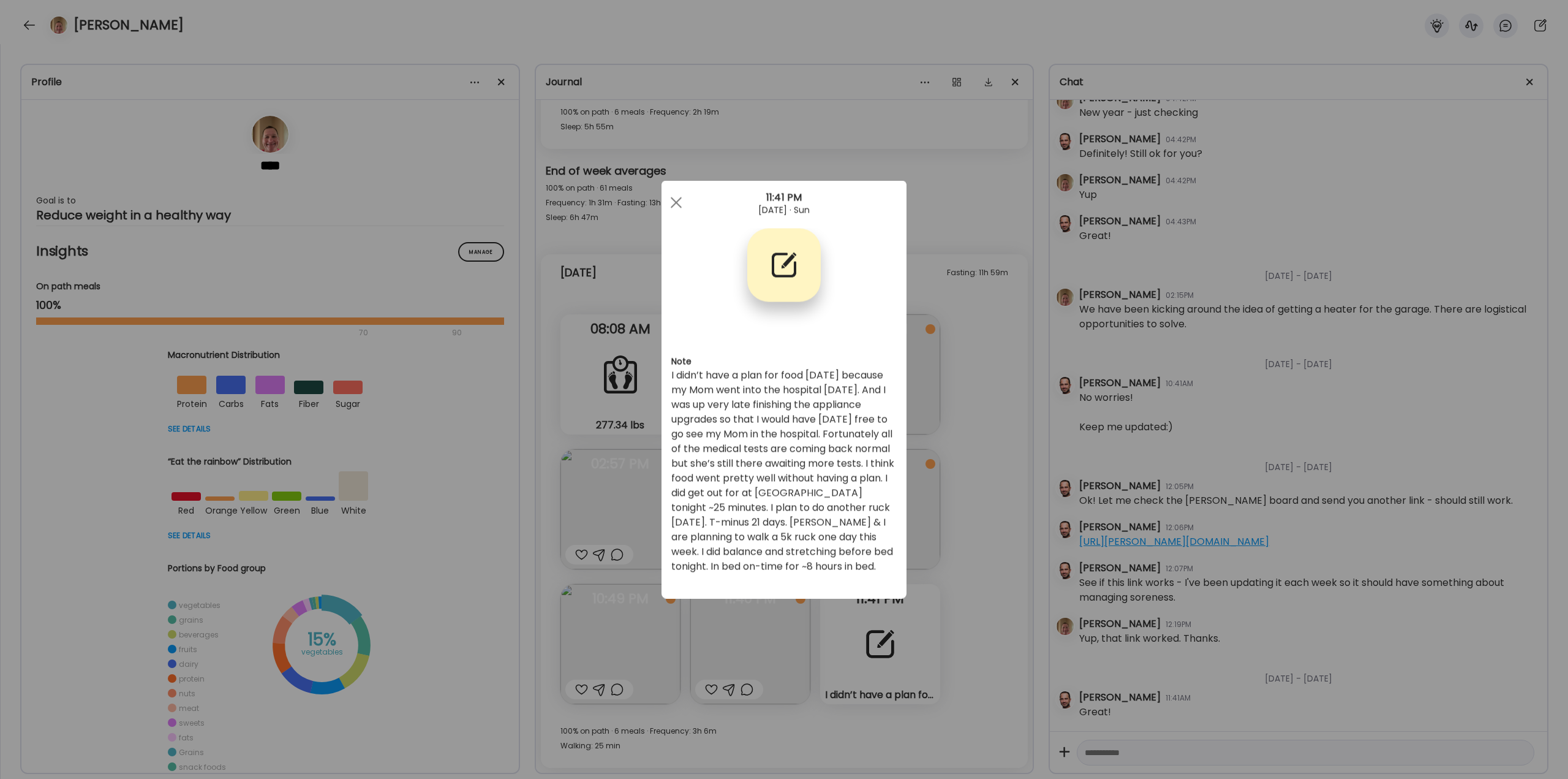
click at [959, 550] on div "Ate Coach Dashboard Wahoo! It’s official Take a moment to set up your Coach Pro…" at bounding box center [784, 389] width 1568 height 779
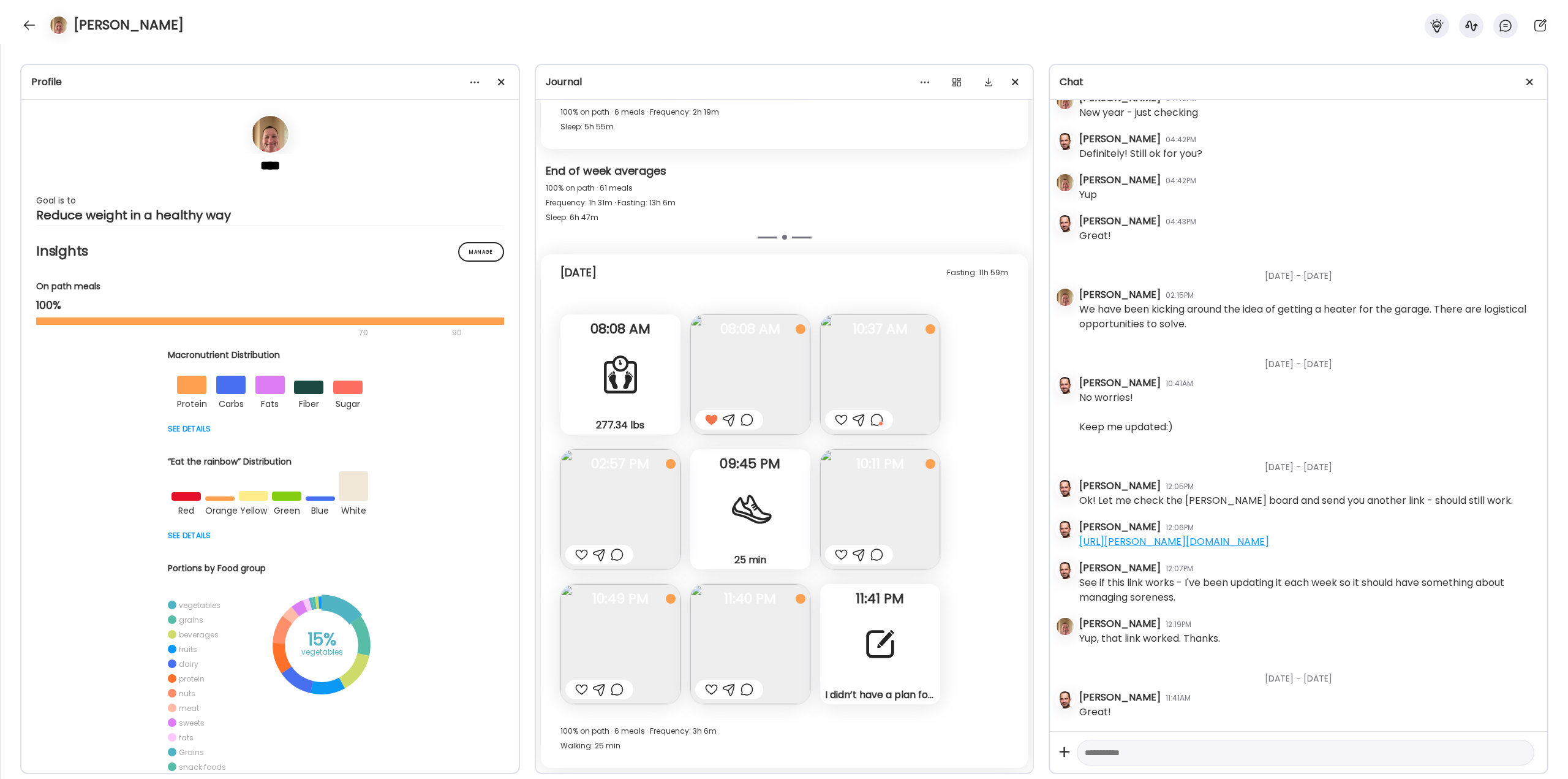
click at [878, 555] on div at bounding box center [877, 555] width 13 height 15
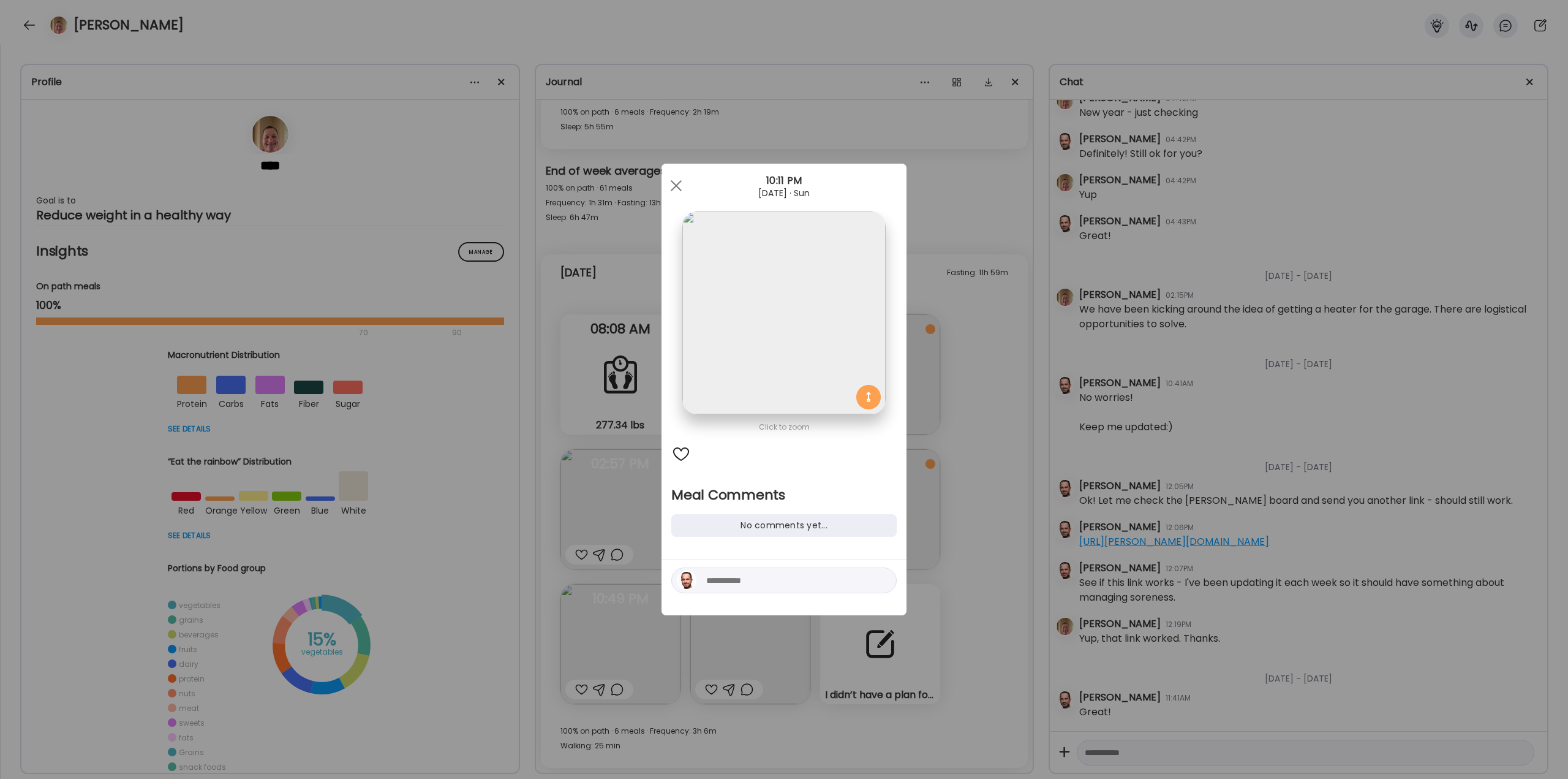
click at [772, 584] on textarea at bounding box center [788, 580] width 165 height 15
type textarea "**********"
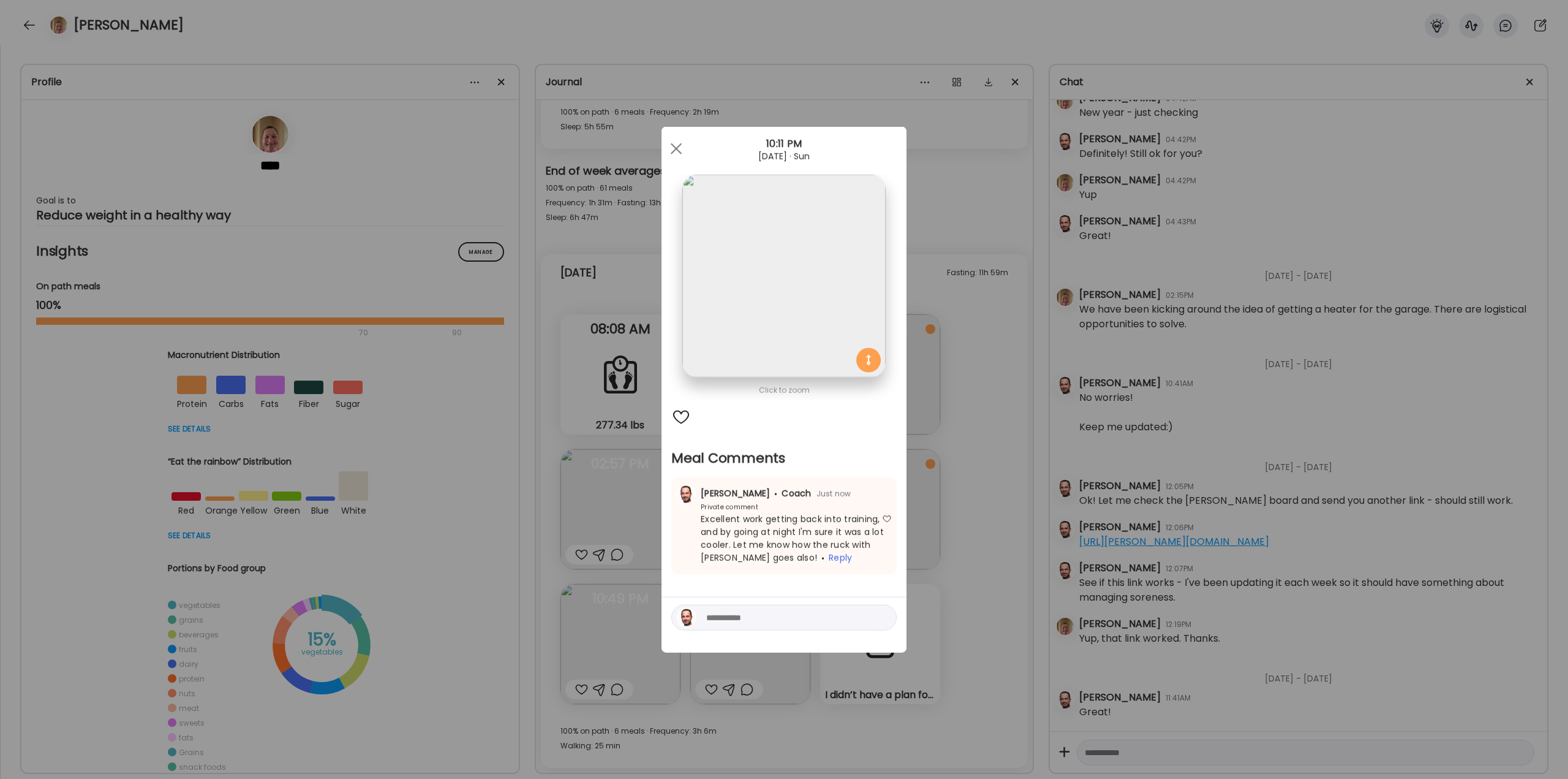
drag, startPoint x: 914, startPoint y: 553, endPoint x: 939, endPoint y: 611, distance: 63.2
click at [917, 551] on div "Ate Coach Dashboard Wahoo! It’s official Take a moment to set up your Coach Pro…" at bounding box center [784, 389] width 1568 height 779
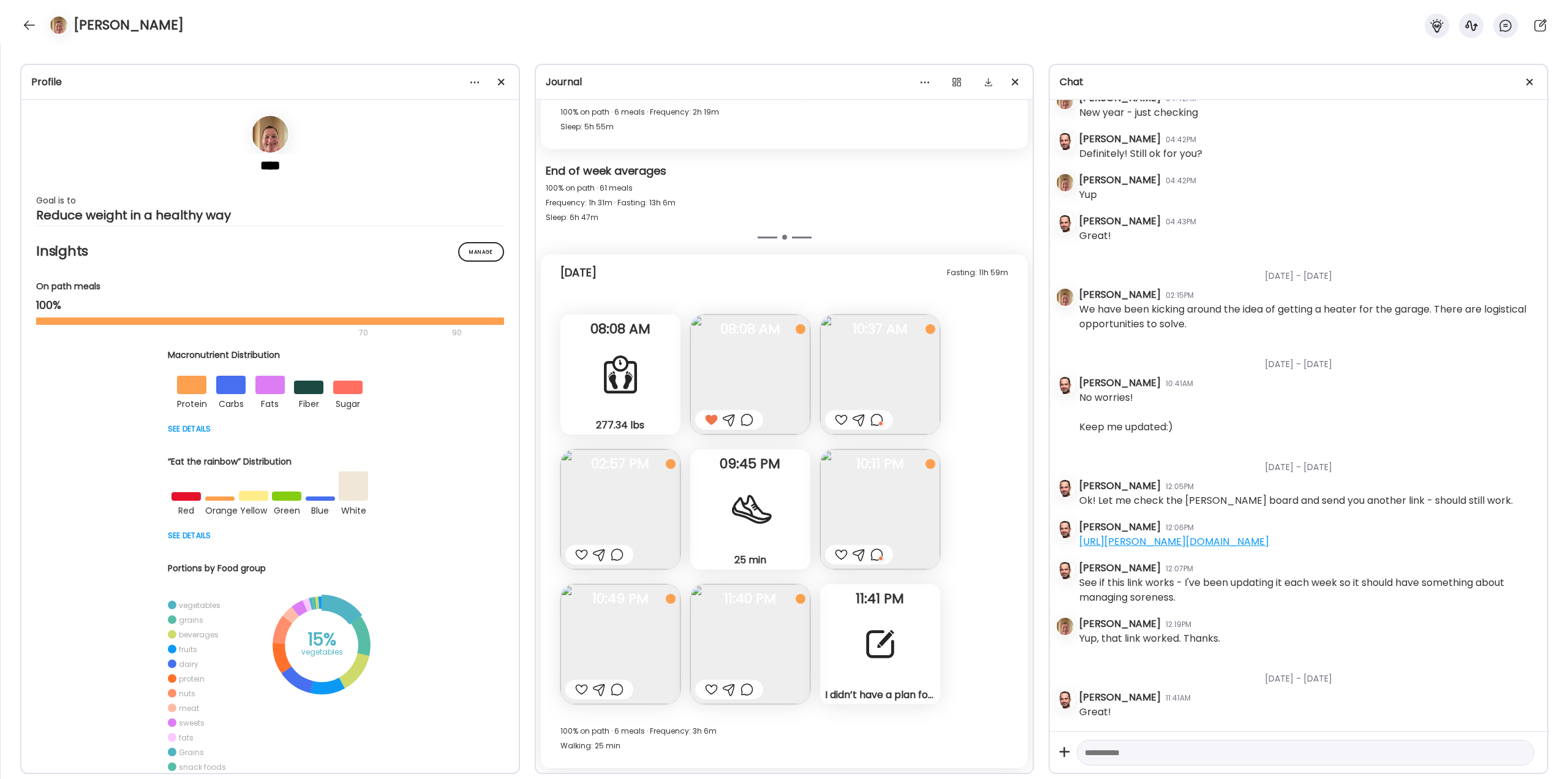
click at [909, 655] on div "I didn’t have a plan for food [DATE] because my Mom went into the hospital [DAT…" at bounding box center [880, 644] width 120 height 120
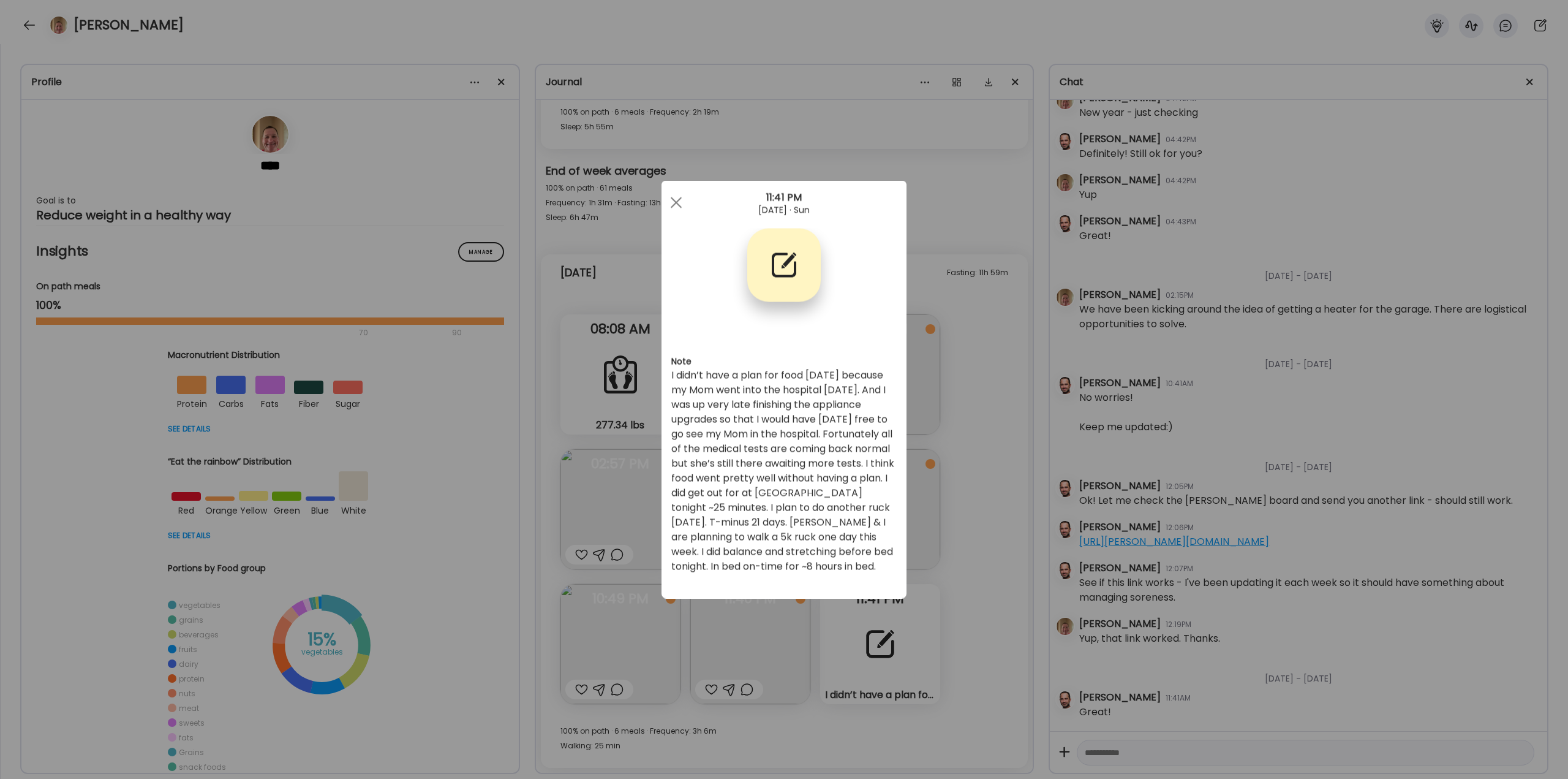
click at [939, 581] on div "Ate Coach Dashboard Wahoo! It’s official Take a moment to set up your Coach Pro…" at bounding box center [784, 389] width 1568 height 779
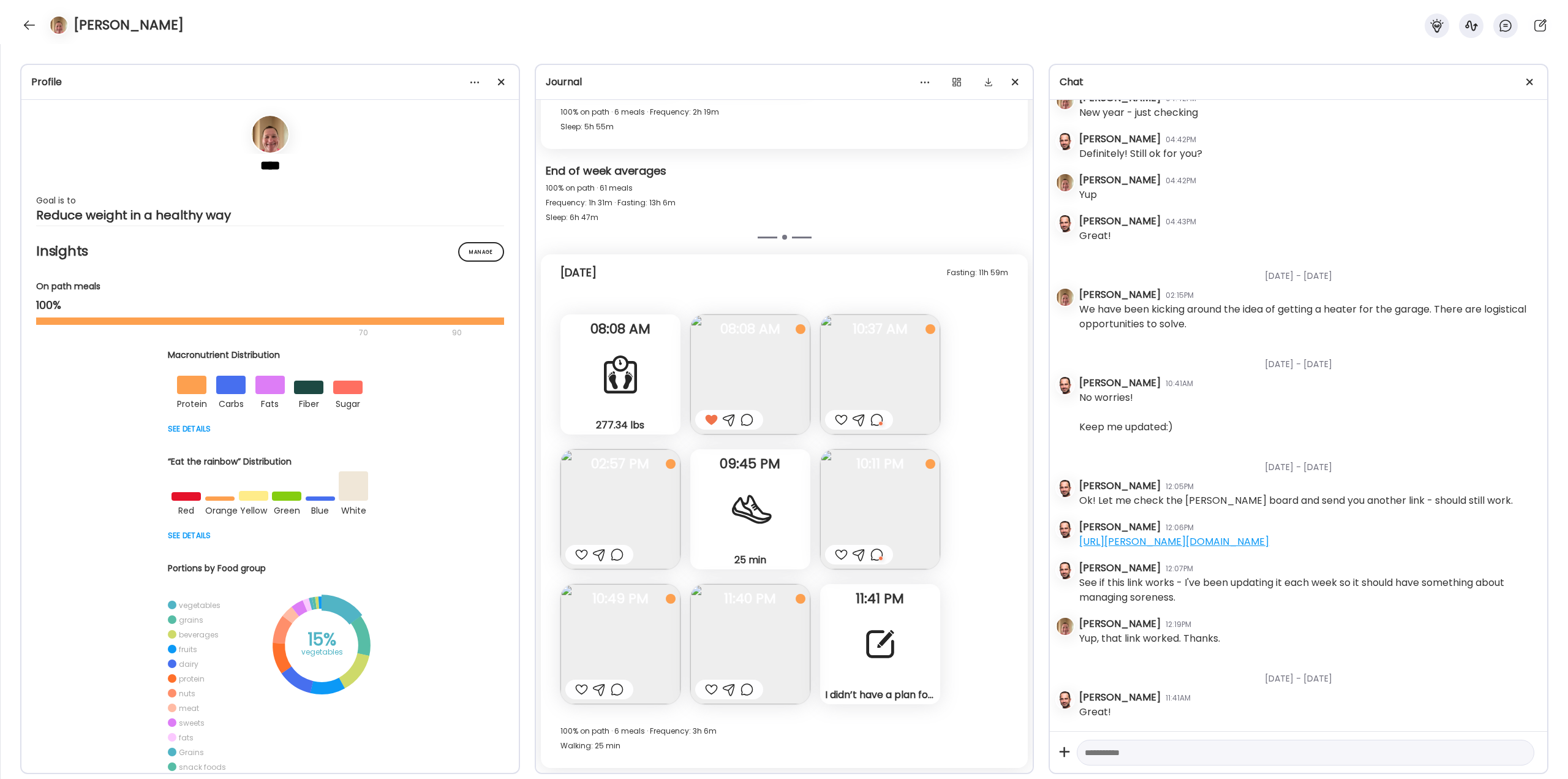
click at [656, 639] on img at bounding box center [620, 644] width 120 height 120
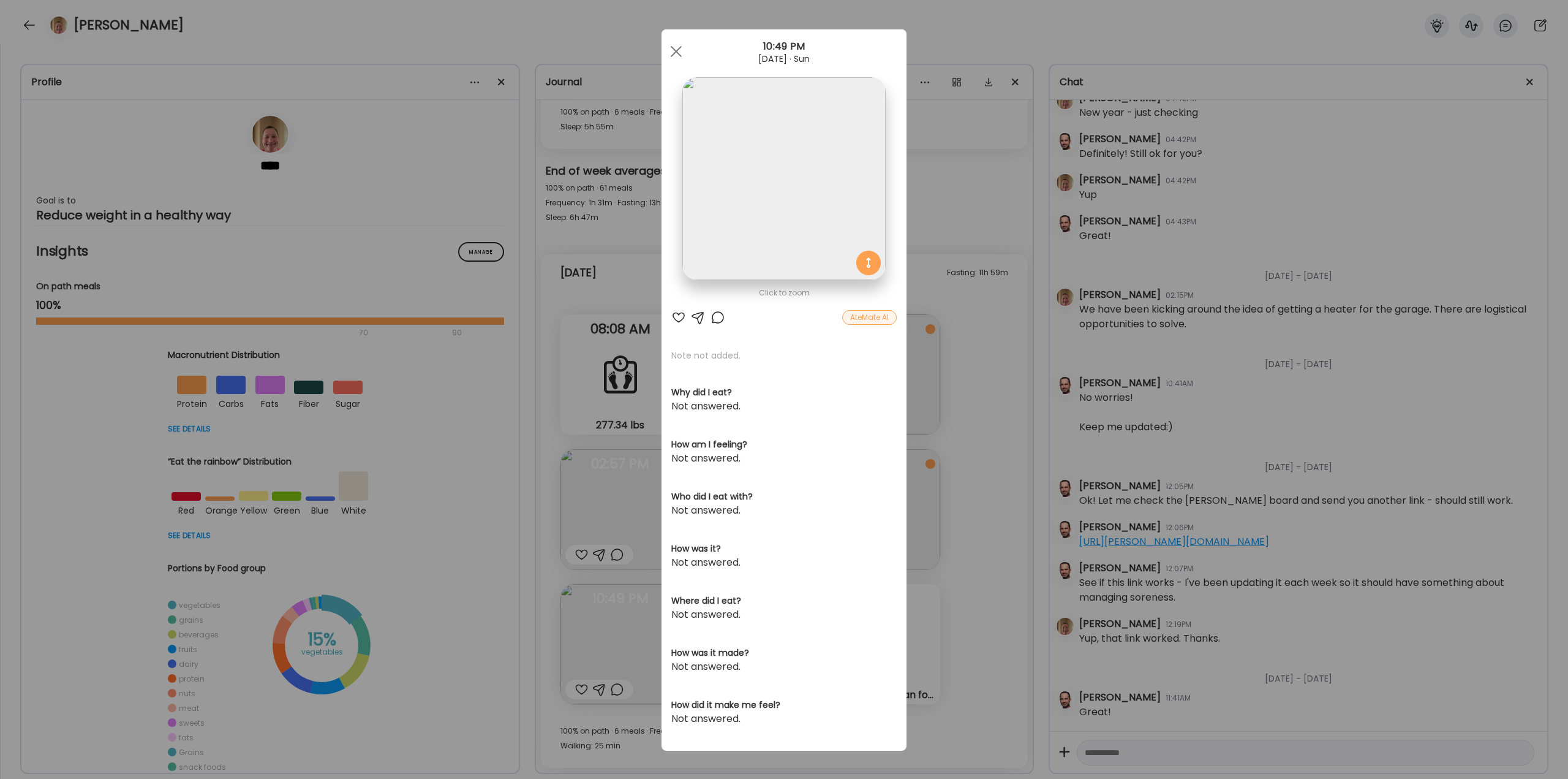
click at [985, 591] on div "Ate Coach Dashboard Wahoo! It’s official Take a moment to set up your Coach Pro…" at bounding box center [784, 389] width 1568 height 779
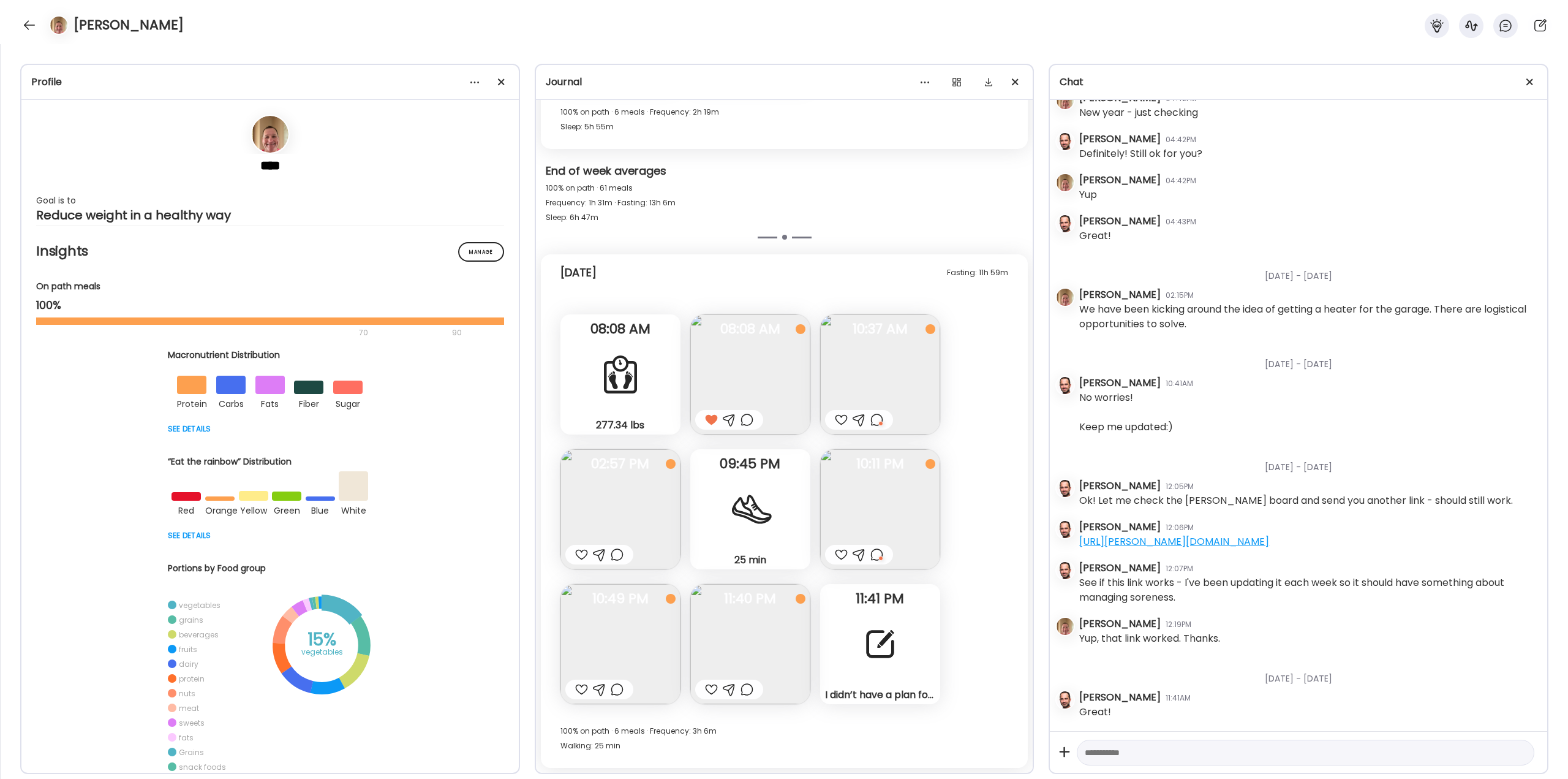
click at [752, 637] on img at bounding box center [750, 644] width 120 height 120
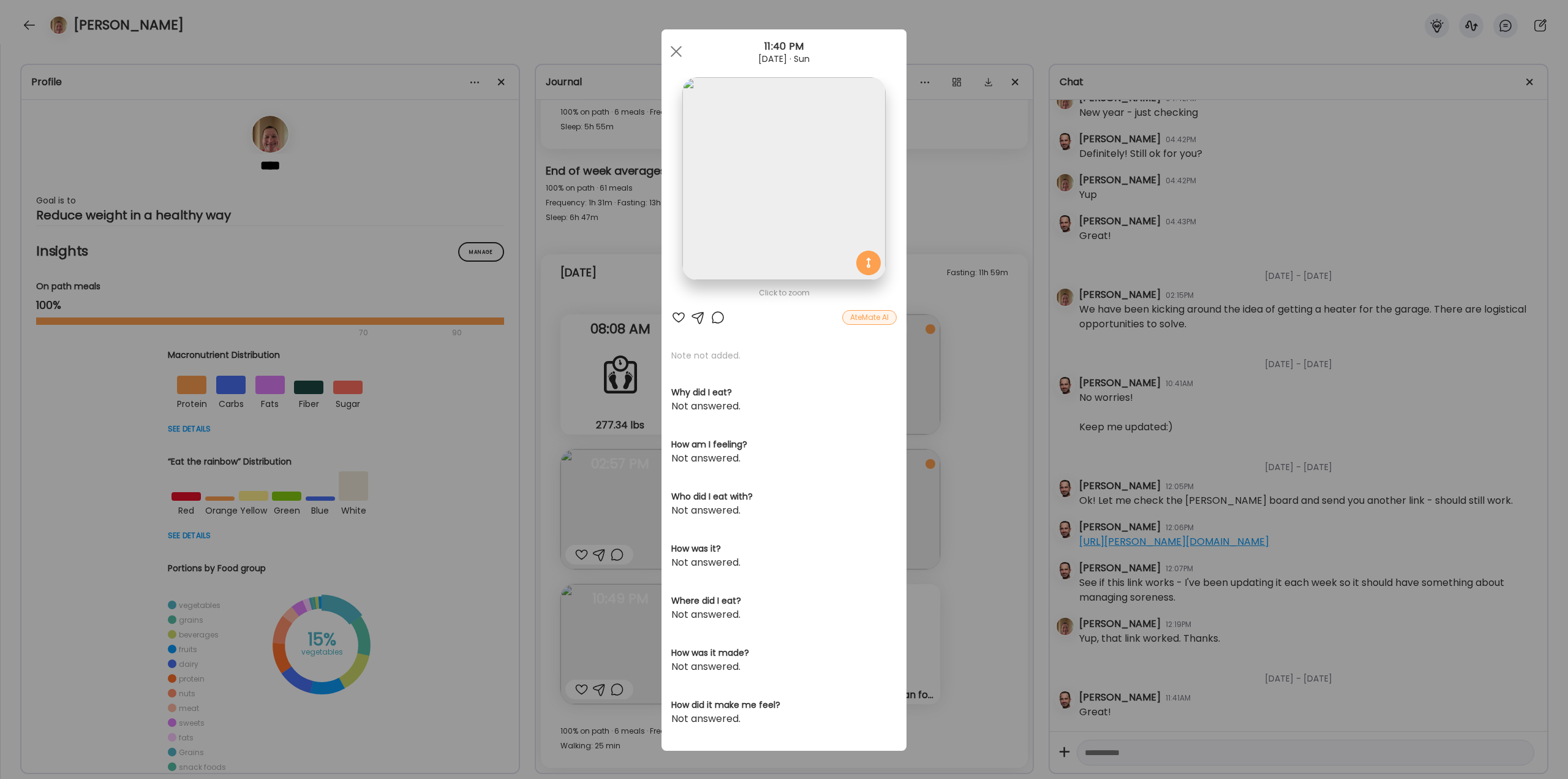
click at [977, 597] on div "Ate Coach Dashboard Wahoo! It’s official Take a moment to set up your Coach Pro…" at bounding box center [784, 389] width 1568 height 779
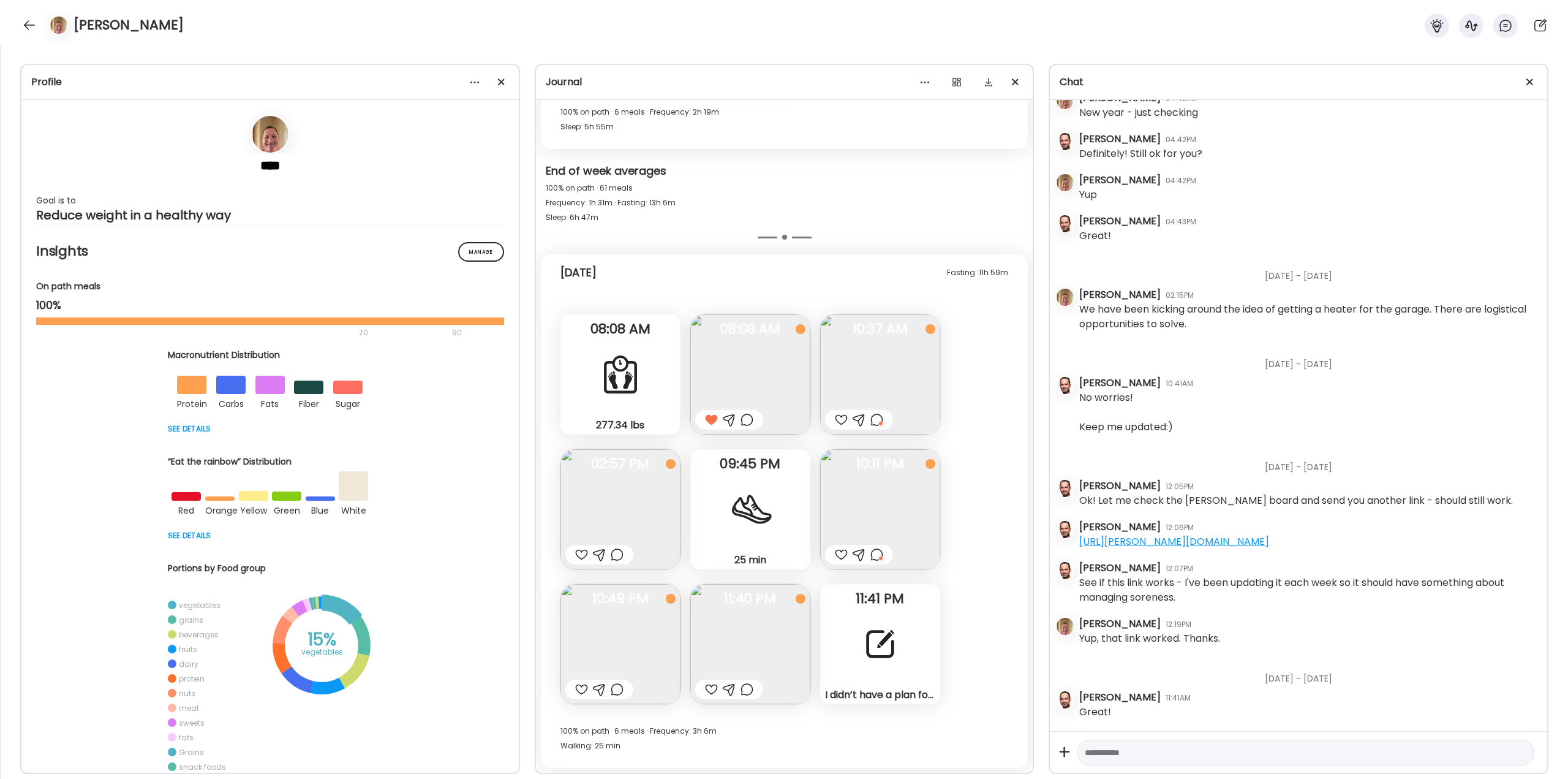
click at [614, 688] on div at bounding box center [618, 689] width 13 height 15
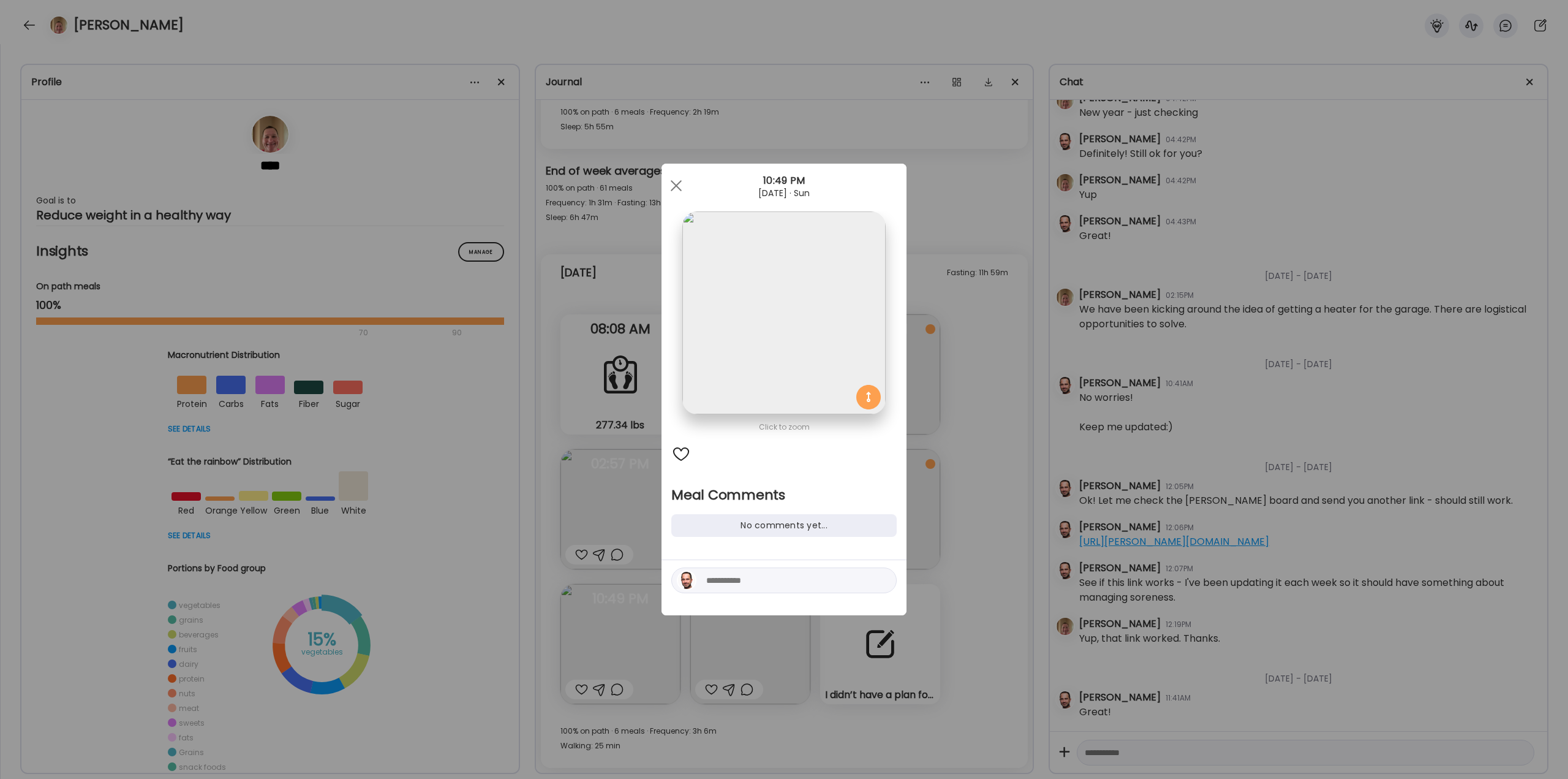
click at [738, 591] on div at bounding box center [784, 580] width 226 height 25
click at [739, 584] on textarea at bounding box center [788, 580] width 165 height 15
type textarea "**********"
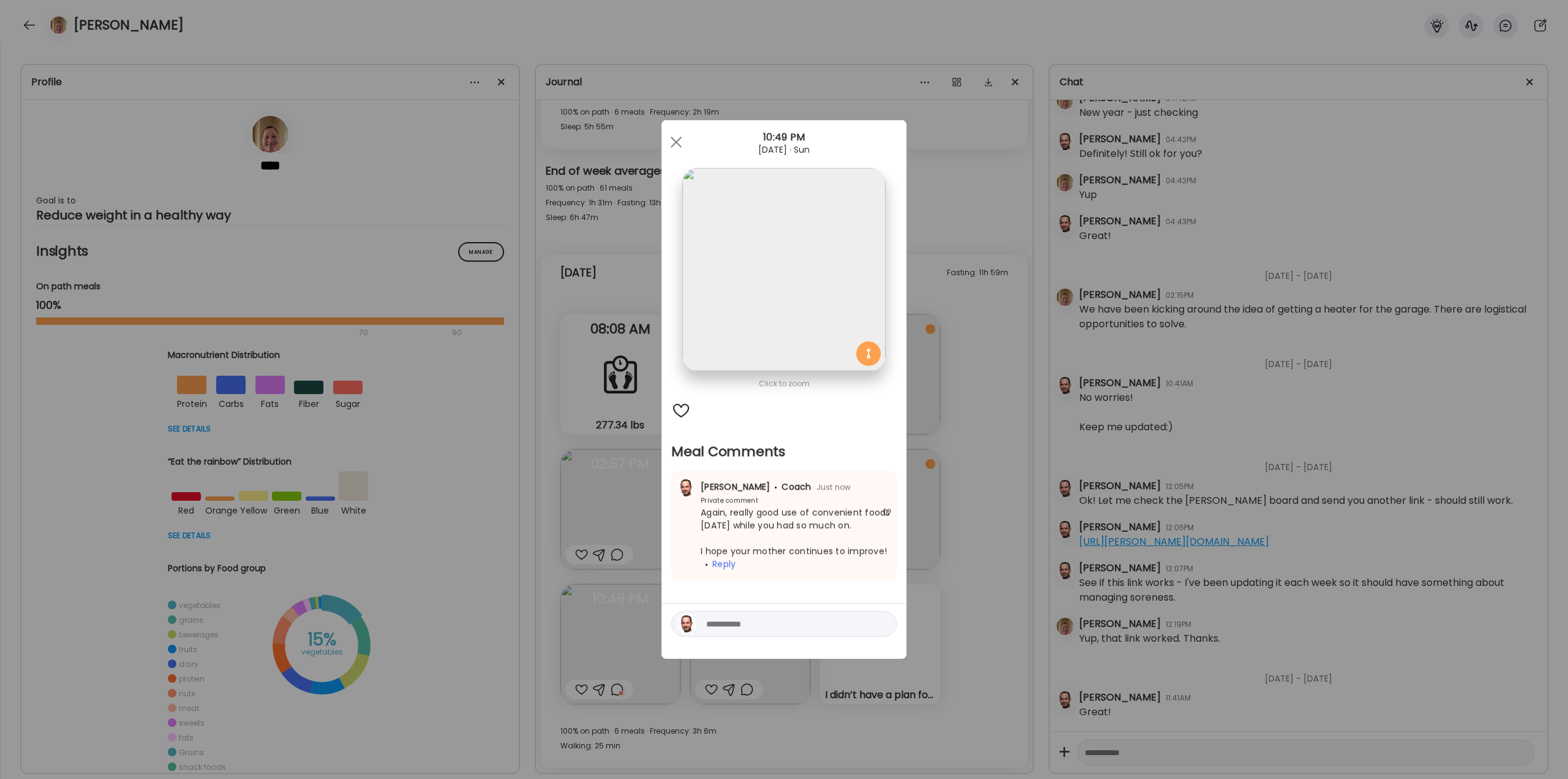
click at [954, 407] on div "Ate Coach Dashboard Wahoo! It’s official Take a moment to set up your Coach Pro…" at bounding box center [784, 389] width 1568 height 779
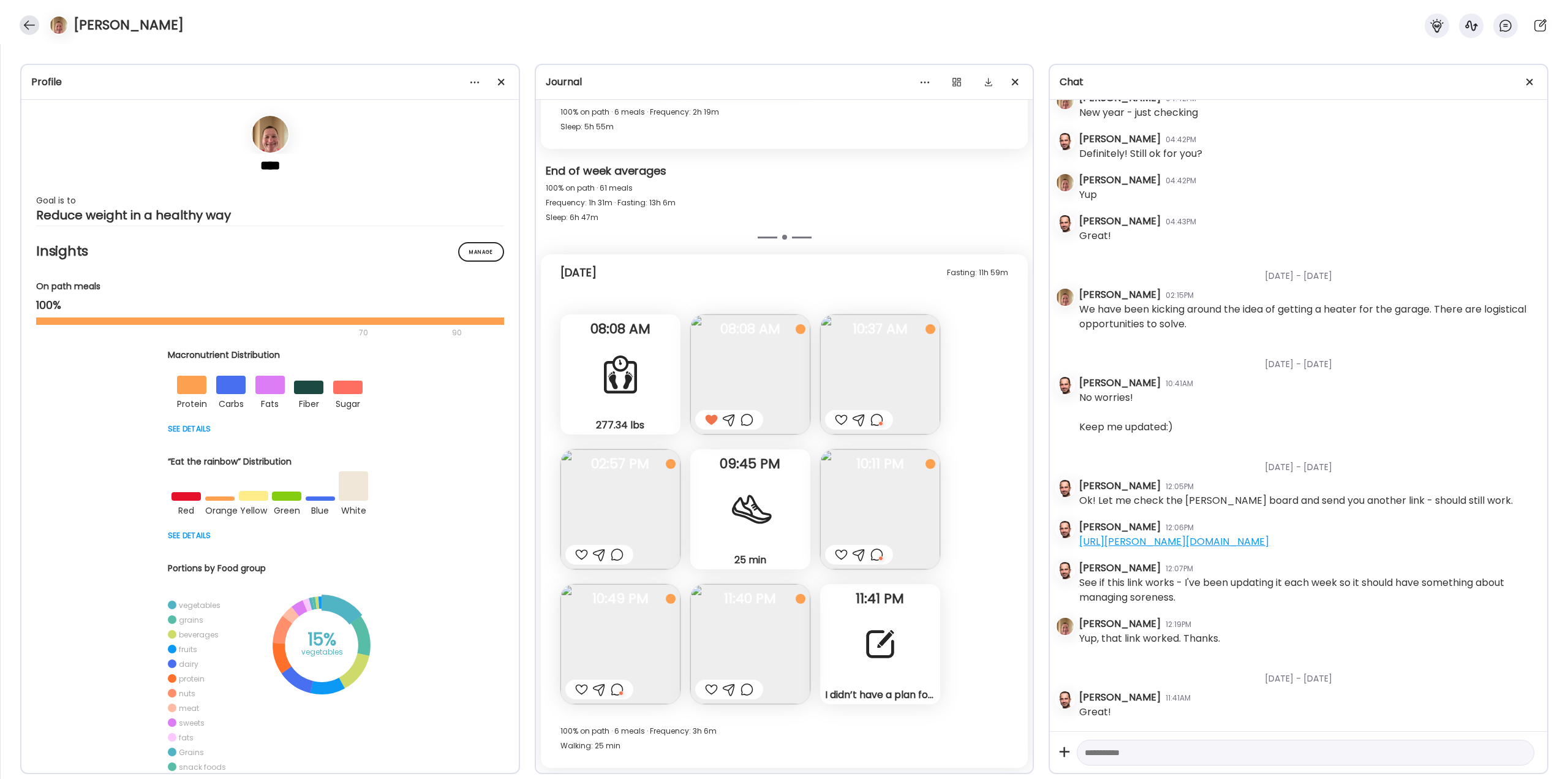
click at [38, 25] on div at bounding box center [29, 25] width 20 height 20
